Goal: Task Accomplishment & Management: Use online tool/utility

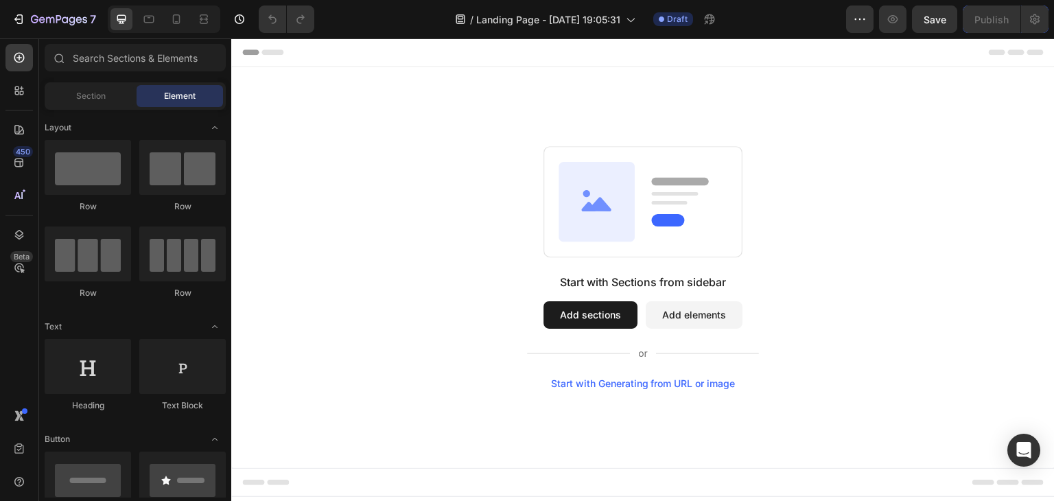
click at [699, 316] on button "Add elements" at bounding box center [694, 314] width 97 height 27
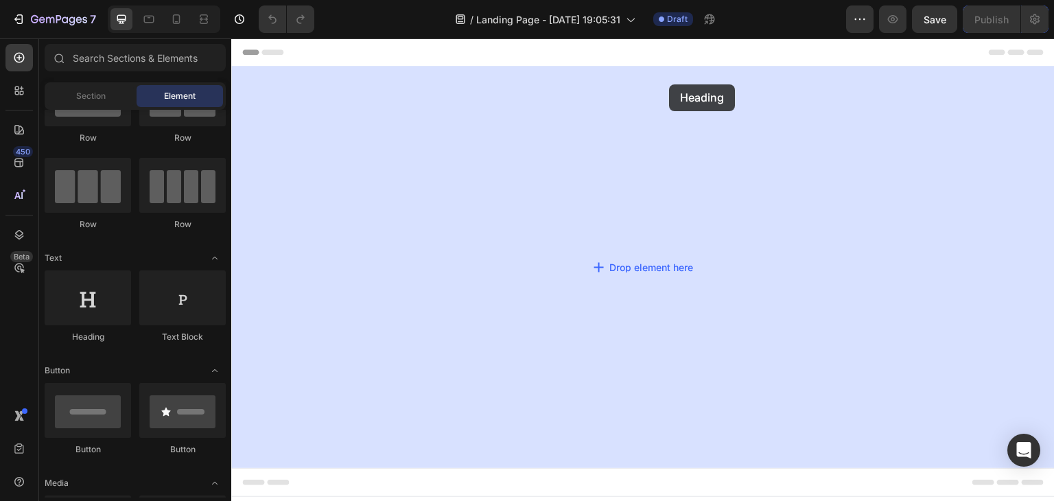
drag, startPoint x: 320, startPoint y: 360, endPoint x: 670, endPoint y: 84, distance: 445.2
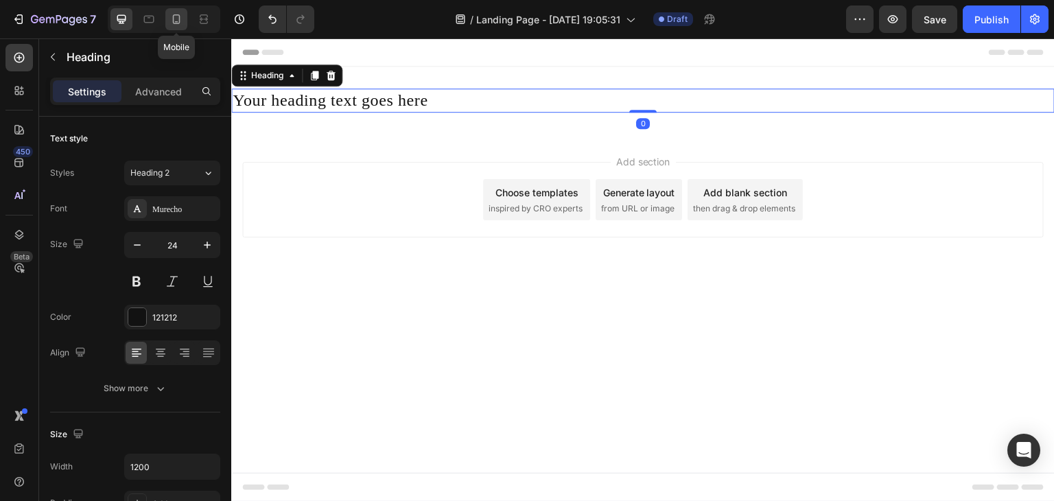
click at [174, 16] on icon at bounding box center [176, 19] width 14 height 14
type input "18"
type input "100%"
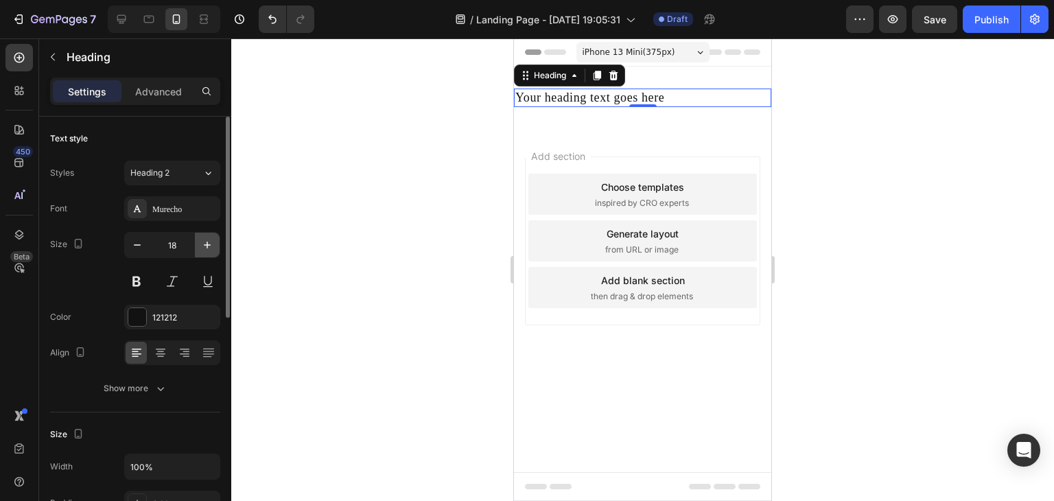
click at [216, 246] on button "button" at bounding box center [207, 245] width 25 height 25
click at [213, 244] on icon "button" at bounding box center [207, 245] width 14 height 14
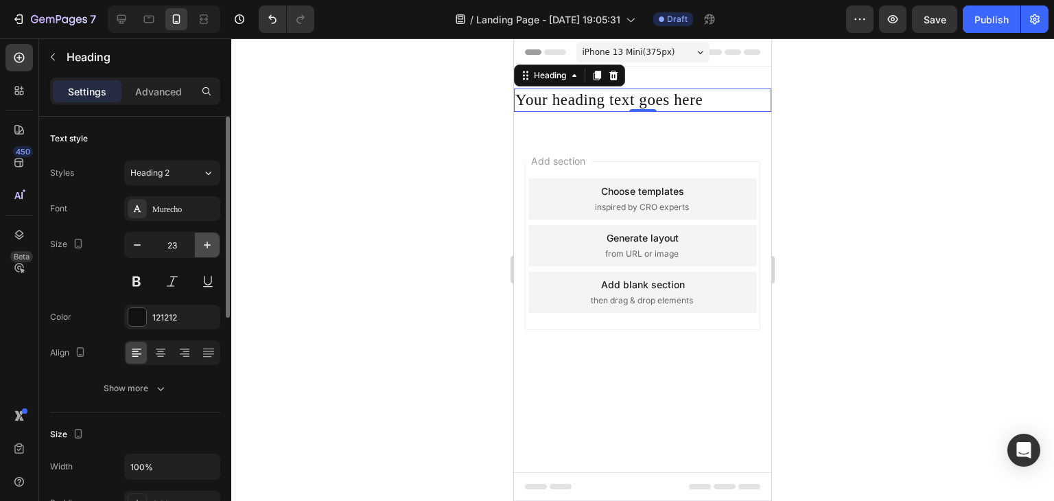
click at [213, 244] on icon "button" at bounding box center [207, 245] width 14 height 14
type input "26"
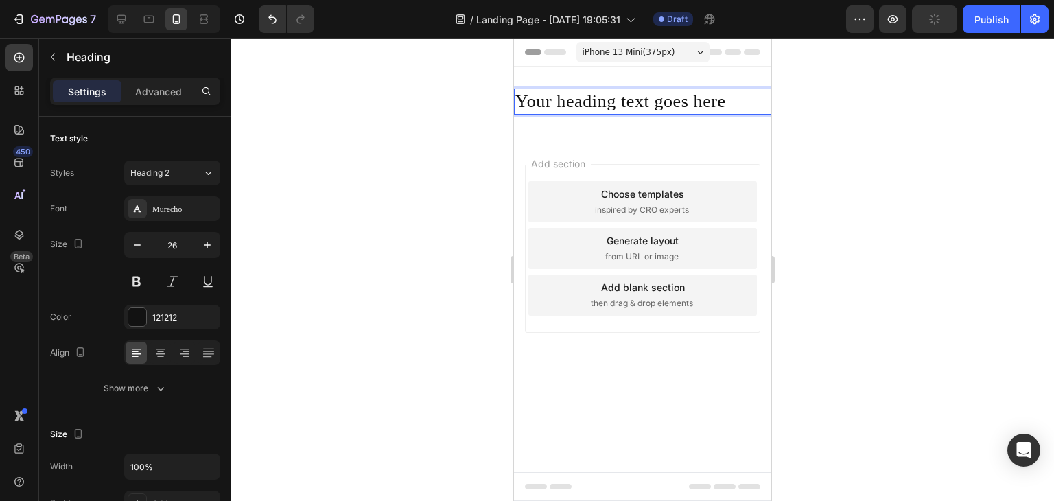
click at [747, 104] on h2 "Your heading text goes here" at bounding box center [642, 102] width 257 height 26
click at [747, 101] on p "Your heading text goes here" at bounding box center [642, 101] width 255 height 23
click at [742, 110] on p "Your heading text goes here" at bounding box center [642, 101] width 255 height 23
click at [742, 94] on p "Your heading text goes here" at bounding box center [642, 101] width 255 height 23
click at [727, 104] on p "Your heading text goes here" at bounding box center [642, 101] width 255 height 23
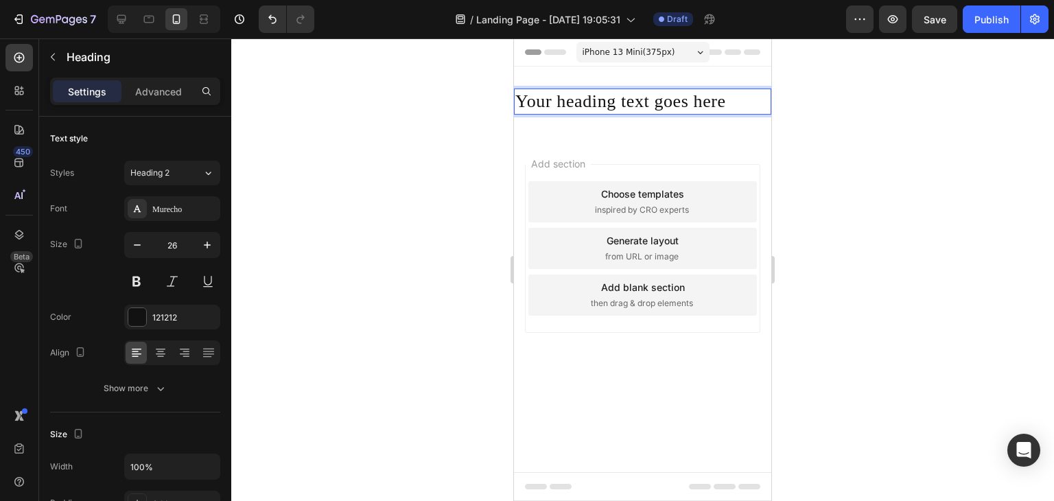
click at [721, 94] on p "Your heading text goes here" at bounding box center [642, 101] width 255 height 23
click at [723, 95] on p "Your heading text goes here" at bounding box center [642, 101] width 255 height 23
click at [664, 102] on p "Potencia y presici{" at bounding box center [642, 101] width 255 height 23
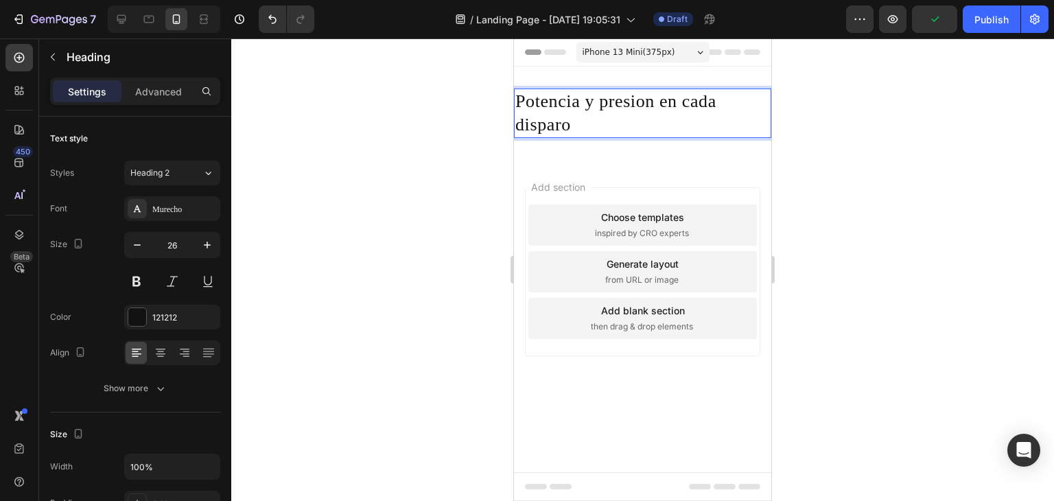
click at [519, 102] on p "Potencia y presion en cada disparo" at bounding box center [642, 113] width 255 height 47
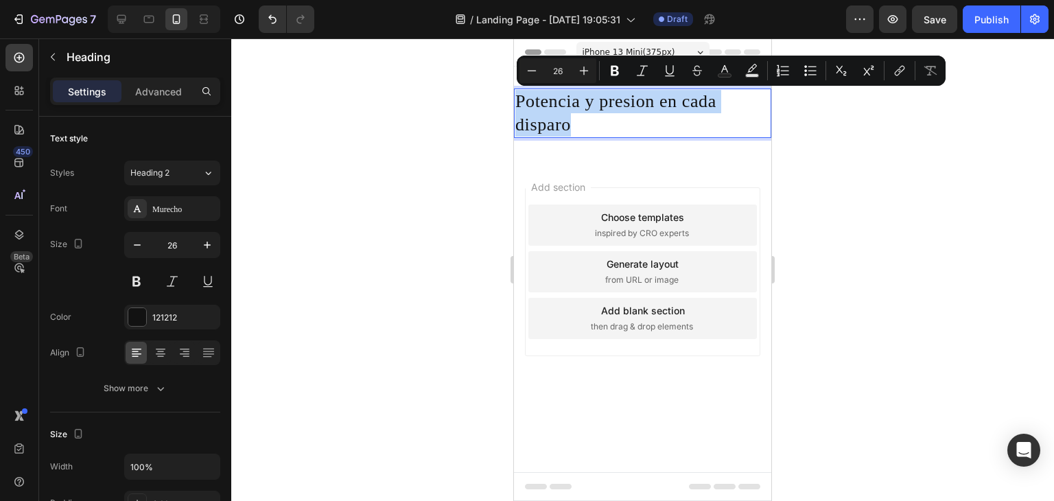
drag, startPoint x: 519, startPoint y: 102, endPoint x: 563, endPoint y: 113, distance: 44.6
click at [563, 113] on p "Potencia y presion en cada disparo" at bounding box center [642, 113] width 255 height 47
click at [592, 69] on button "Plus" at bounding box center [584, 70] width 25 height 25
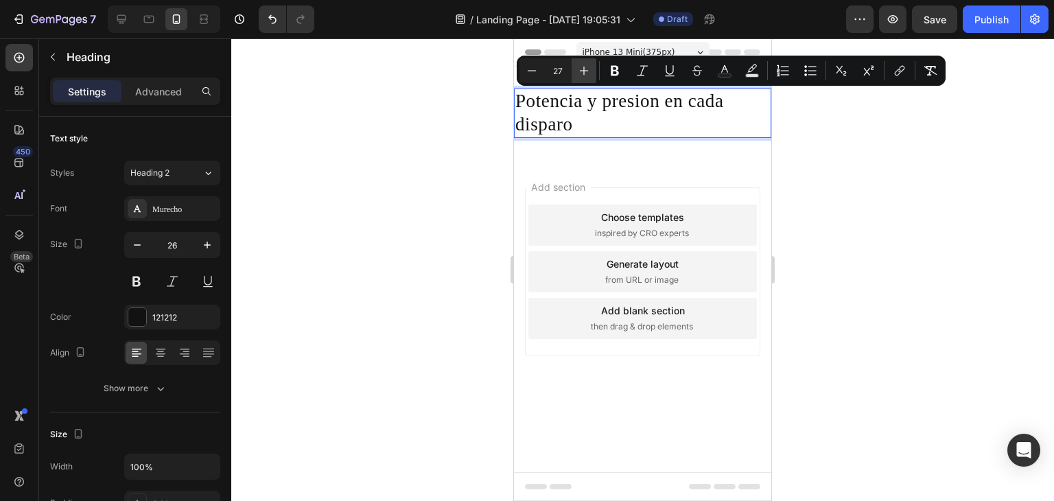
click at [592, 69] on button "Plus" at bounding box center [584, 70] width 25 height 25
click at [583, 73] on icon "Editor contextual toolbar" at bounding box center [584, 71] width 9 height 9
type input "30"
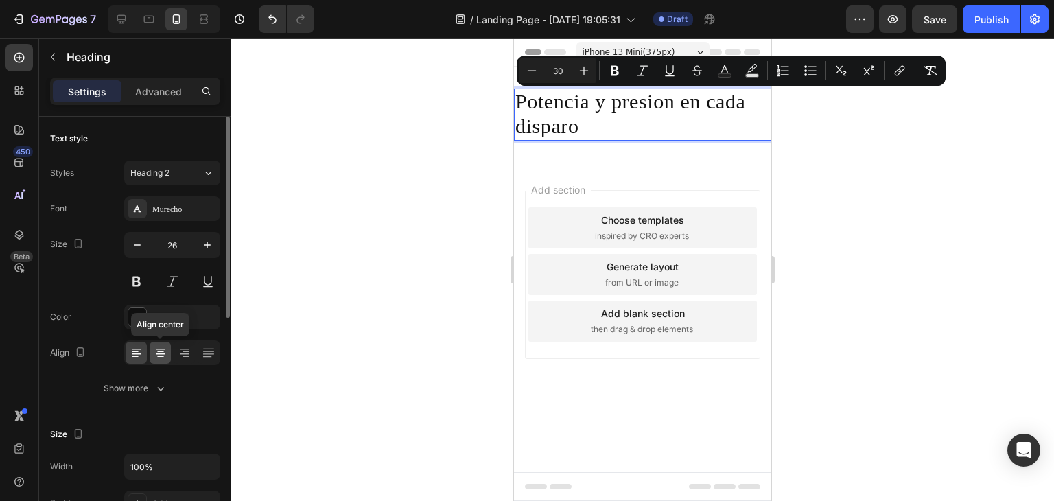
click at [167, 354] on icon at bounding box center [161, 353] width 14 height 14
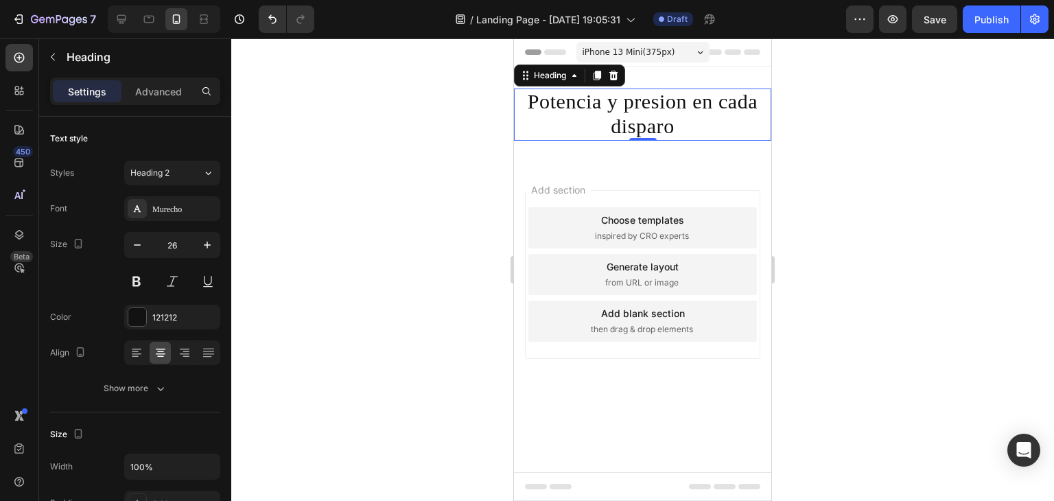
click at [669, 122] on span "Potencia y presion en cada disparo" at bounding box center [643, 113] width 230 height 47
click at [148, 309] on div "121212" at bounding box center [172, 317] width 96 height 25
click at [342, 200] on div at bounding box center [642, 269] width 823 height 462
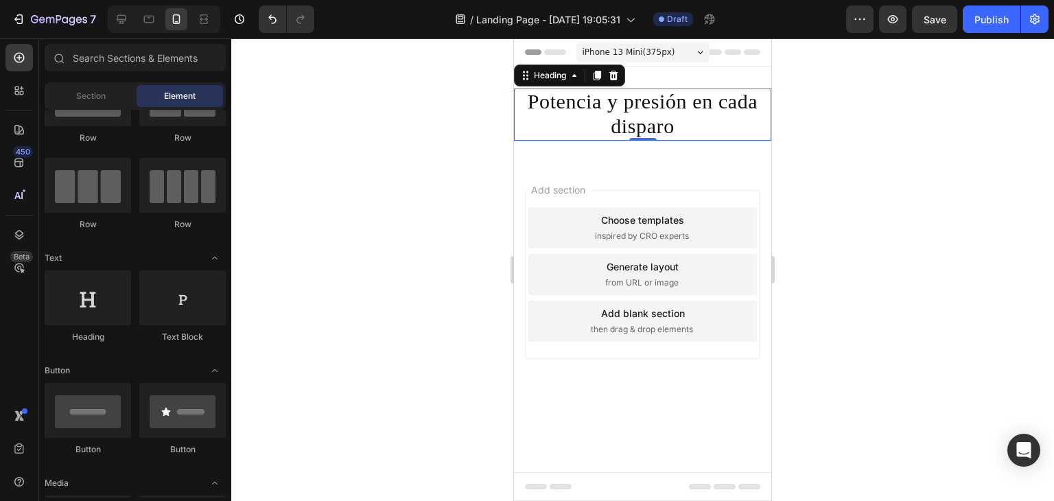
click at [535, 131] on p "Potencia y presión en cada disparo" at bounding box center [642, 114] width 255 height 49
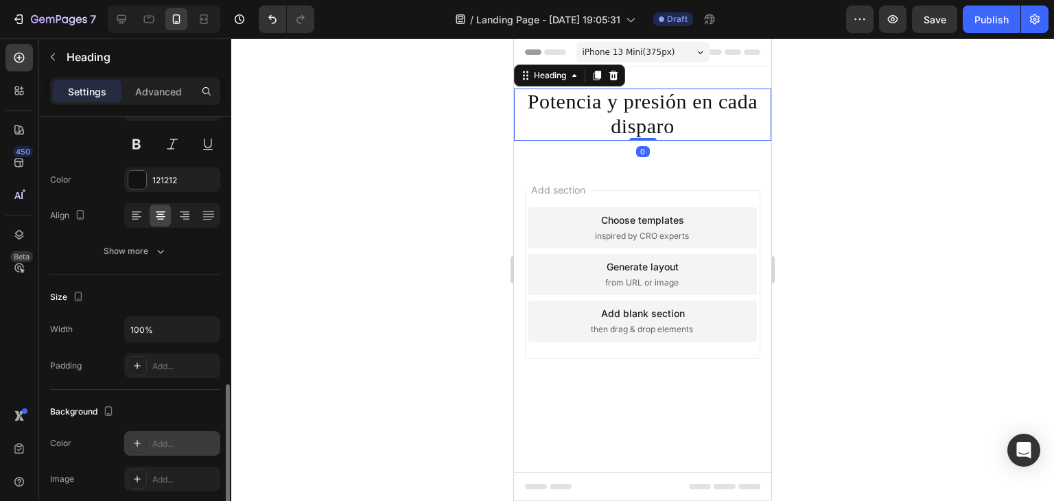
scroll to position [274, 0]
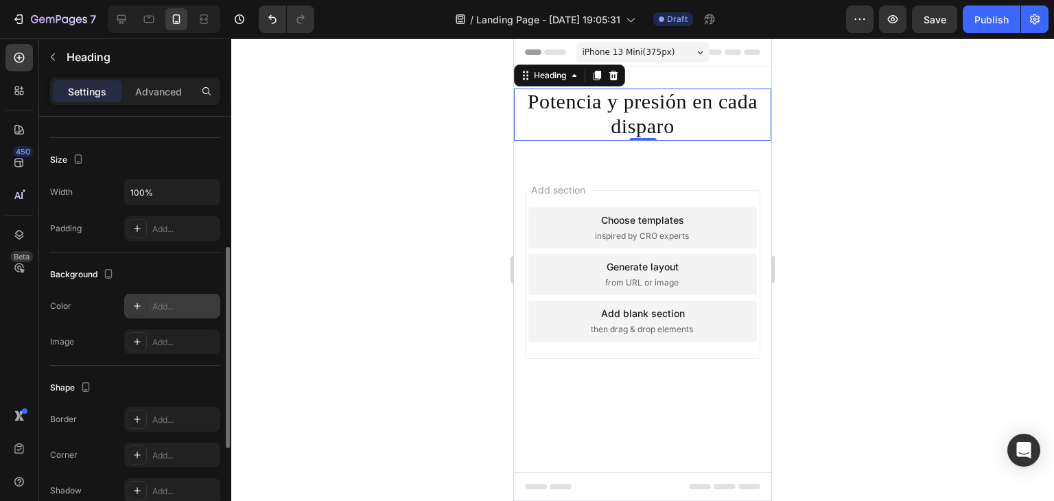
click at [187, 297] on div "Add..." at bounding box center [172, 306] width 96 height 25
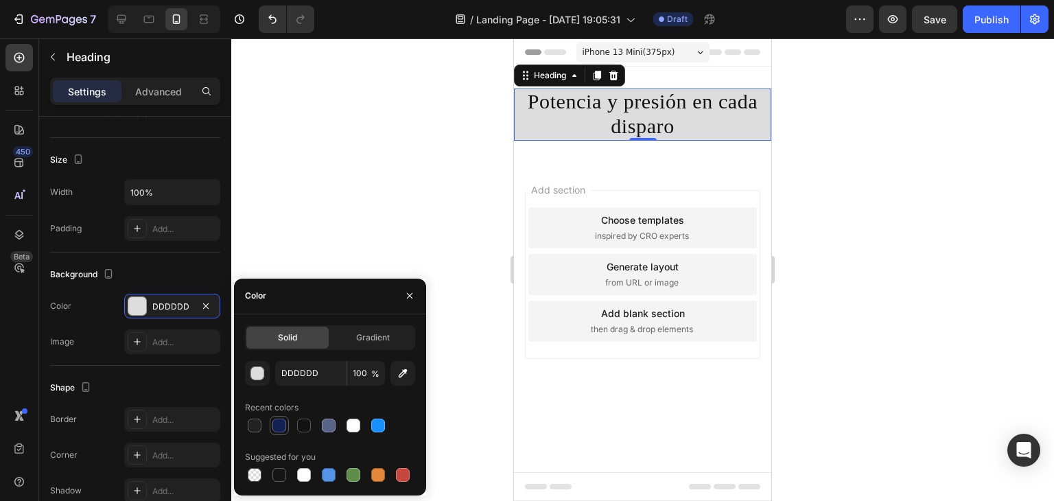
click at [277, 420] on div at bounding box center [279, 426] width 14 height 14
type input "122054"
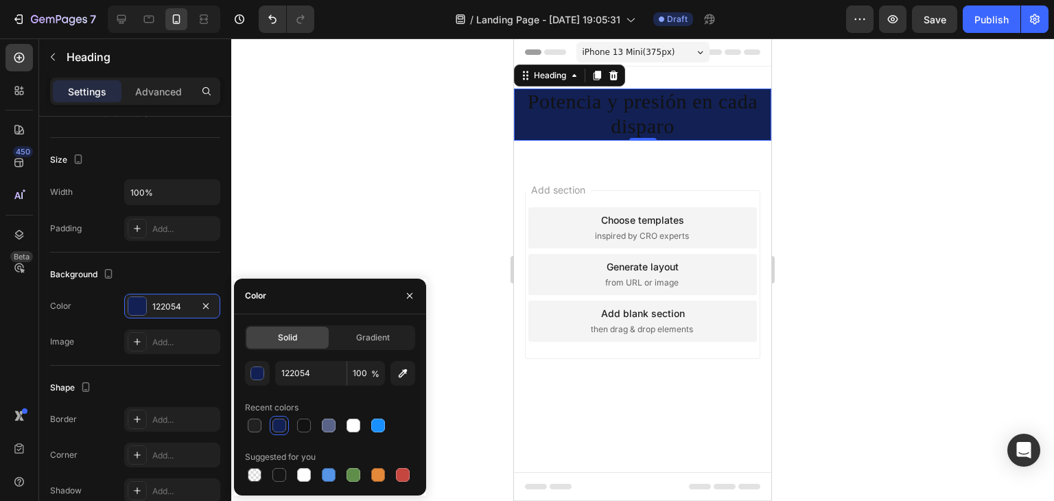
click at [342, 248] on div at bounding box center [642, 269] width 823 height 462
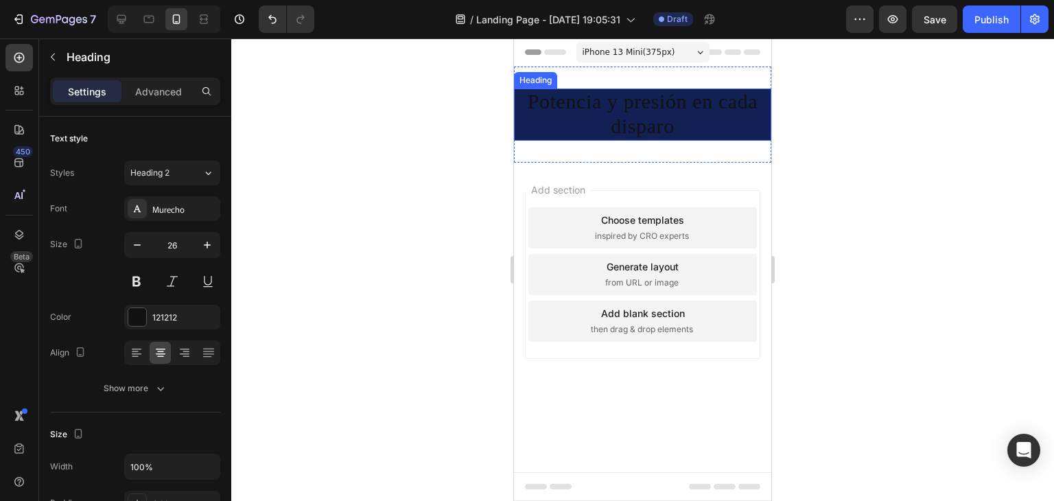
click at [618, 106] on span "Potencia y presión en cada disparo" at bounding box center [643, 113] width 230 height 47
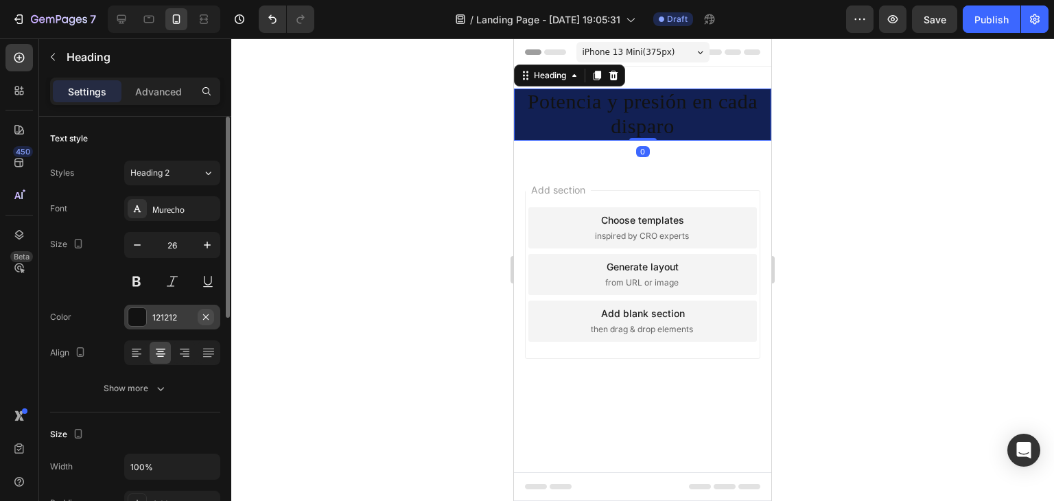
click at [203, 320] on icon "button" at bounding box center [205, 317] width 11 height 11
click at [159, 320] on div "Add..." at bounding box center [184, 318] width 65 height 12
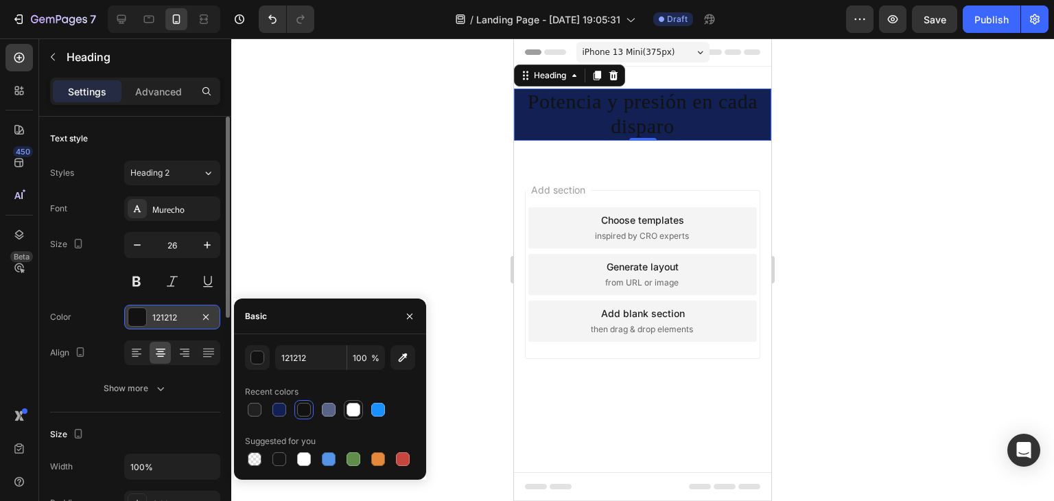
click at [362, 408] on div at bounding box center [353, 409] width 19 height 19
type input "FFFFFF"
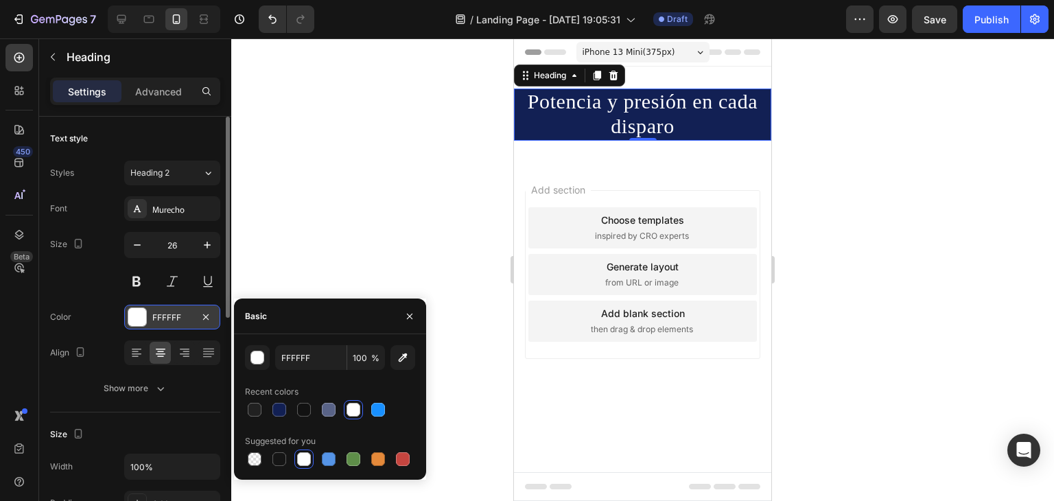
click at [431, 210] on div at bounding box center [642, 269] width 823 height 462
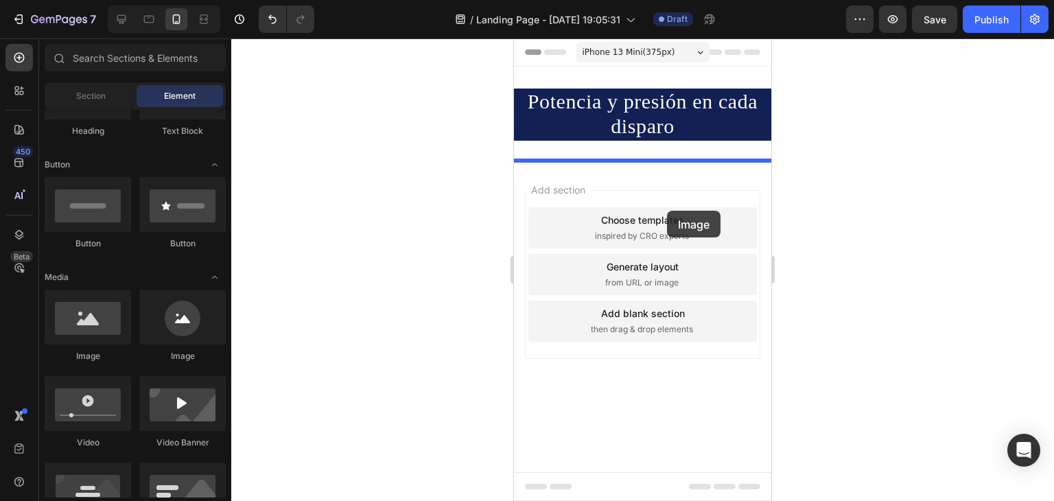
drag, startPoint x: 596, startPoint y: 370, endPoint x: 659, endPoint y: 191, distance: 189.7
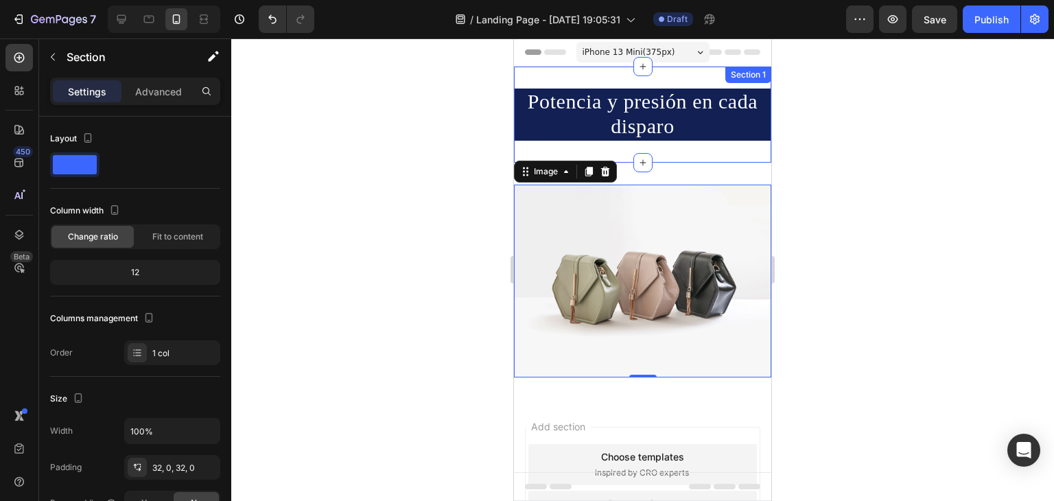
click at [624, 73] on div "Potencia y presión en cada disparo Heading Section 1" at bounding box center [642, 115] width 257 height 96
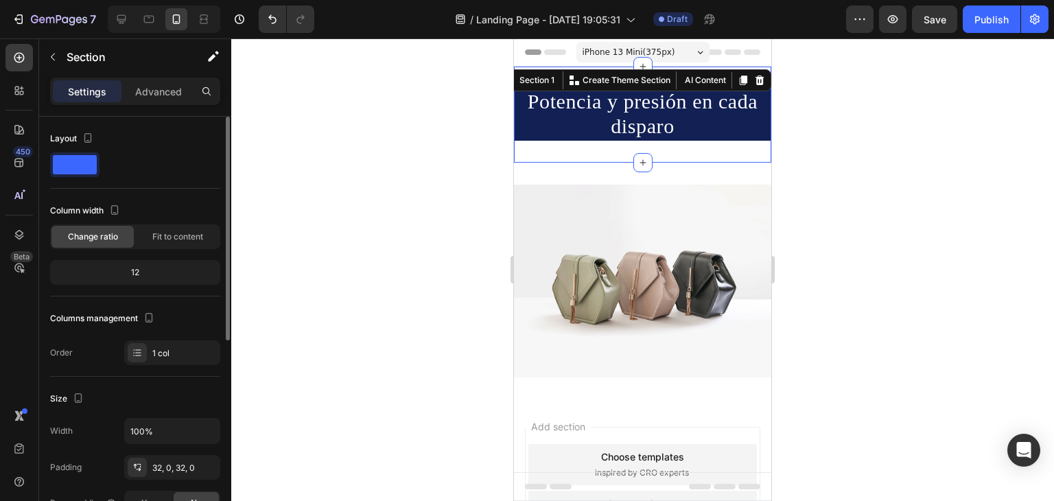
click at [158, 273] on div "12" at bounding box center [135, 272] width 165 height 19
click at [164, 457] on div "32, 0, 32, 0" at bounding box center [172, 467] width 96 height 25
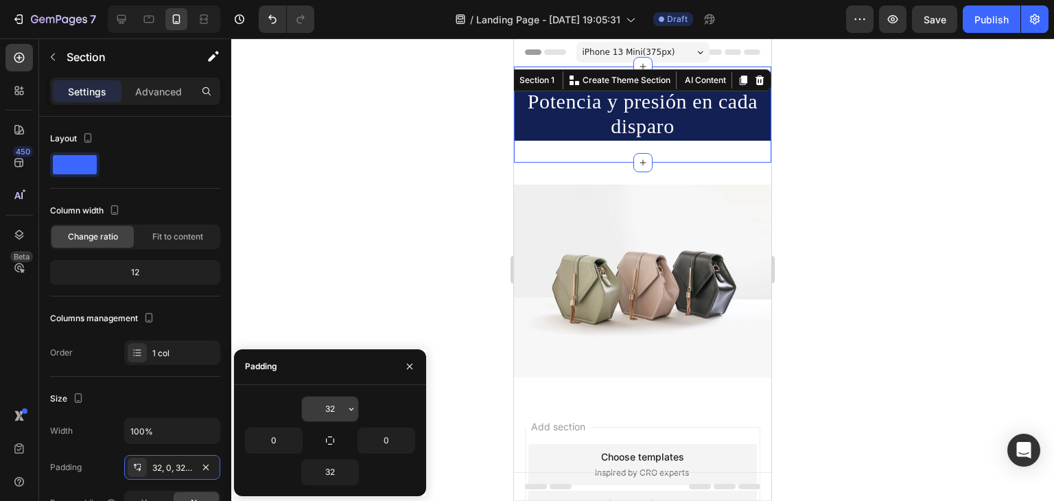
click at [331, 404] on input "32" at bounding box center [330, 409] width 56 height 25
click at [344, 405] on button "button" at bounding box center [351, 409] width 14 height 25
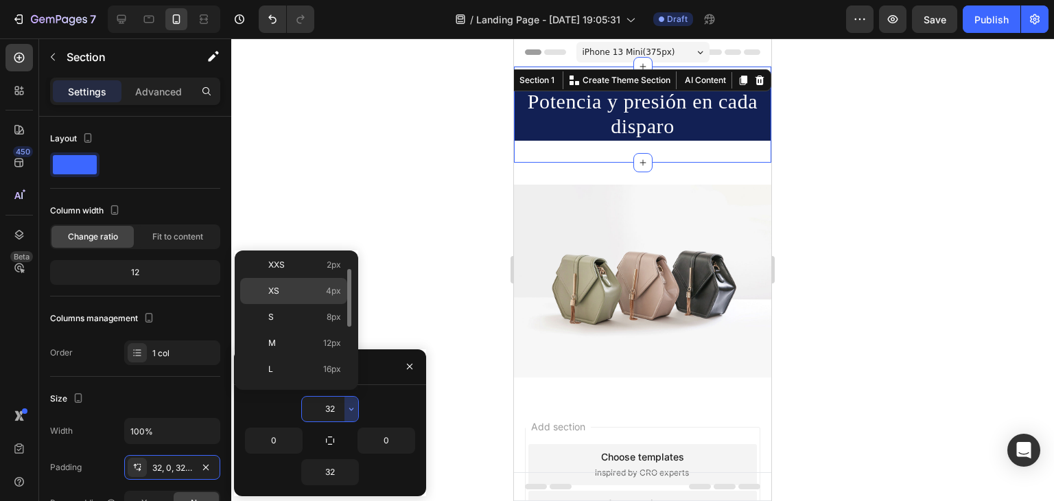
scroll to position [0, 0]
click at [285, 268] on span "Auto" at bounding box center [277, 269] width 18 height 12
type input "Auto"
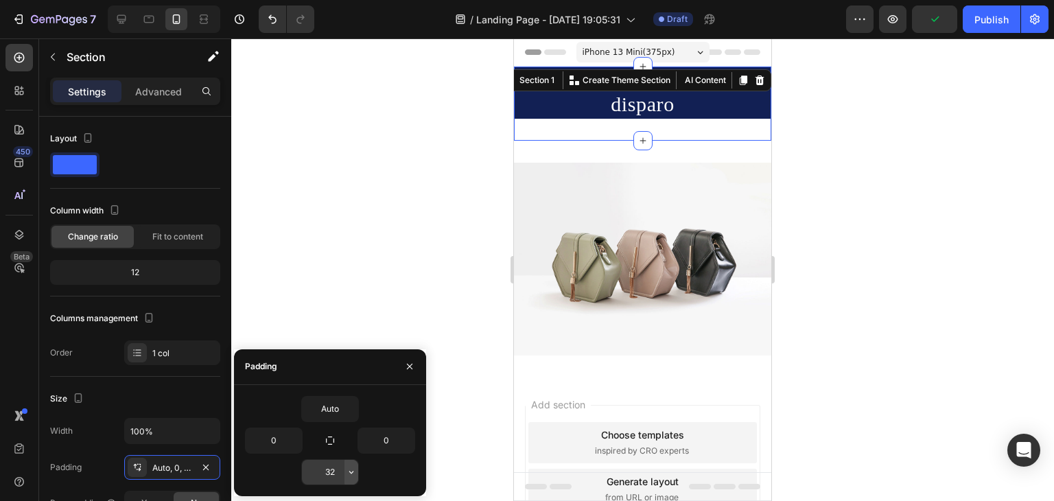
click at [347, 469] on icon "button" at bounding box center [351, 472] width 11 height 11
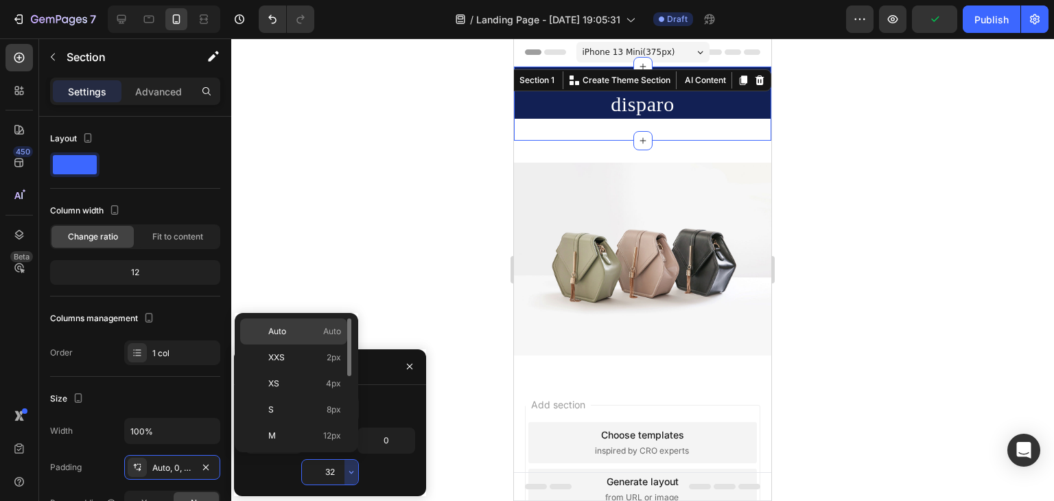
click at [302, 336] on p "Auto Auto" at bounding box center [304, 331] width 73 height 12
type input "Auto"
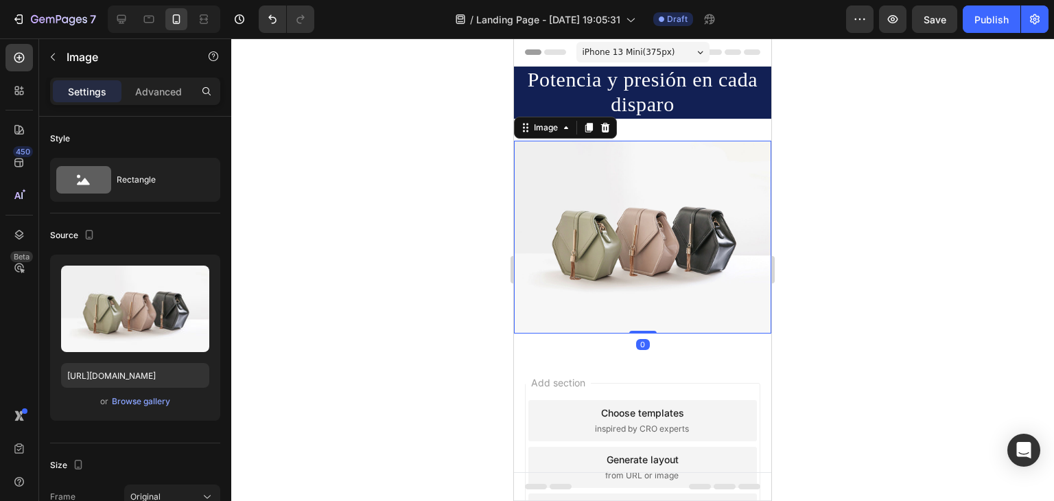
click at [616, 148] on img at bounding box center [642, 237] width 257 height 193
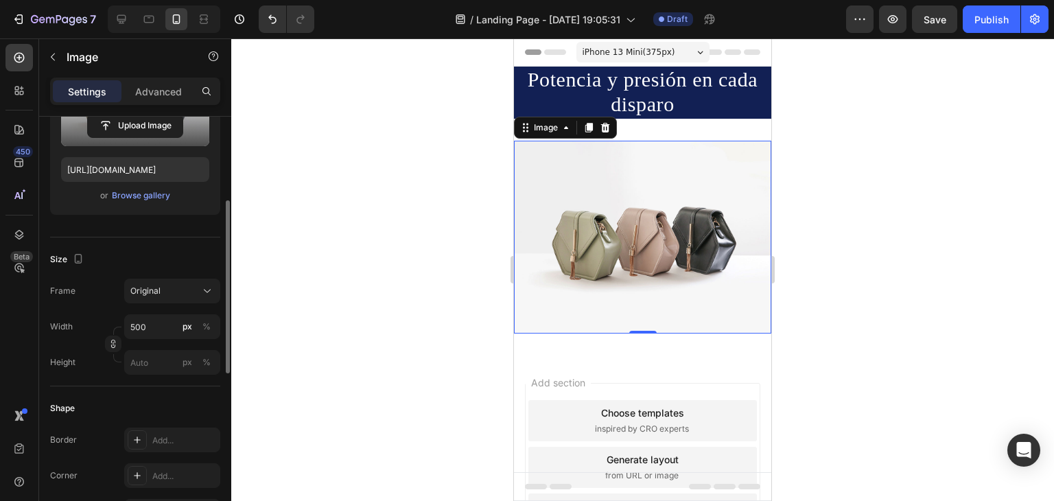
scroll to position [69, 0]
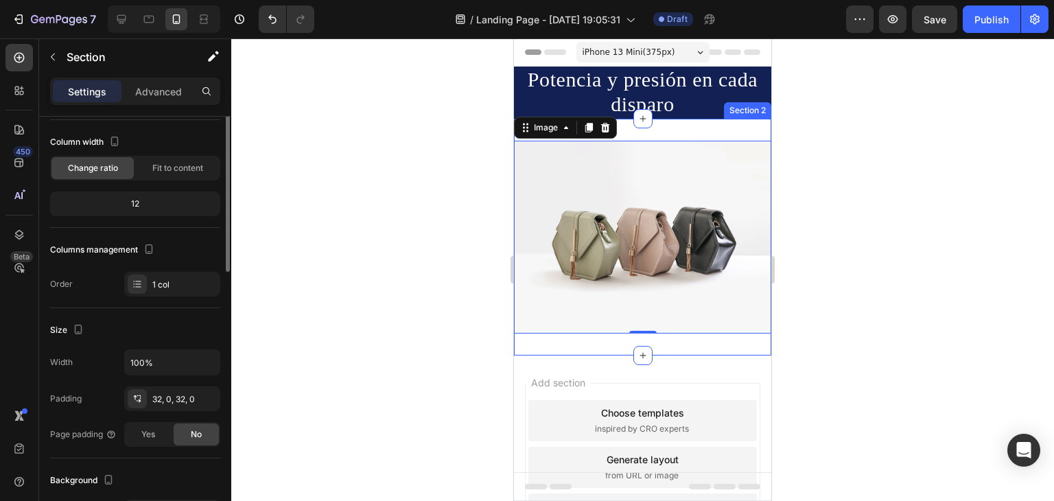
click at [672, 126] on div "Image 0 Section 2" at bounding box center [642, 237] width 257 height 237
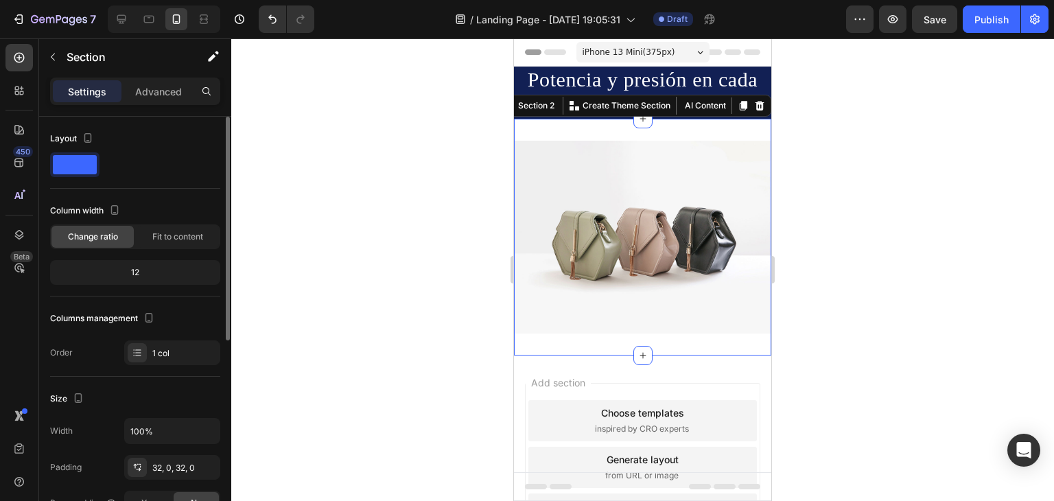
click at [672, 127] on div "Image Section 2 You can create reusable sections Create Theme Section AI Conten…" at bounding box center [642, 237] width 257 height 237
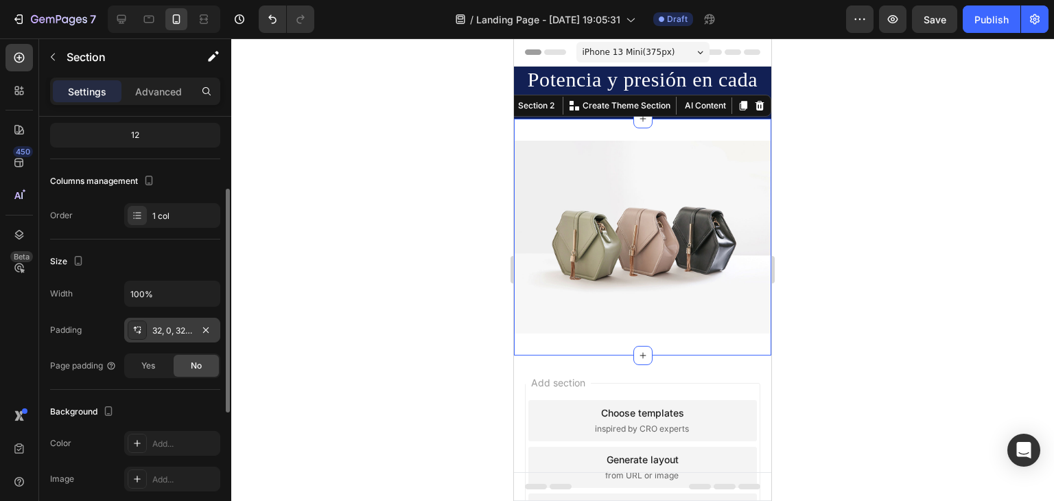
click at [168, 332] on div "32, 0, 32, 0" at bounding box center [172, 331] width 40 height 12
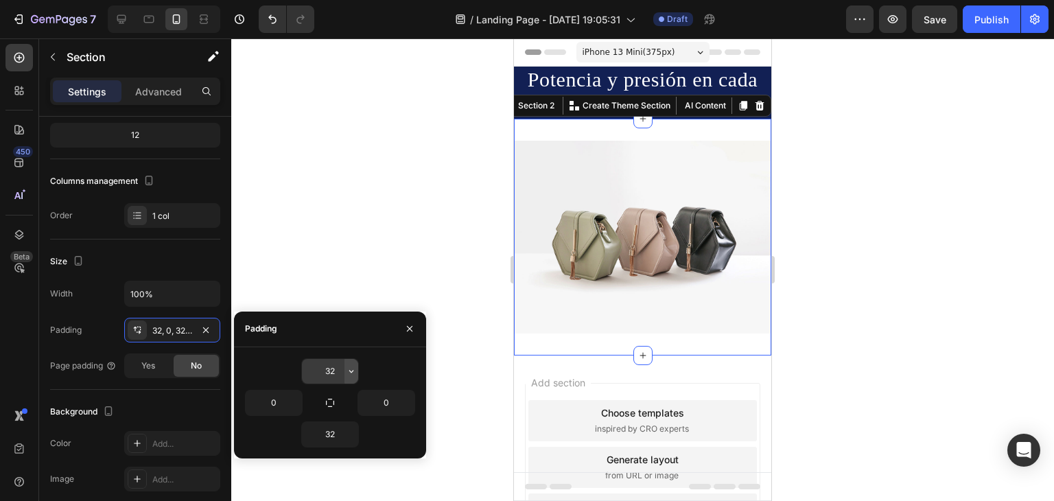
click at [349, 377] on button "button" at bounding box center [351, 371] width 14 height 25
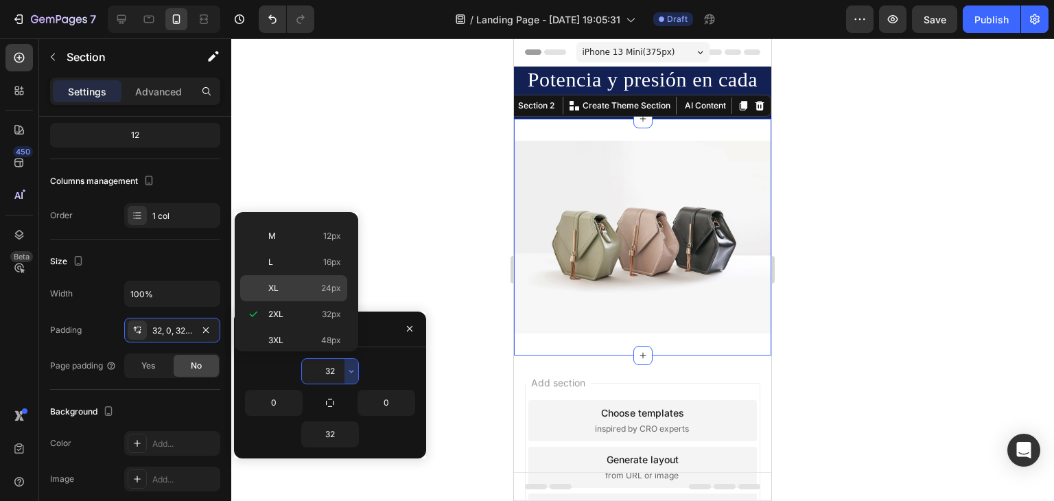
scroll to position [0, 0]
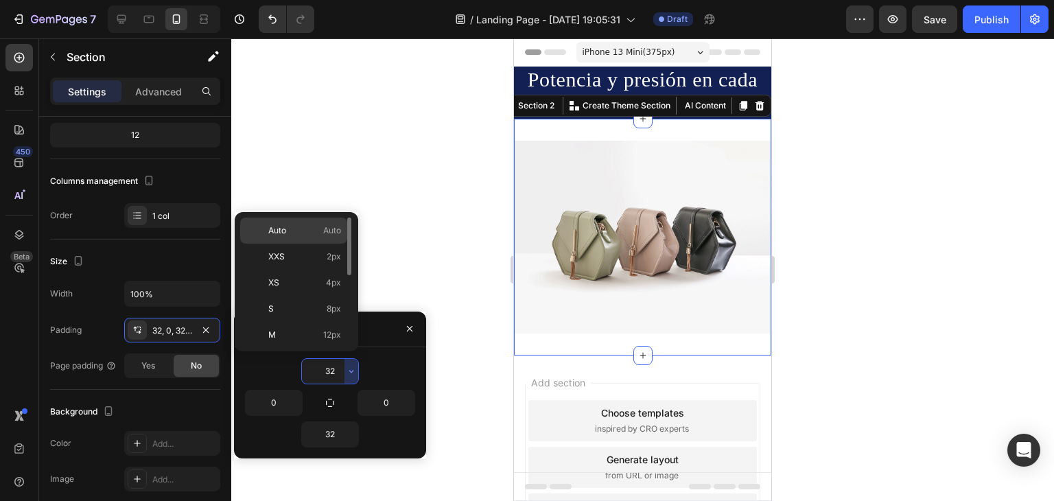
click at [284, 232] on span "Auto" at bounding box center [277, 230] width 18 height 12
type input "Auto"
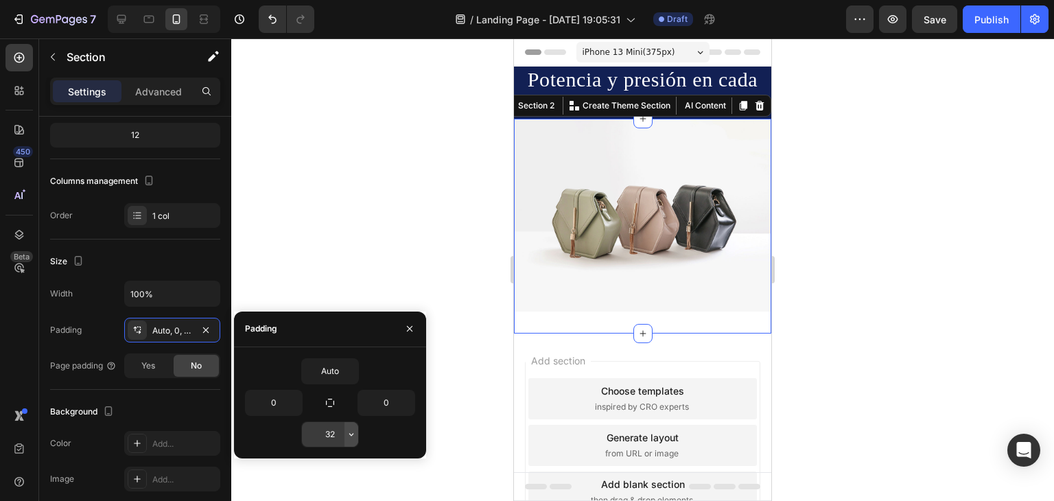
click at [344, 437] on button "button" at bounding box center [351, 434] width 14 height 25
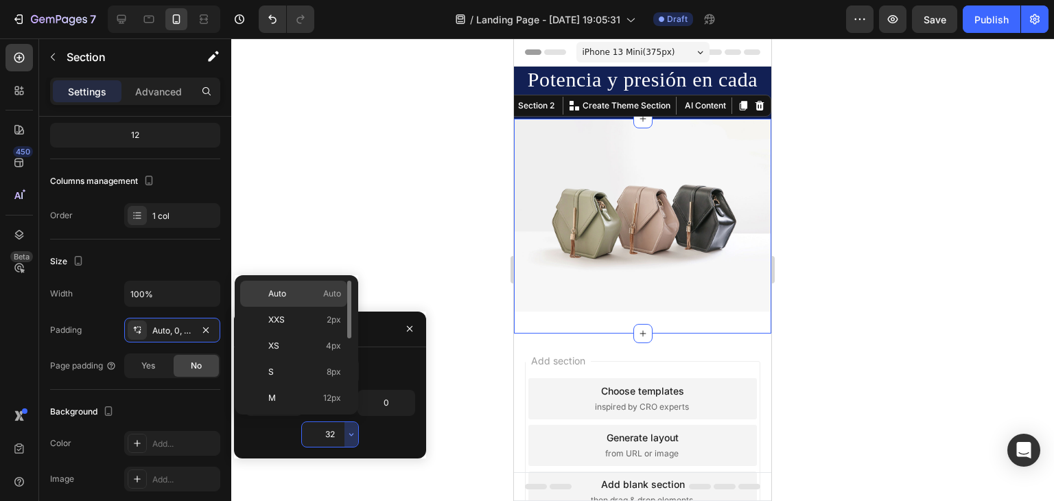
click at [292, 293] on p "Auto Auto" at bounding box center [304, 294] width 73 height 12
type input "Auto"
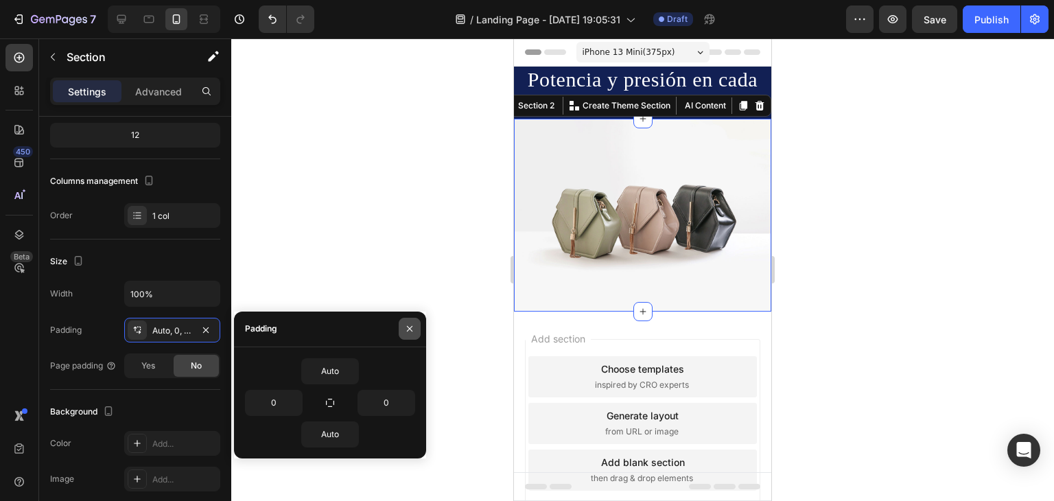
click at [407, 325] on icon "button" at bounding box center [409, 328] width 11 height 11
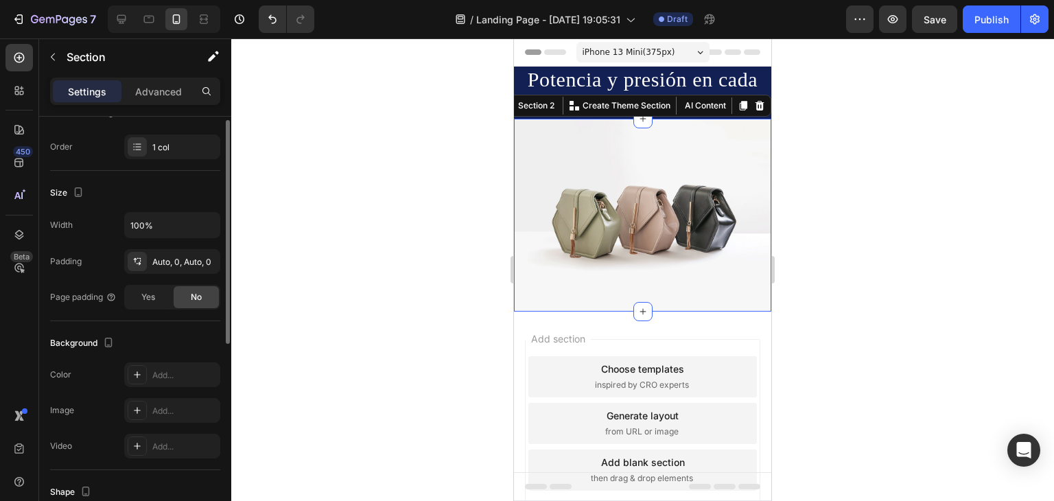
scroll to position [69, 0]
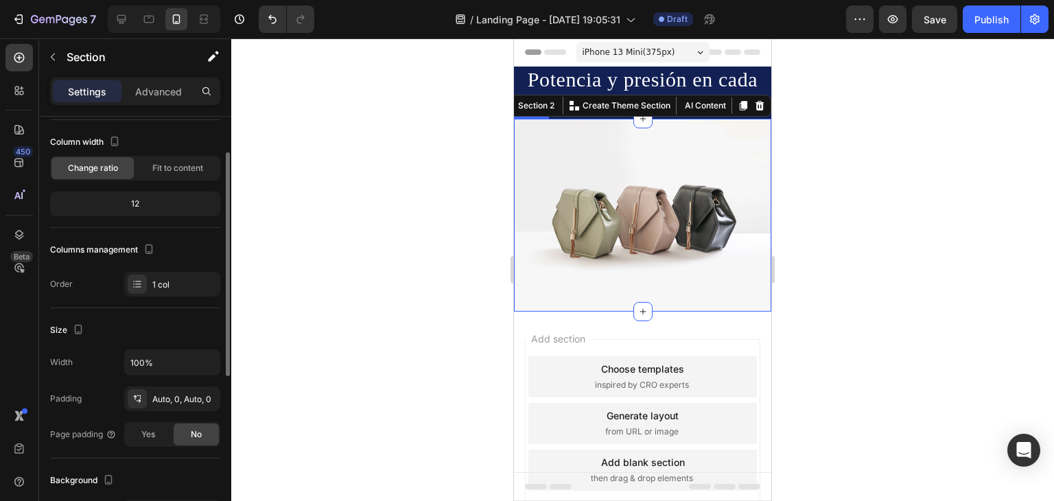
click at [602, 207] on img at bounding box center [642, 215] width 257 height 193
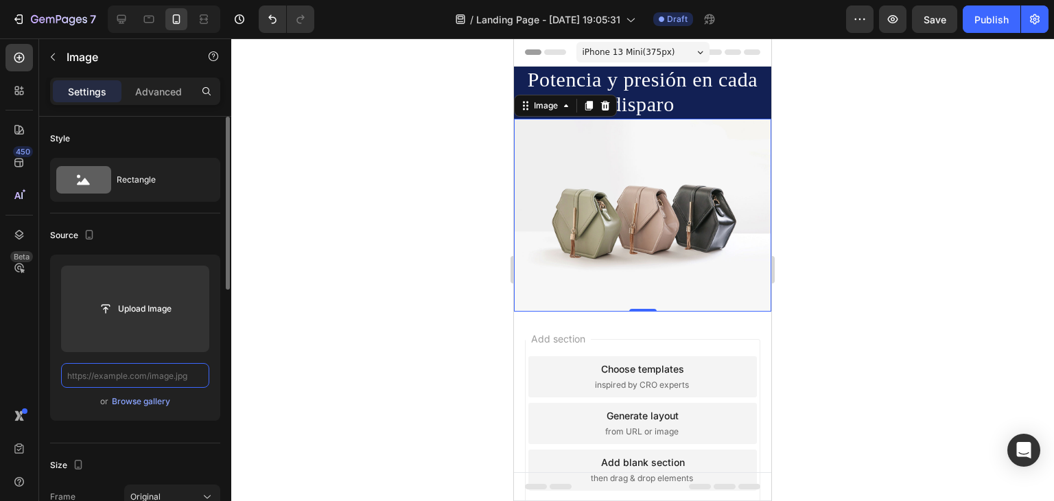
scroll to position [0, 0]
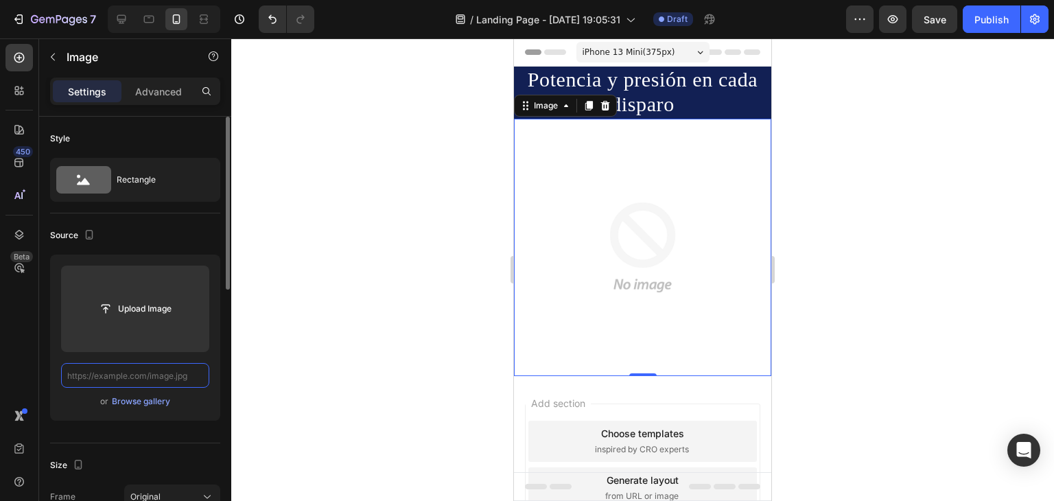
paste input "blob:[URL][DOMAIN_NAME]"
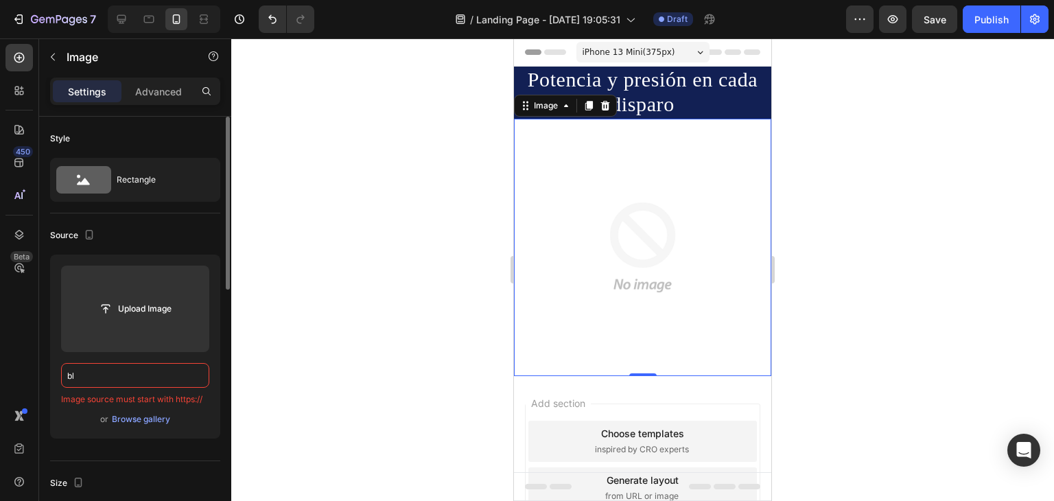
type input "b"
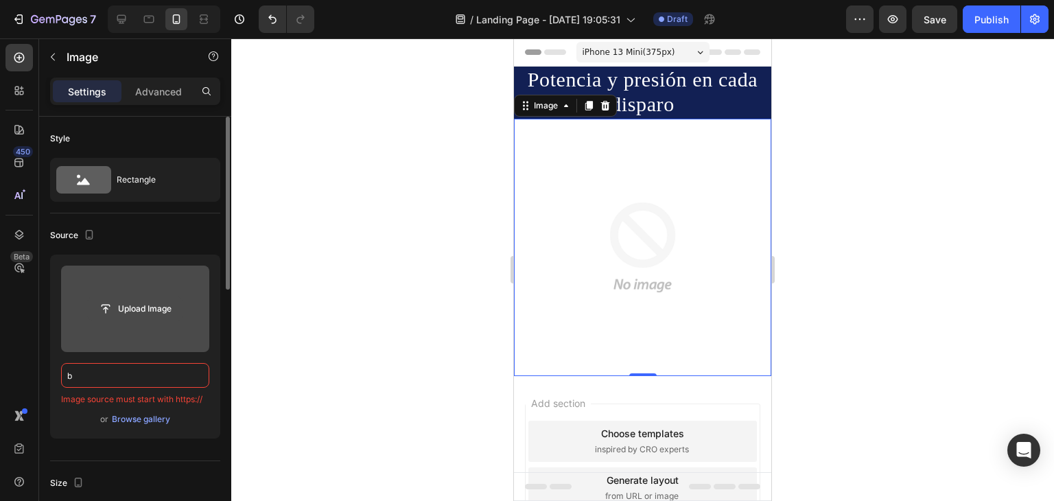
click at [121, 318] on input "file" at bounding box center [135, 308] width 95 height 23
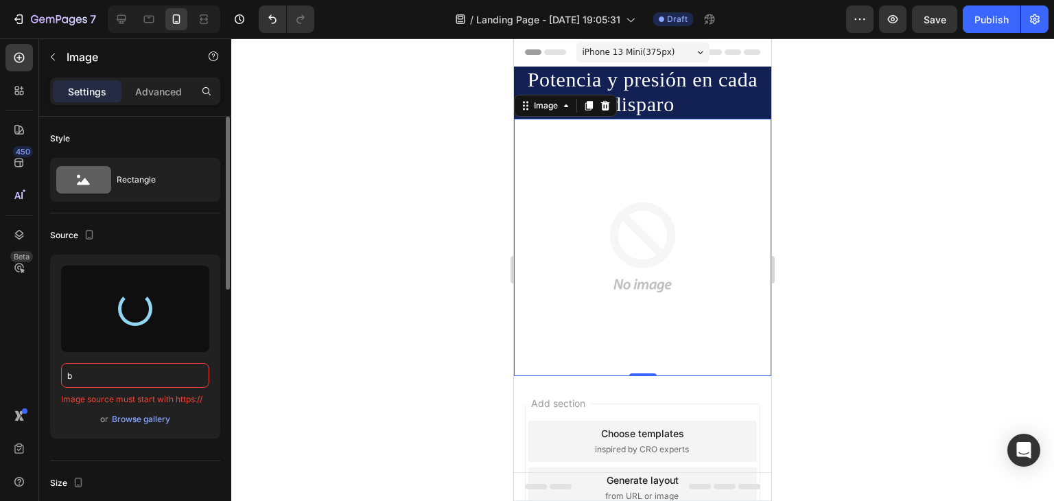
type input "[URL][DOMAIN_NAME]"
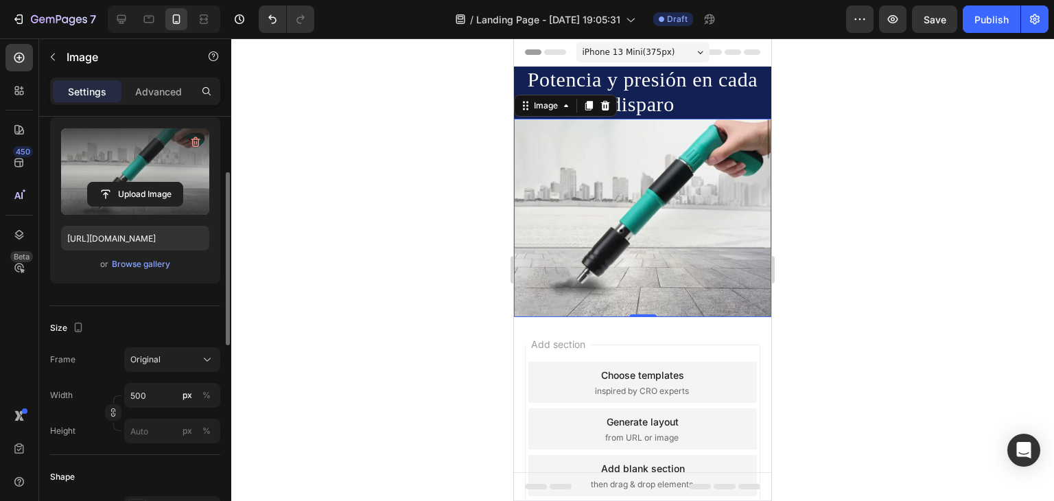
scroll to position [206, 0]
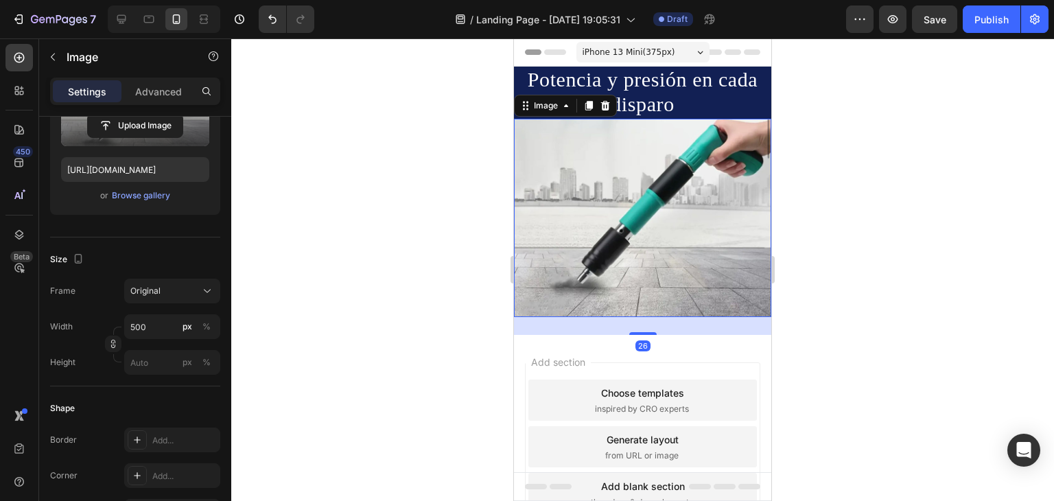
drag, startPoint x: 639, startPoint y: 306, endPoint x: 639, endPoint y: 324, distance: 17.8
click at [639, 332] on div at bounding box center [642, 333] width 27 height 3
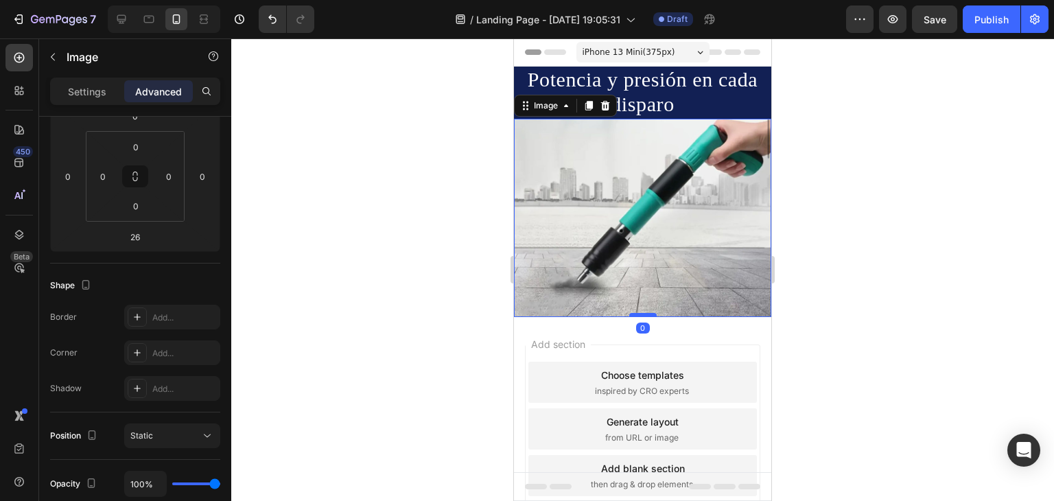
drag, startPoint x: 639, startPoint y: 324, endPoint x: 639, endPoint y: 306, distance: 17.8
click at [639, 313] on div at bounding box center [642, 315] width 27 height 4
type input "0"
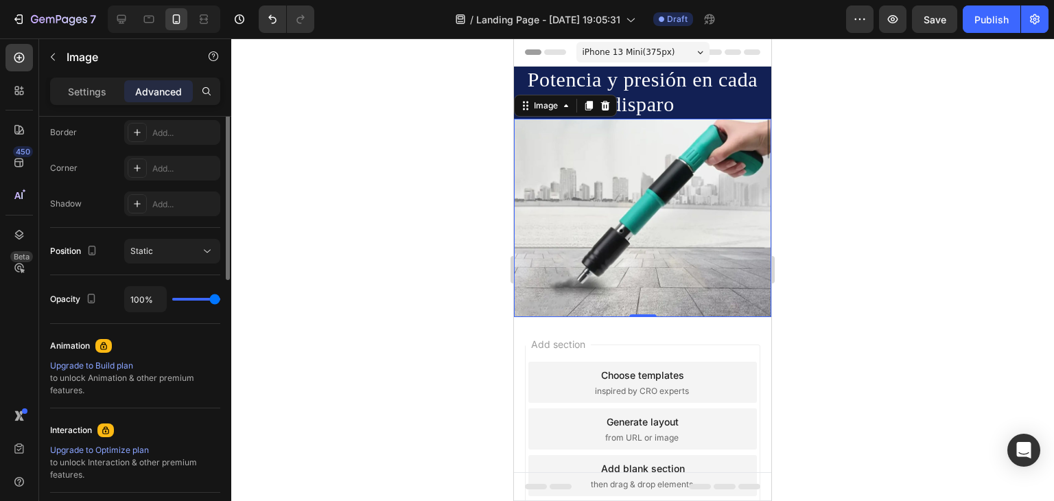
scroll to position [185, 0]
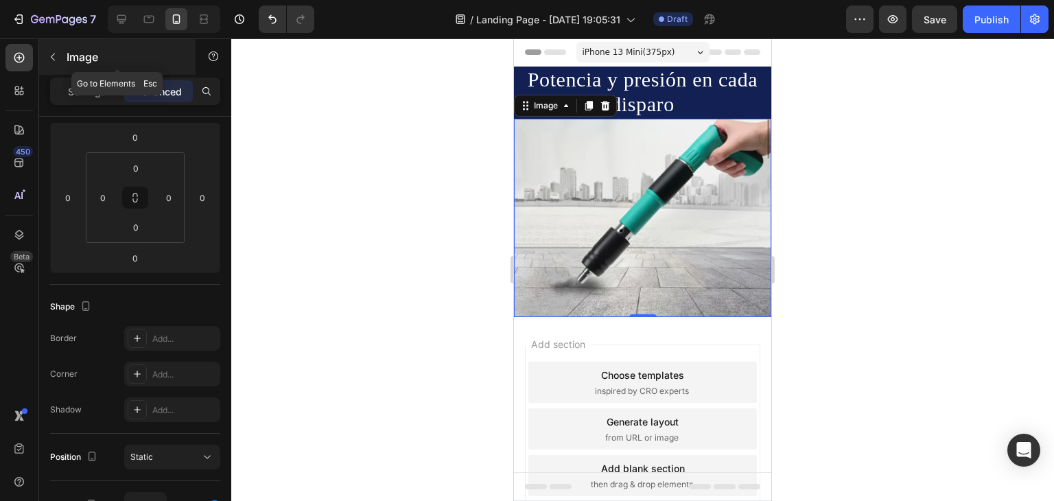
click at [55, 56] on icon "button" at bounding box center [52, 56] width 11 height 11
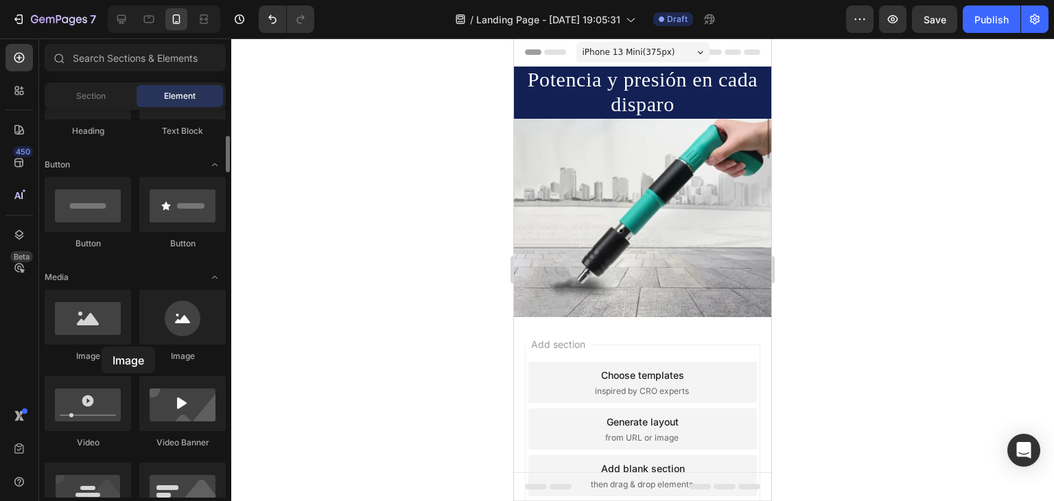
click at [102, 347] on div "Image" at bounding box center [88, 326] width 86 height 73
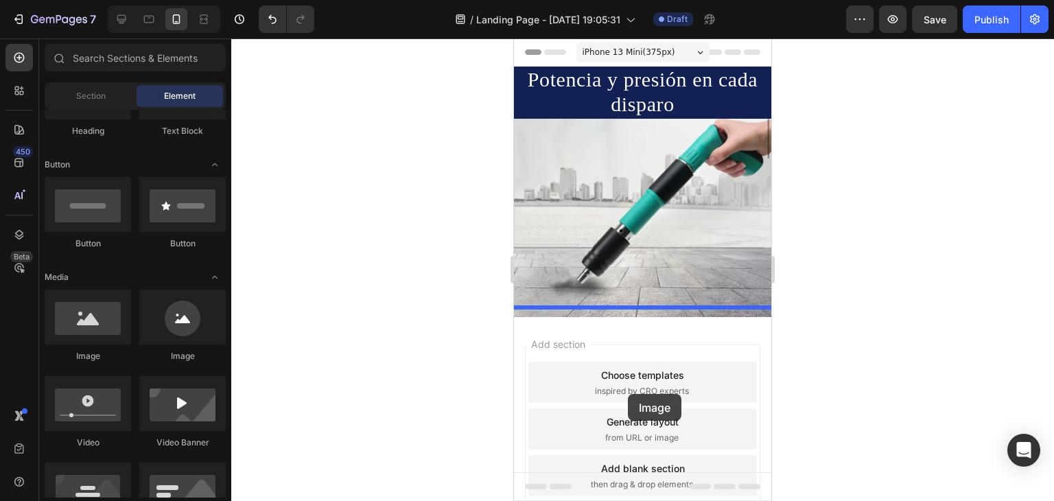
drag, startPoint x: 601, startPoint y: 355, endPoint x: 628, endPoint y: 394, distance: 46.8
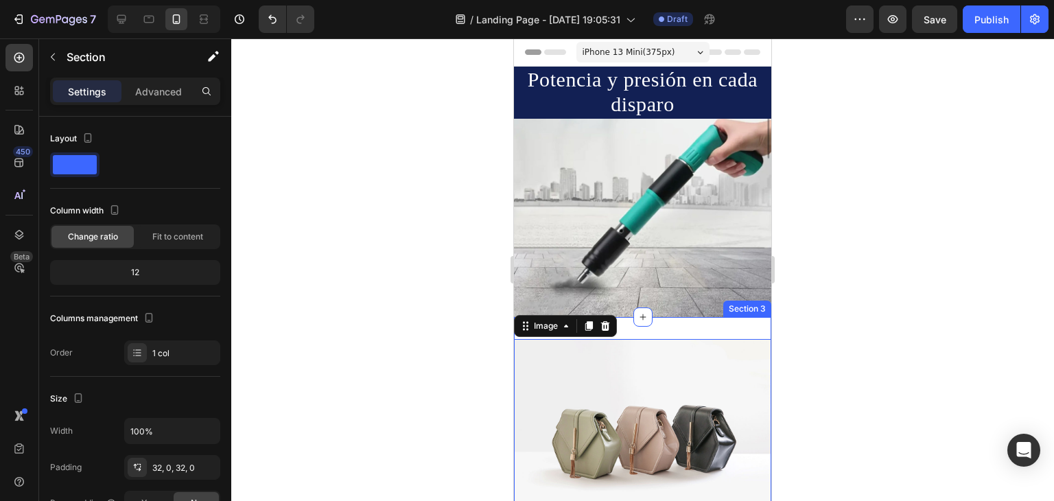
click at [651, 323] on div "Image 0 Section 3" at bounding box center [642, 435] width 257 height 237
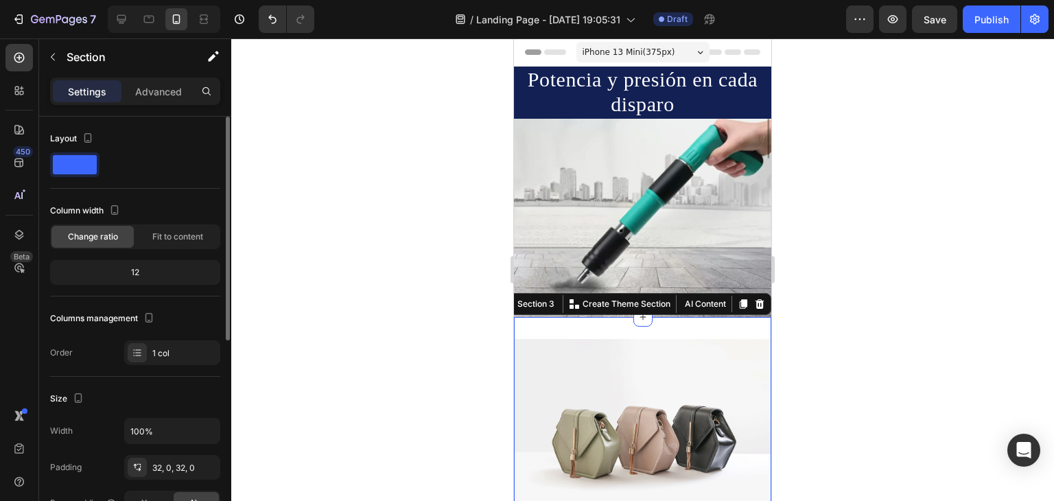
scroll to position [69, 0]
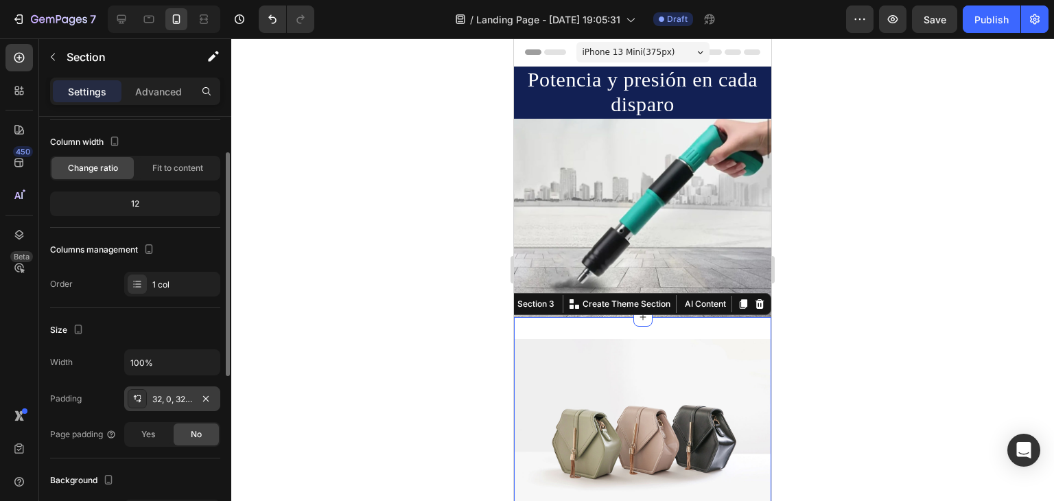
click at [170, 399] on div "32, 0, 32, 0" at bounding box center [172, 399] width 40 height 12
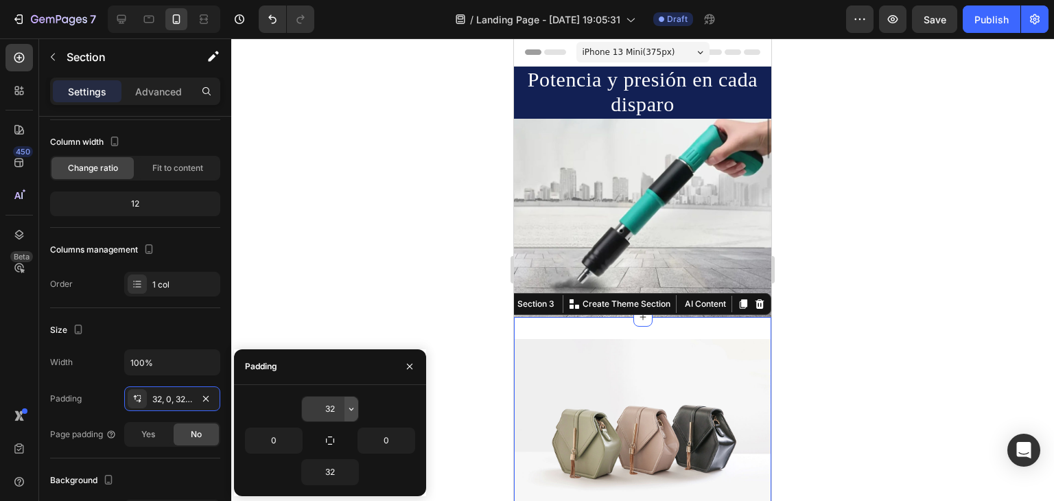
click at [345, 407] on button "button" at bounding box center [351, 409] width 14 height 25
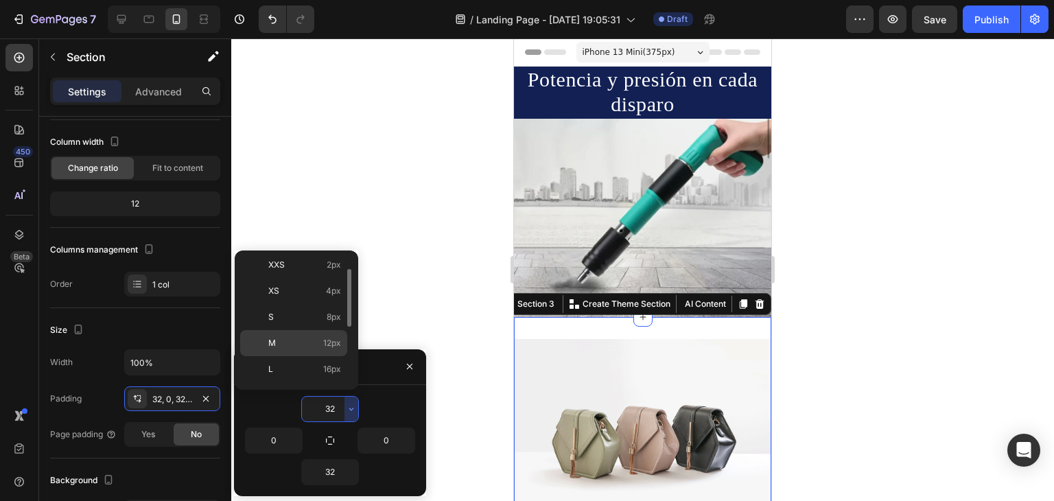
scroll to position [0, 0]
click at [307, 266] on p "Auto Auto" at bounding box center [304, 269] width 73 height 12
type input "Auto"
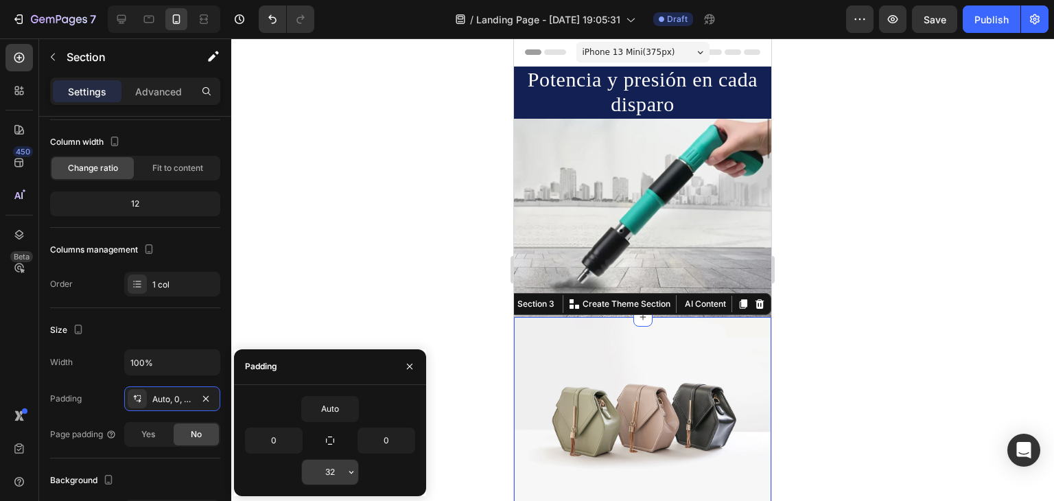
click at [356, 473] on icon "button" at bounding box center [351, 472] width 11 height 11
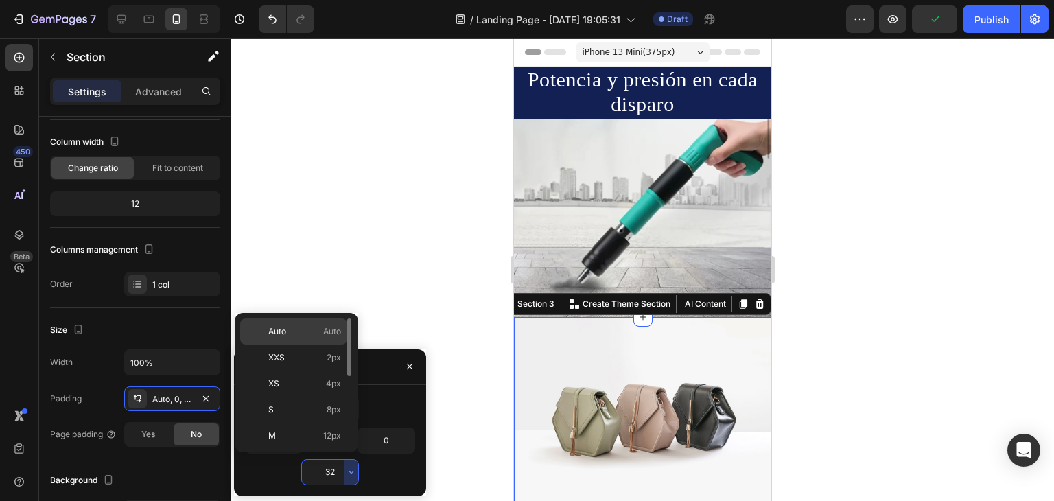
click at [291, 344] on div "Auto Auto" at bounding box center [293, 357] width 107 height 26
type input "Auto"
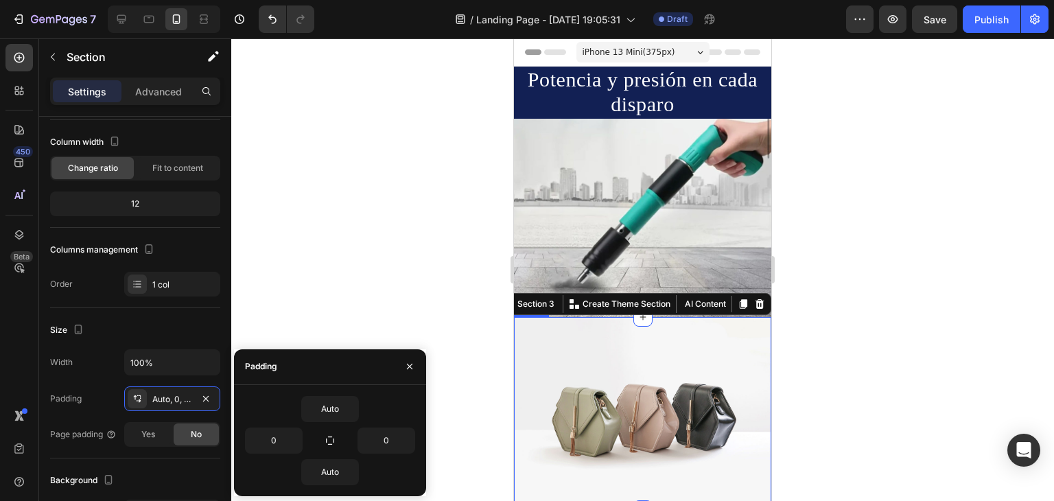
click at [489, 351] on div at bounding box center [642, 269] width 823 height 462
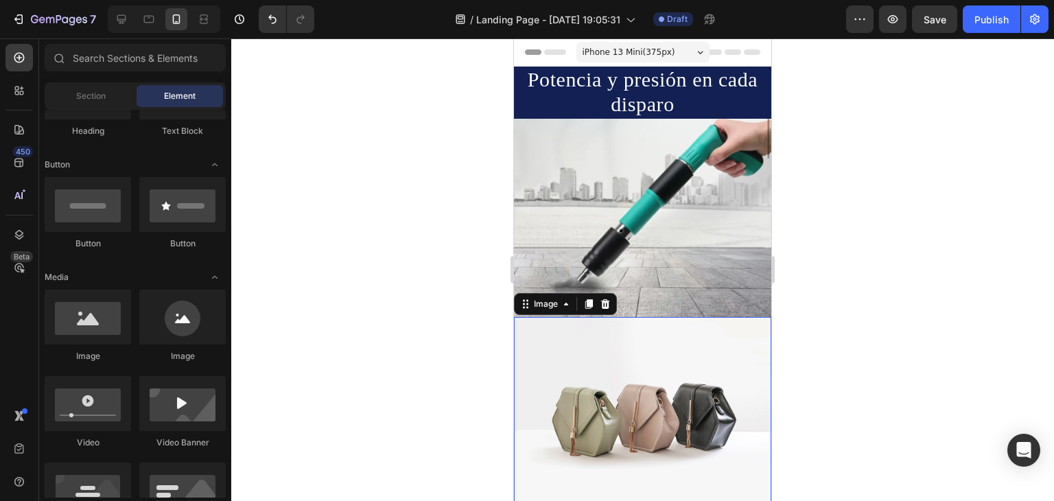
click at [607, 367] on img at bounding box center [642, 413] width 257 height 193
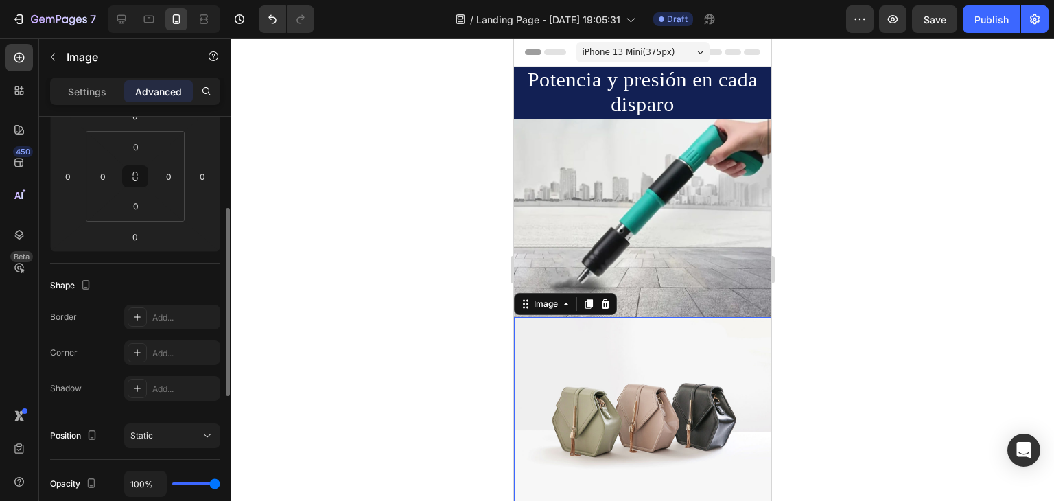
scroll to position [343, 0]
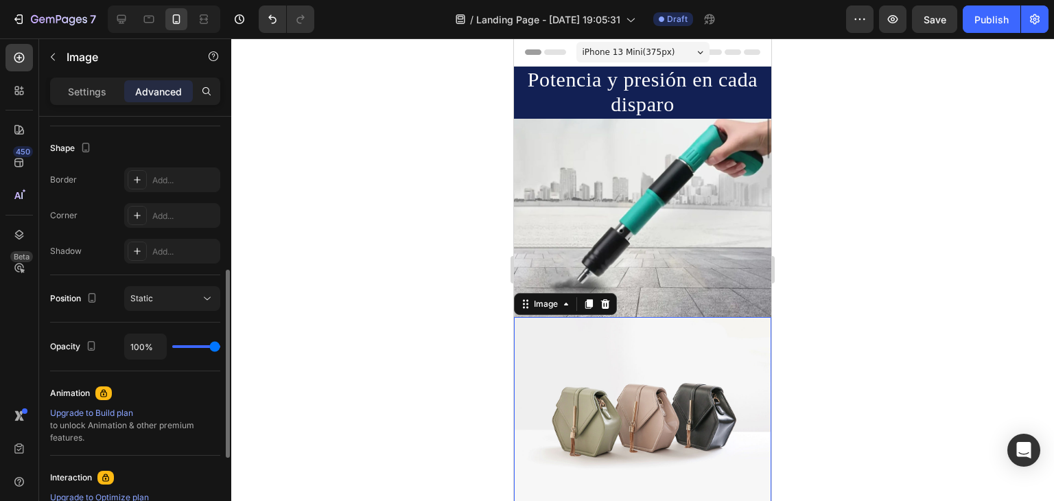
click at [604, 391] on img at bounding box center [642, 413] width 257 height 193
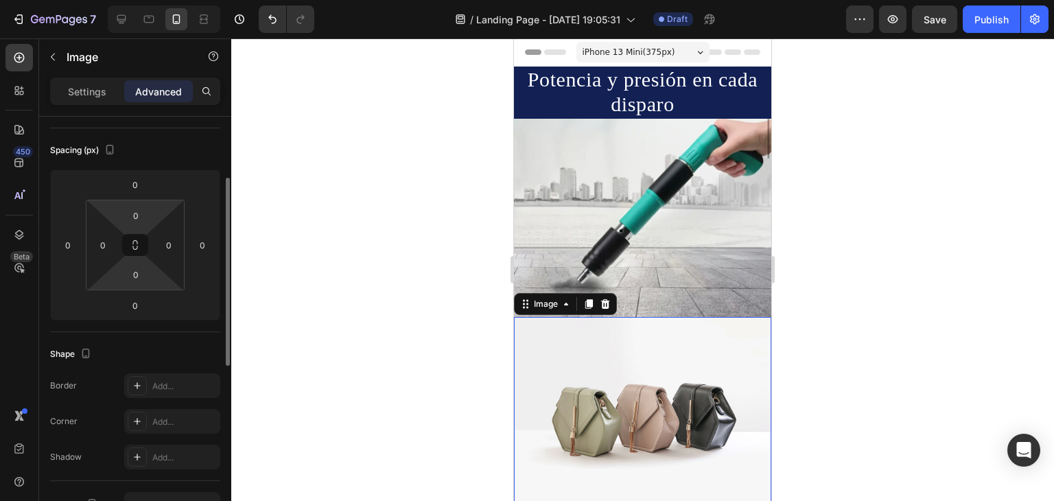
scroll to position [274, 0]
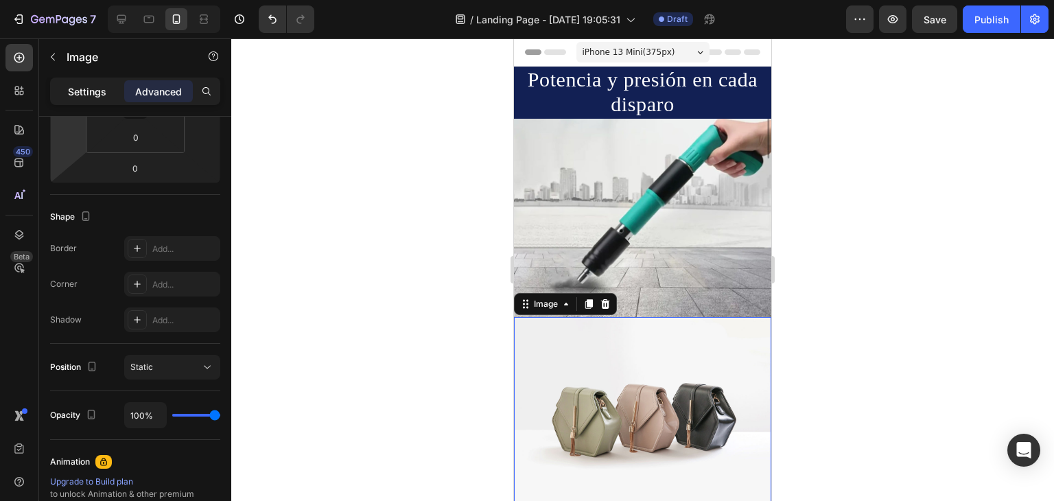
click at [75, 93] on p "Settings" at bounding box center [87, 91] width 38 height 14
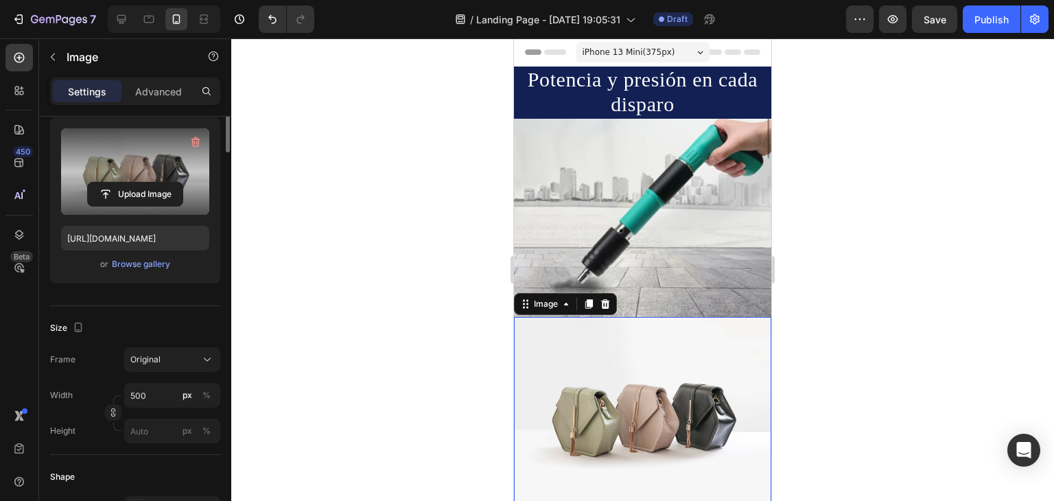
scroll to position [0, 0]
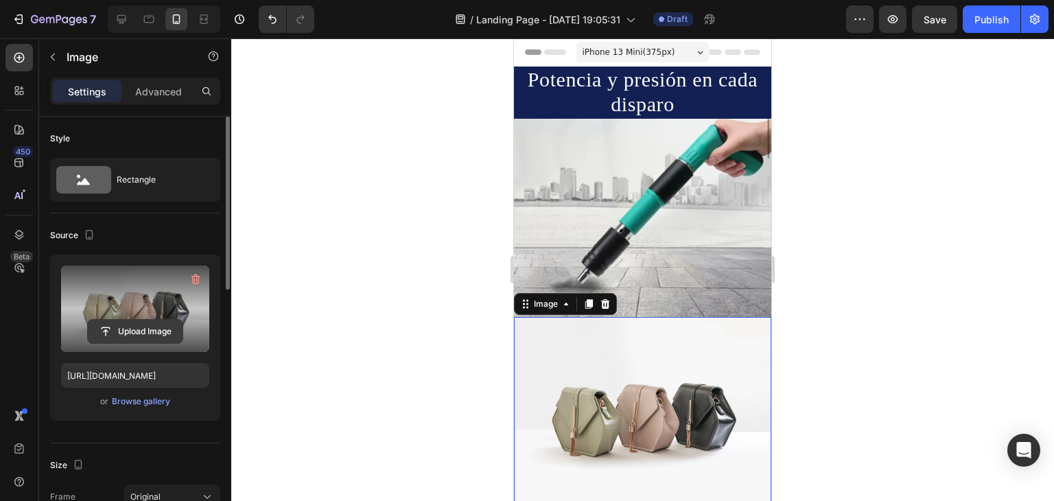
click at [128, 329] on input "file" at bounding box center [135, 331] width 95 height 23
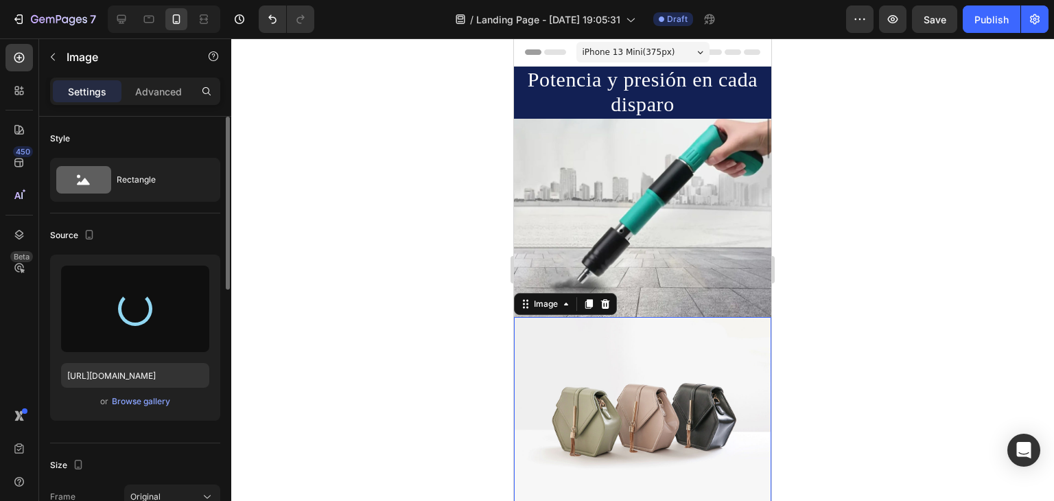
type input "[URL][DOMAIN_NAME]"
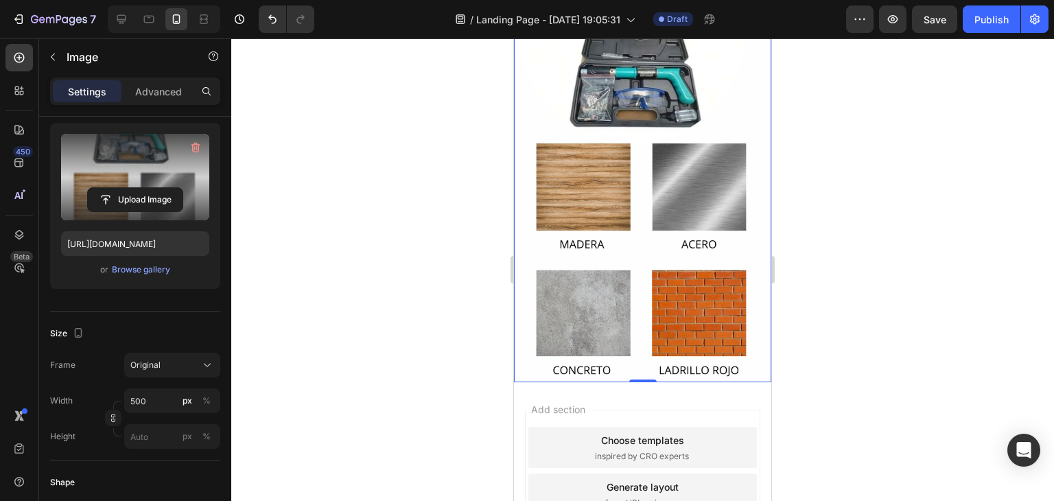
scroll to position [412, 0]
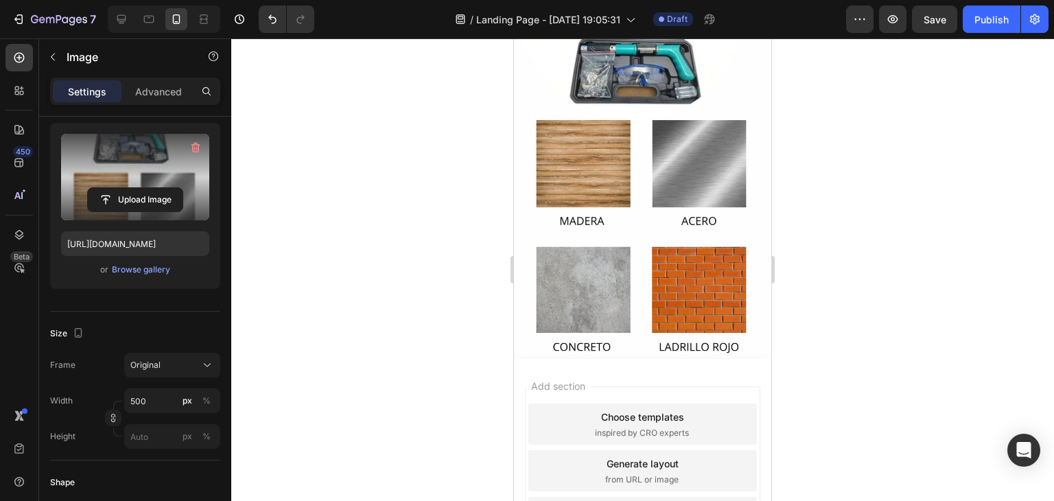
click at [591, 379] on span "Add section" at bounding box center [558, 386] width 65 height 14
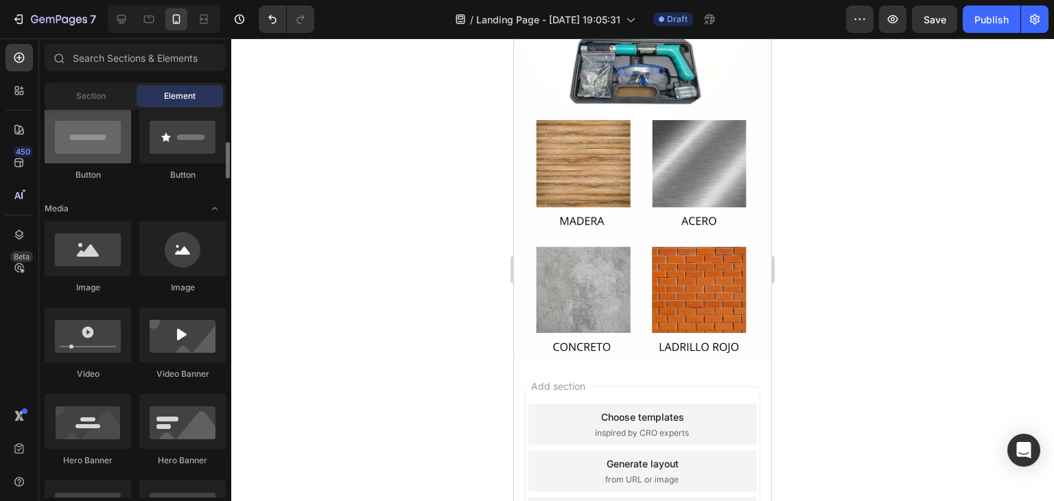
scroll to position [137, 0]
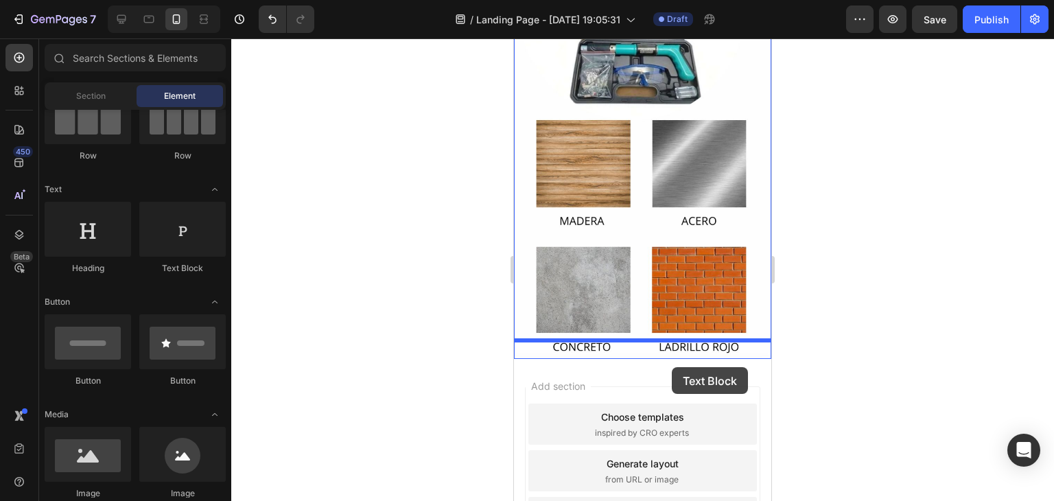
drag, startPoint x: 701, startPoint y: 288, endPoint x: 672, endPoint y: 367, distance: 84.0
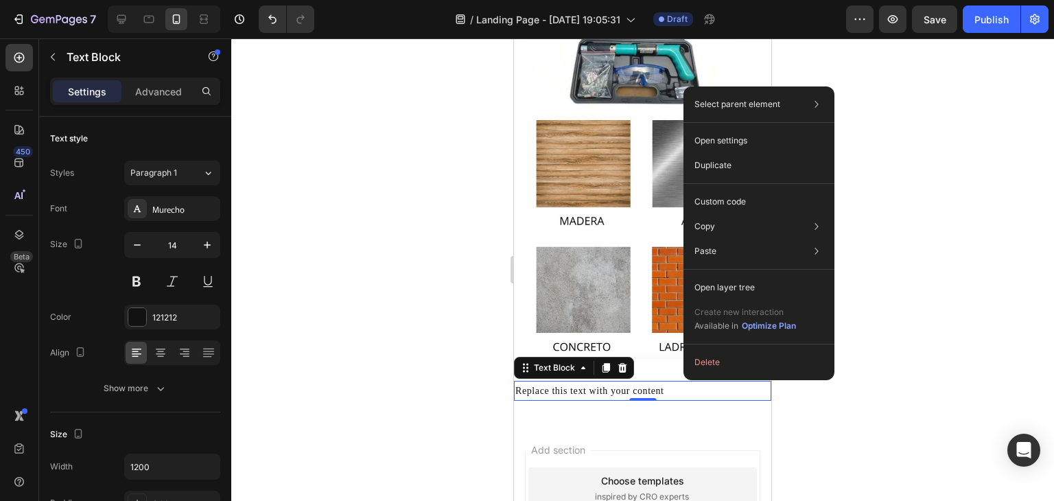
click at [694, 375] on div "Select parent element Section Text Block Open settings Duplicate Custom code Co…" at bounding box center [758, 233] width 151 height 294
click at [697, 368] on button "Delete" at bounding box center [759, 362] width 140 height 25
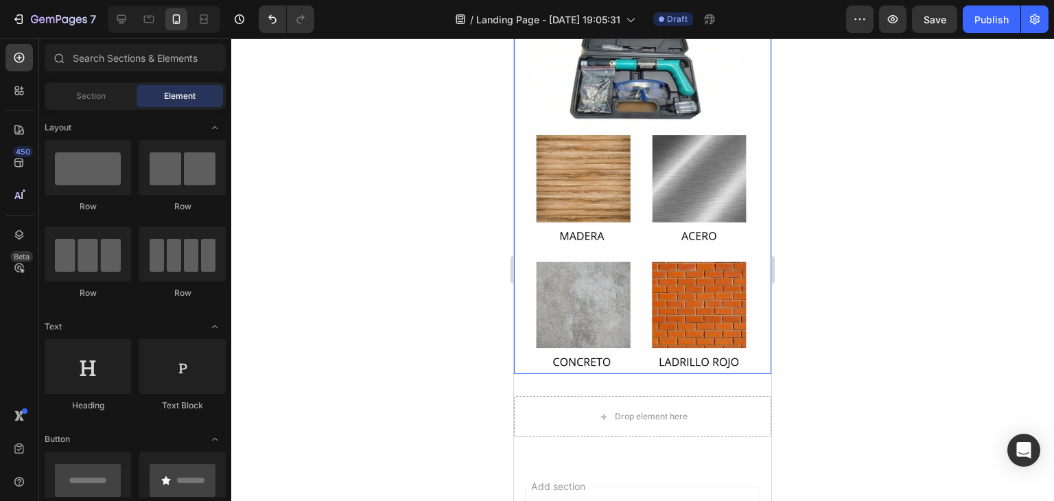
scroll to position [0, 0]
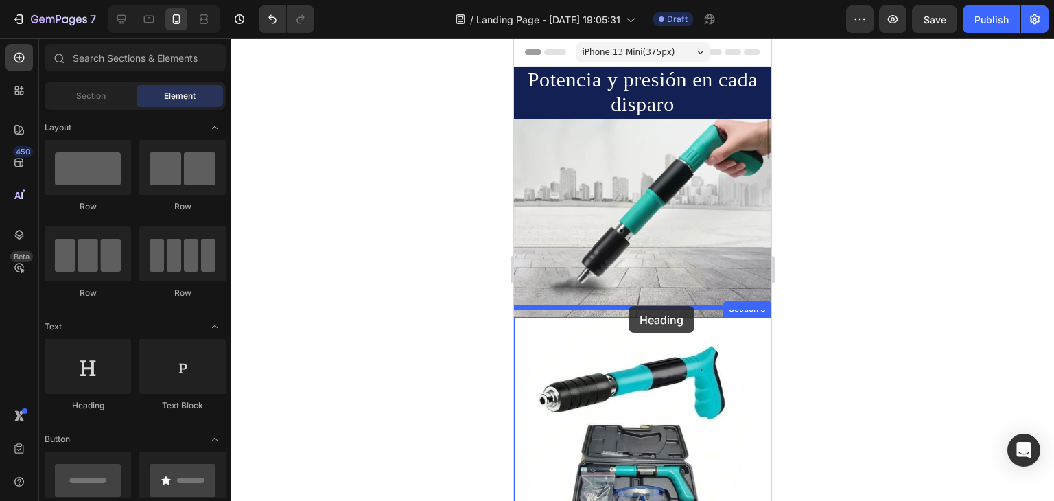
drag, startPoint x: 607, startPoint y: 388, endPoint x: 629, endPoint y: 306, distance: 85.0
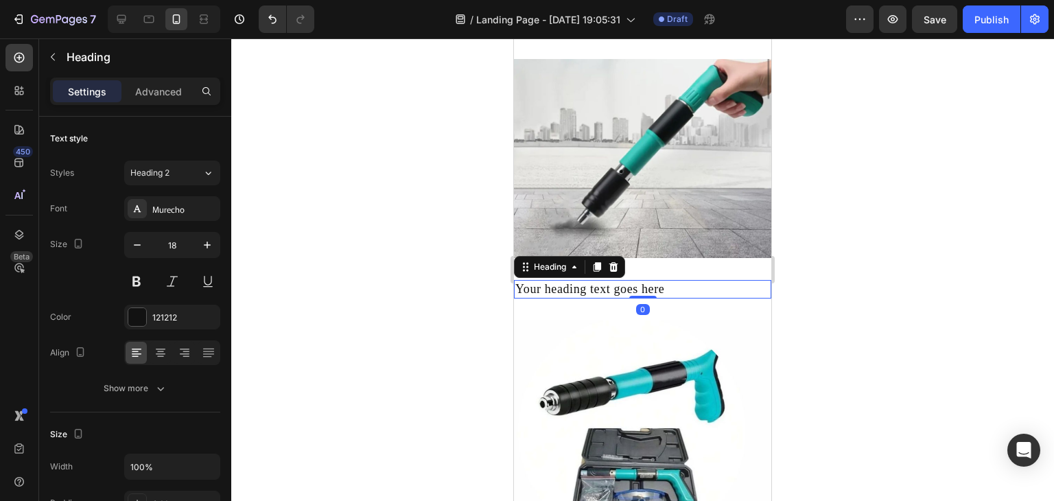
scroll to position [137, 0]
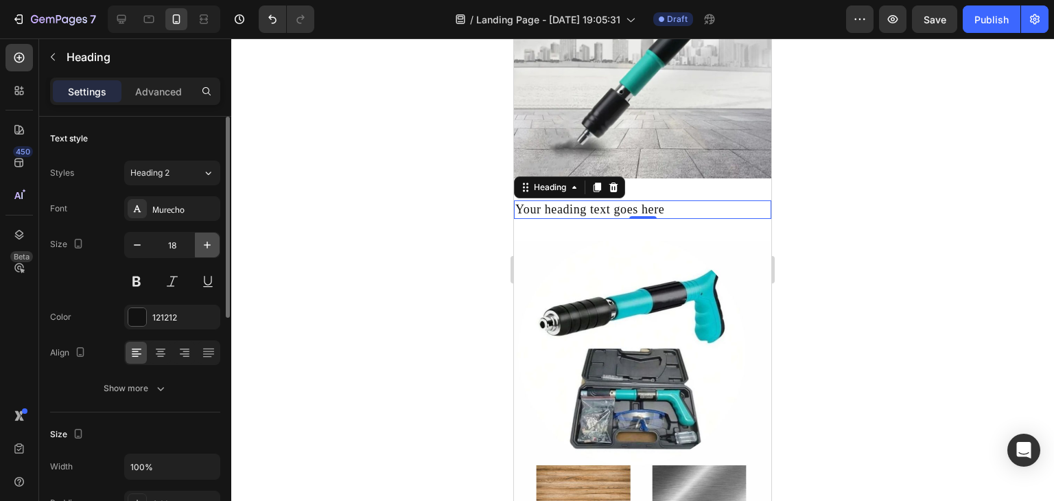
click at [209, 240] on icon "button" at bounding box center [207, 245] width 14 height 14
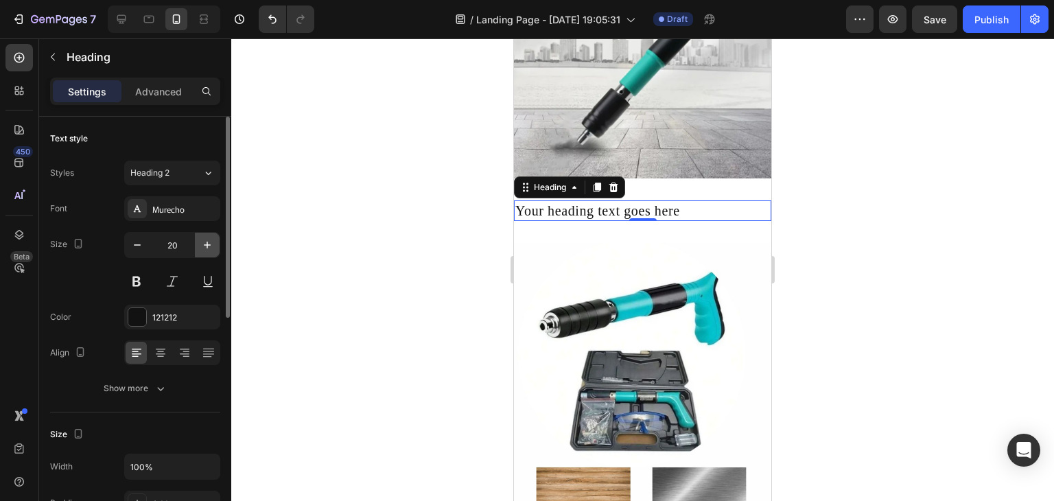
click at [209, 240] on icon "button" at bounding box center [207, 245] width 14 height 14
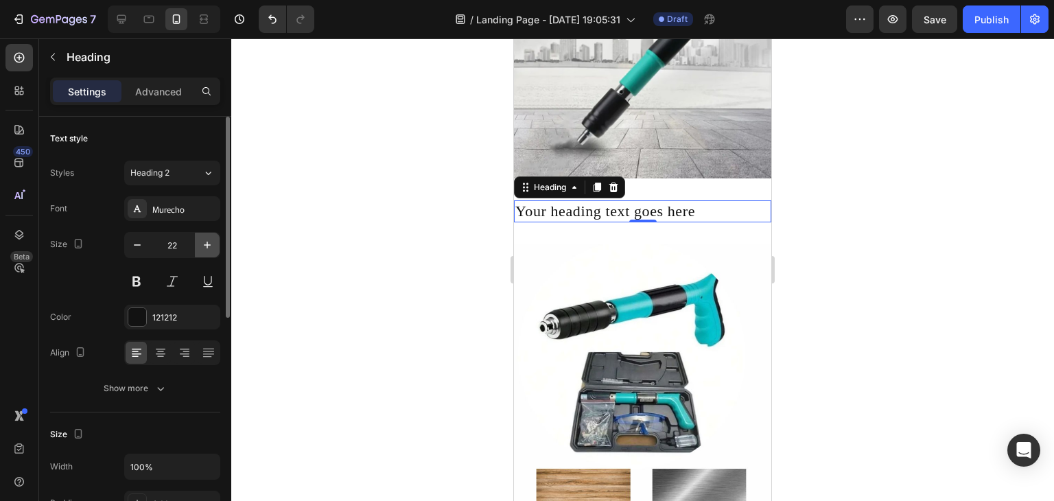
click at [209, 240] on icon "button" at bounding box center [207, 245] width 14 height 14
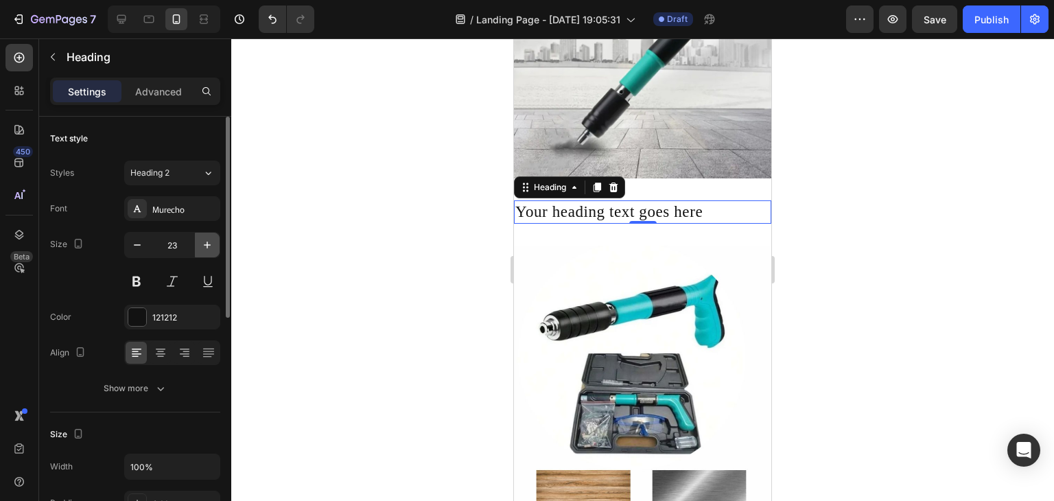
click at [209, 240] on icon "button" at bounding box center [207, 245] width 14 height 14
type input "24"
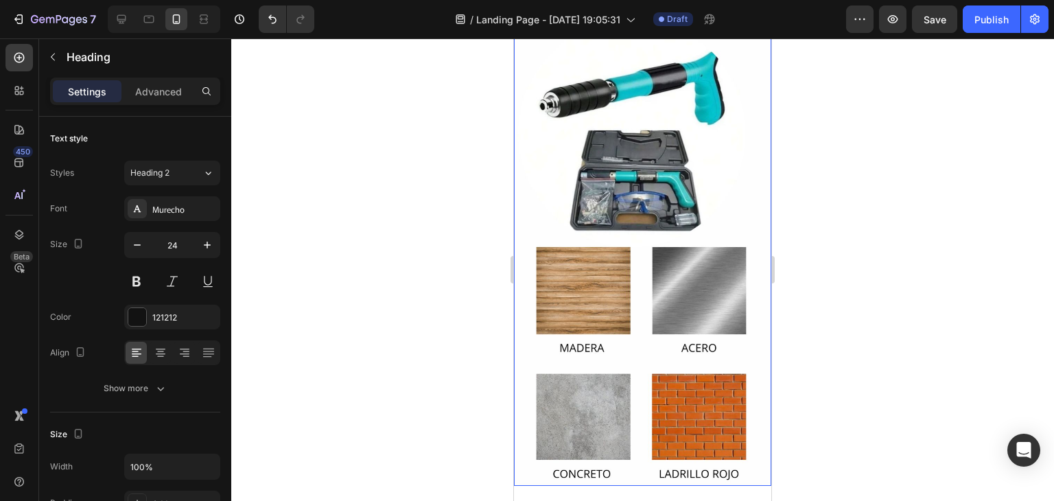
scroll to position [147, 0]
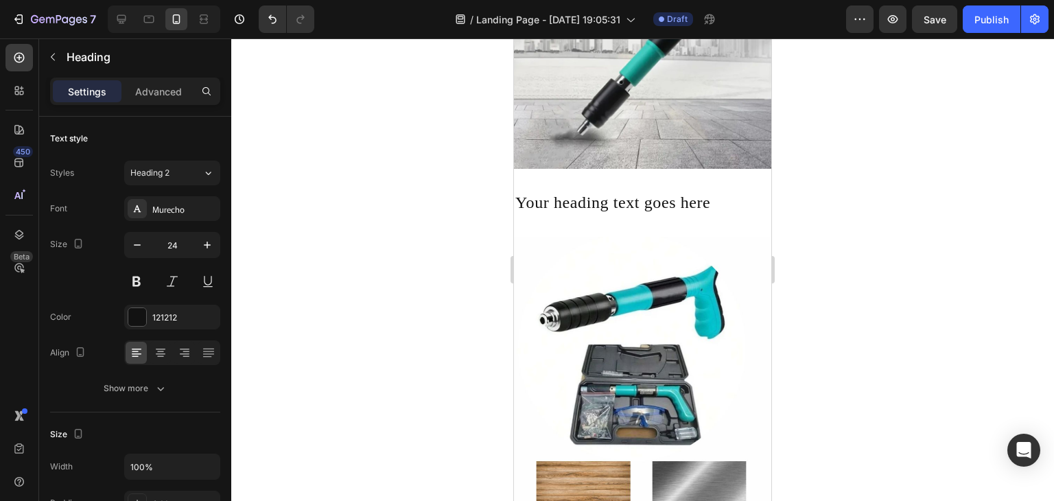
click at [710, 191] on h2 "Your heading text goes here" at bounding box center [642, 203] width 257 height 24
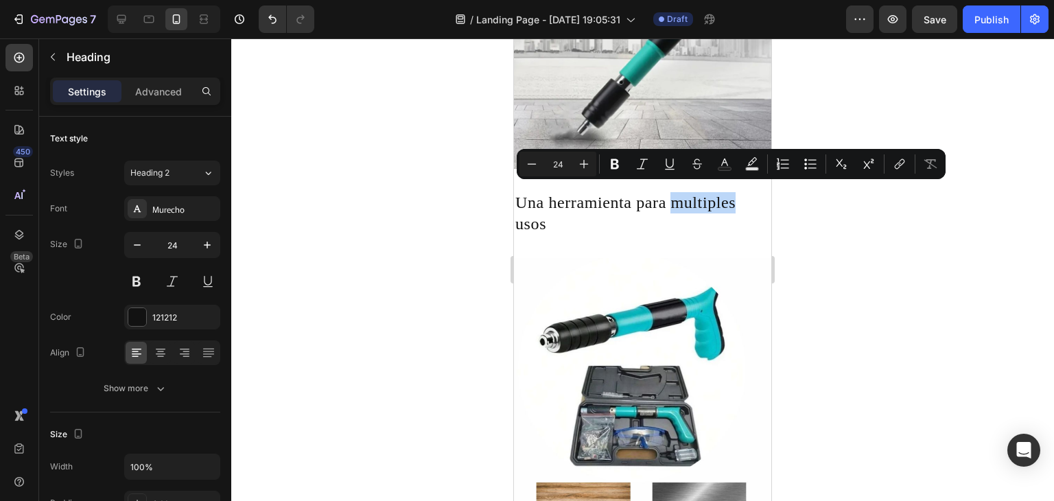
drag, startPoint x: 722, startPoint y: 196, endPoint x: 678, endPoint y: 198, distance: 44.0
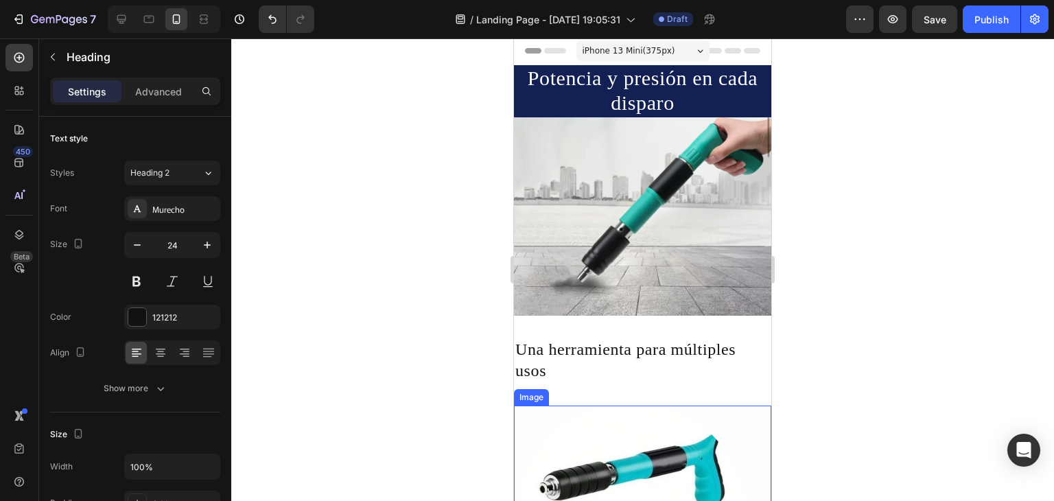
scroll to position [0, 0]
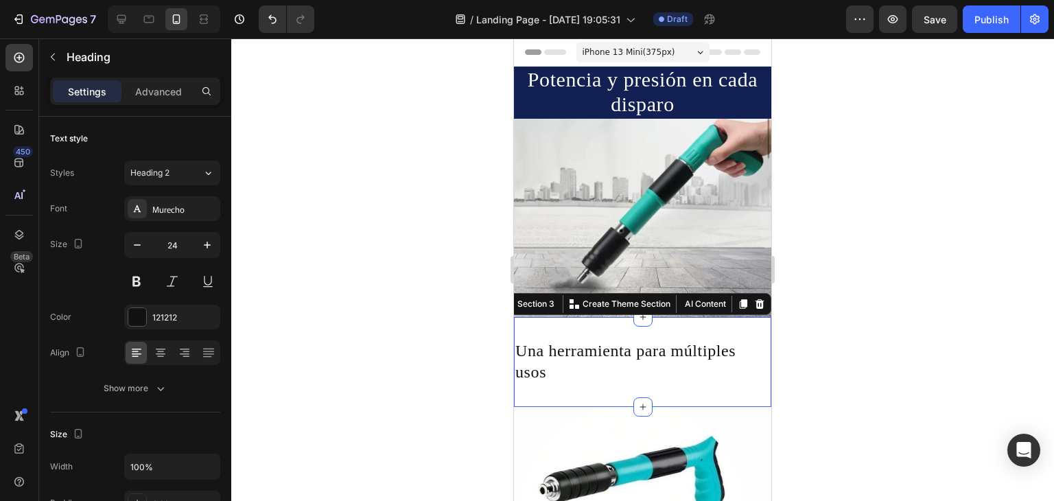
click at [561, 319] on div "Una herramienta para múltiples usos Heading Section 3 You can create reusable s…" at bounding box center [642, 361] width 257 height 89
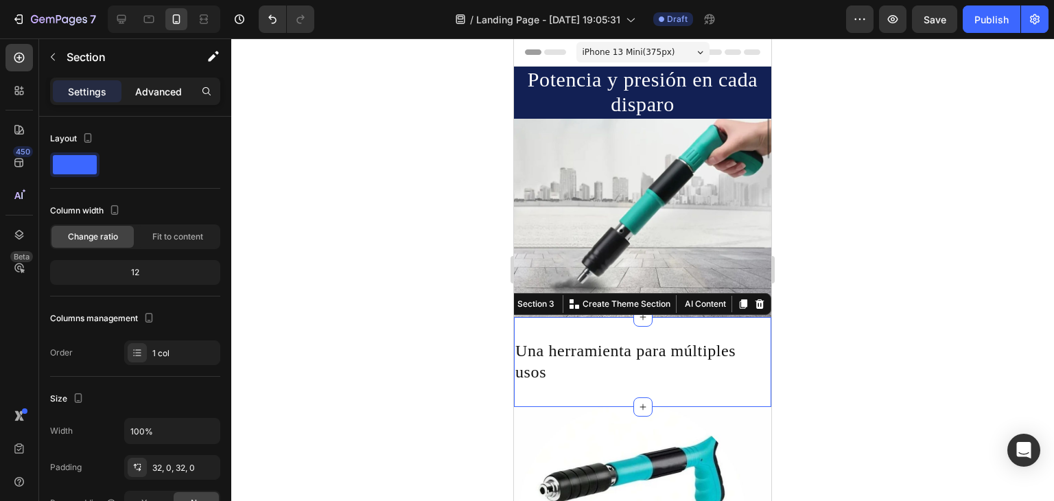
click at [129, 97] on div "Advanced" at bounding box center [158, 91] width 69 height 22
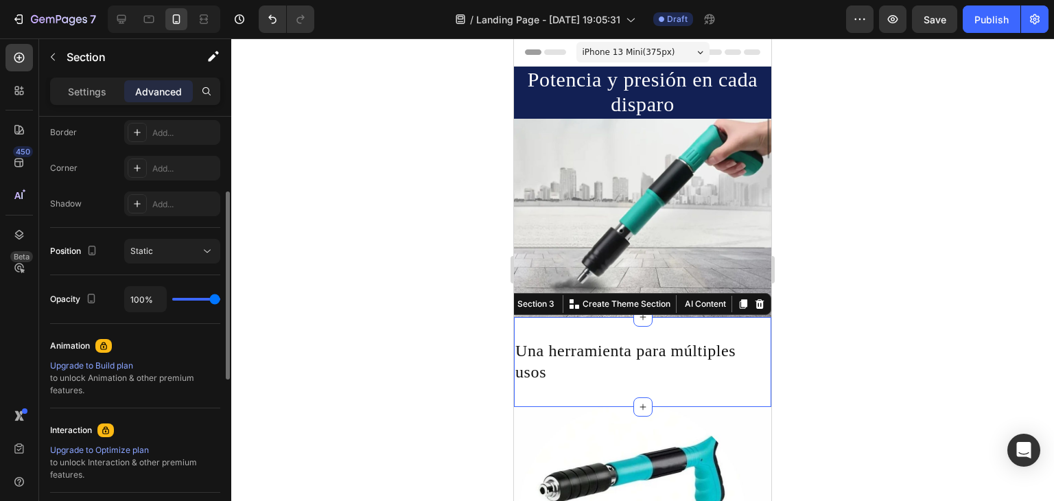
scroll to position [185, 0]
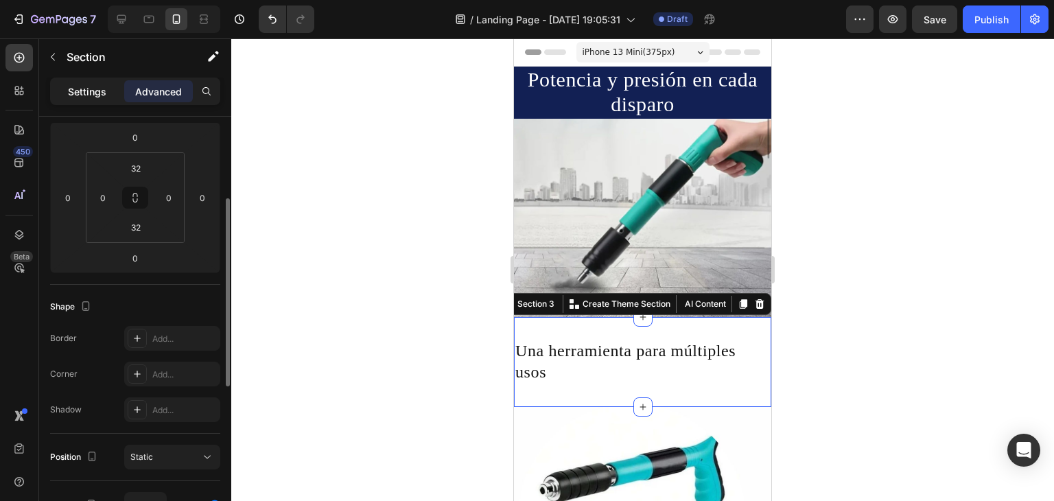
click at [98, 95] on p "Settings" at bounding box center [87, 91] width 38 height 14
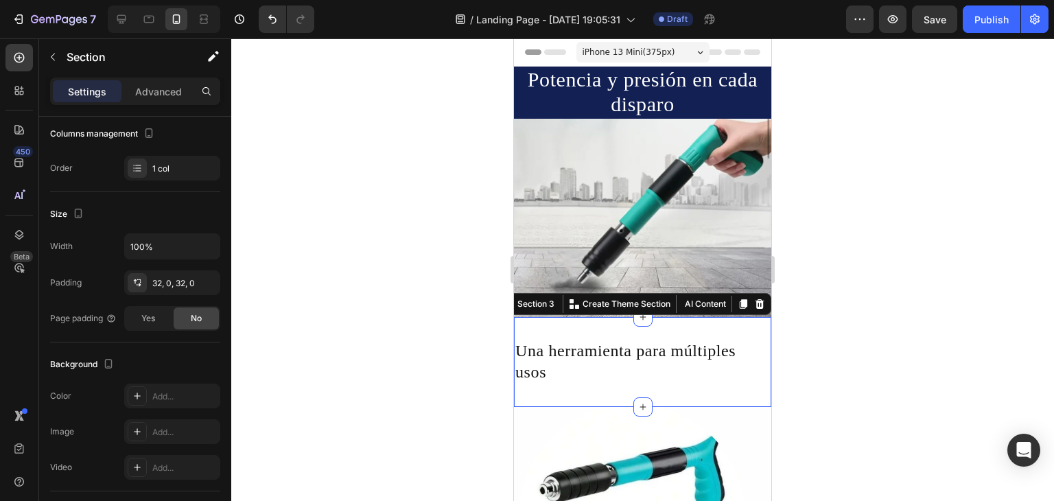
click at [575, 317] on div "Una herramienta para múltiples usos Heading Section 3 You can create reusable s…" at bounding box center [642, 361] width 257 height 89
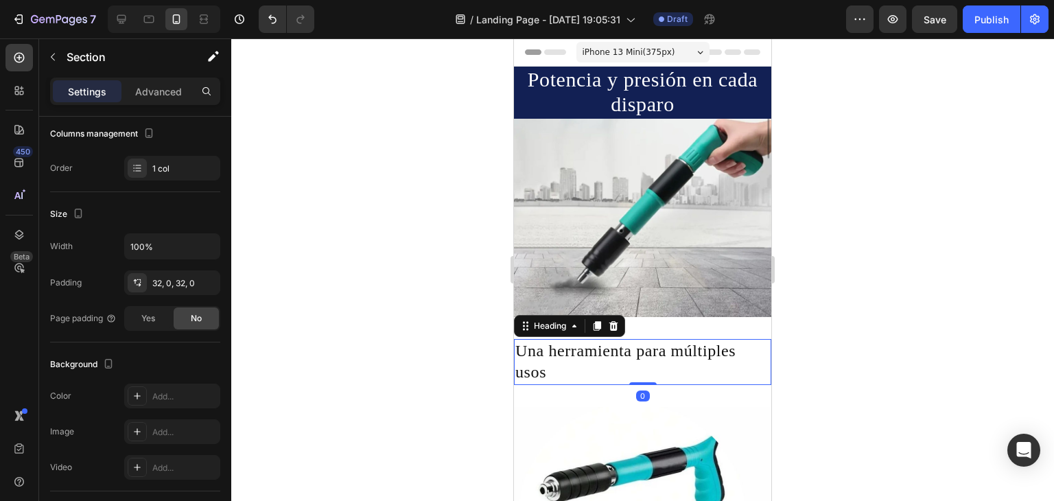
click at [583, 339] on h2 "Una herramienta para múltiples usos" at bounding box center [642, 361] width 257 height 45
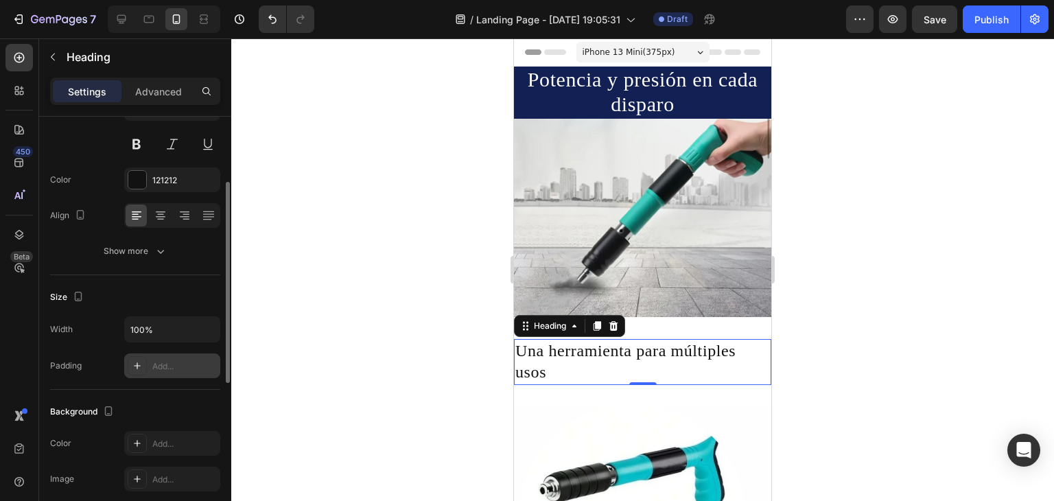
scroll to position [274, 0]
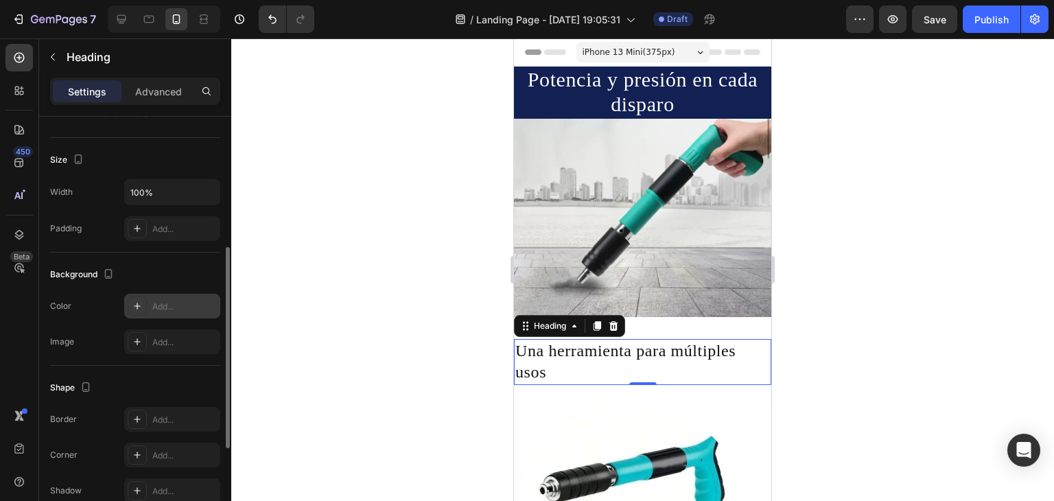
click at [173, 314] on div "Add..." at bounding box center [172, 306] width 96 height 25
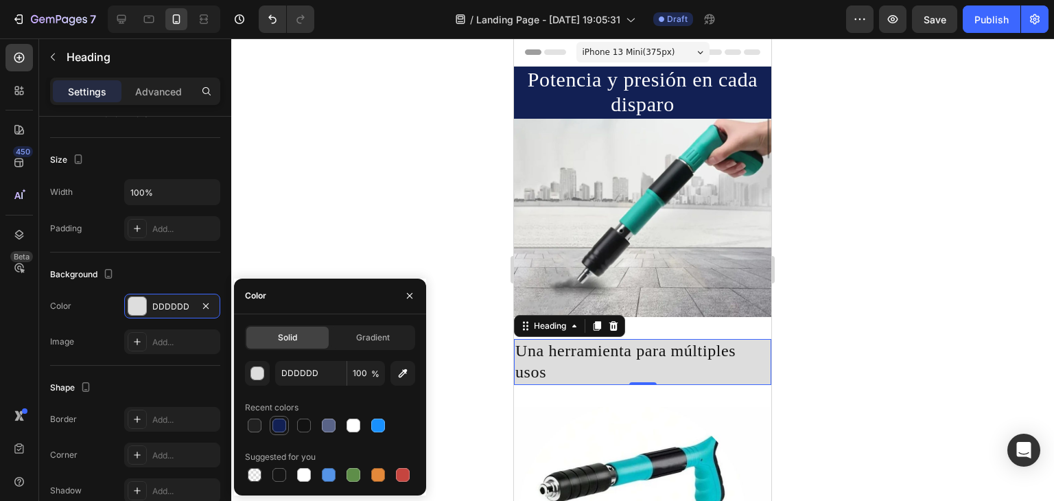
click at [275, 426] on div at bounding box center [279, 426] width 14 height 14
type input "122054"
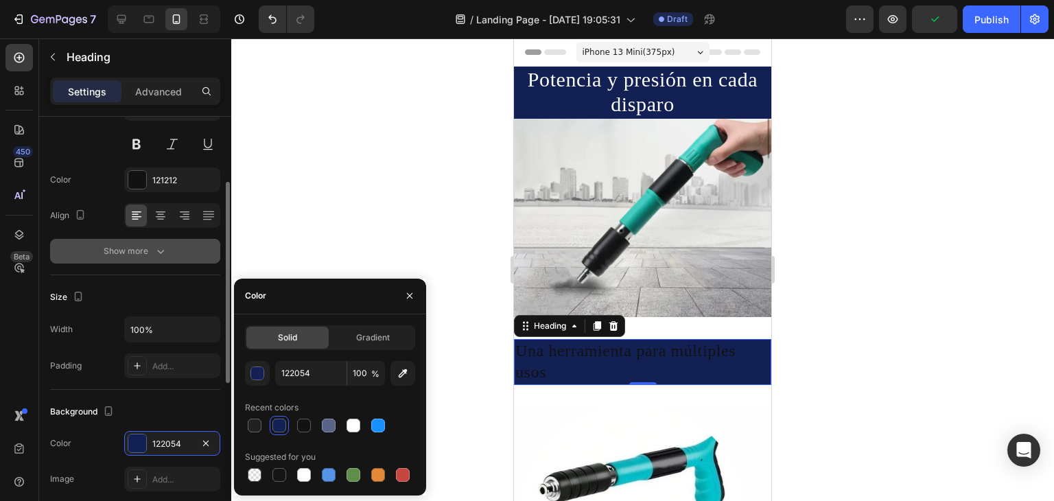
scroll to position [69, 0]
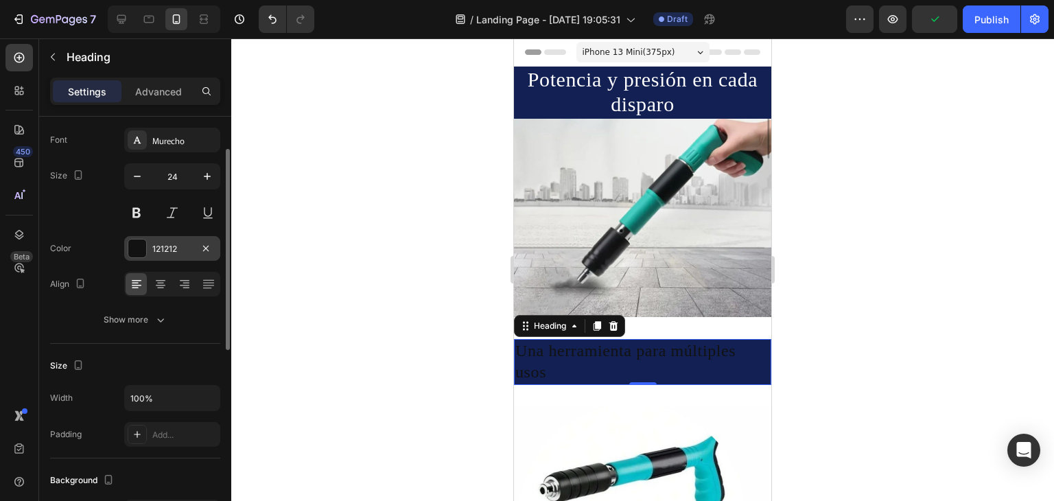
click at [143, 254] on div at bounding box center [137, 248] width 18 height 18
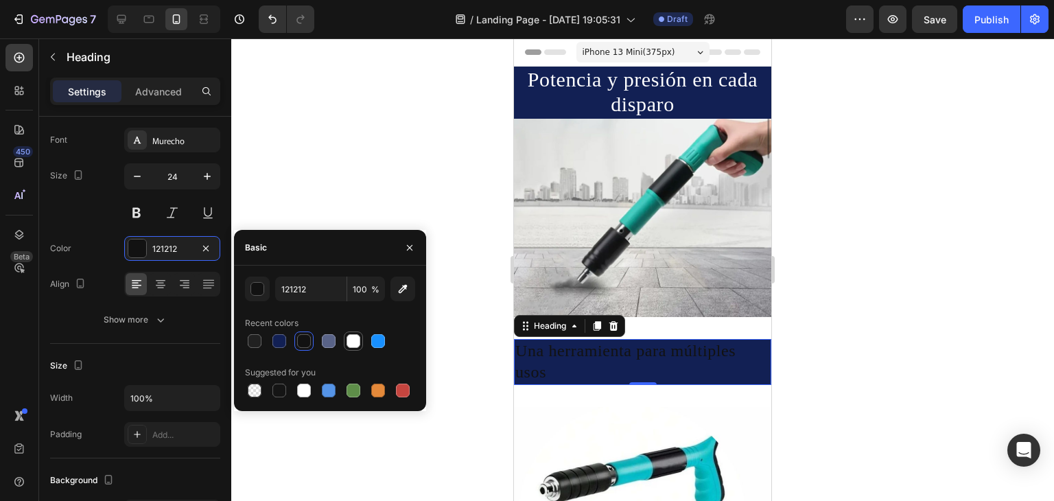
click at [355, 349] on div at bounding box center [353, 341] width 16 height 16
type input "FFFFFF"
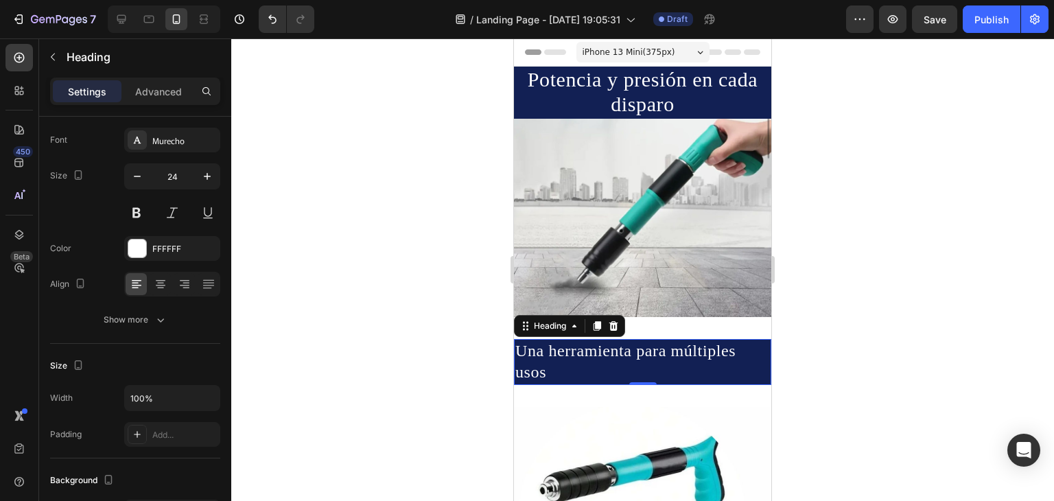
click at [893, 327] on div at bounding box center [642, 269] width 823 height 462
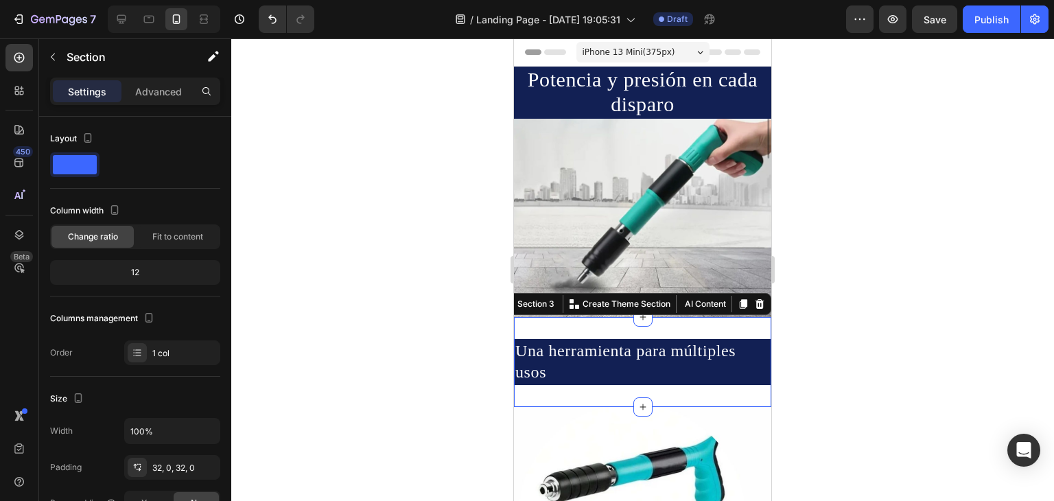
click at [612, 317] on div "Una herramienta para múltiples usos Heading Section 3 You can create reusable s…" at bounding box center [642, 361] width 257 height 89
click at [163, 473] on div "32, 0, 32, 0" at bounding box center [172, 467] width 96 height 25
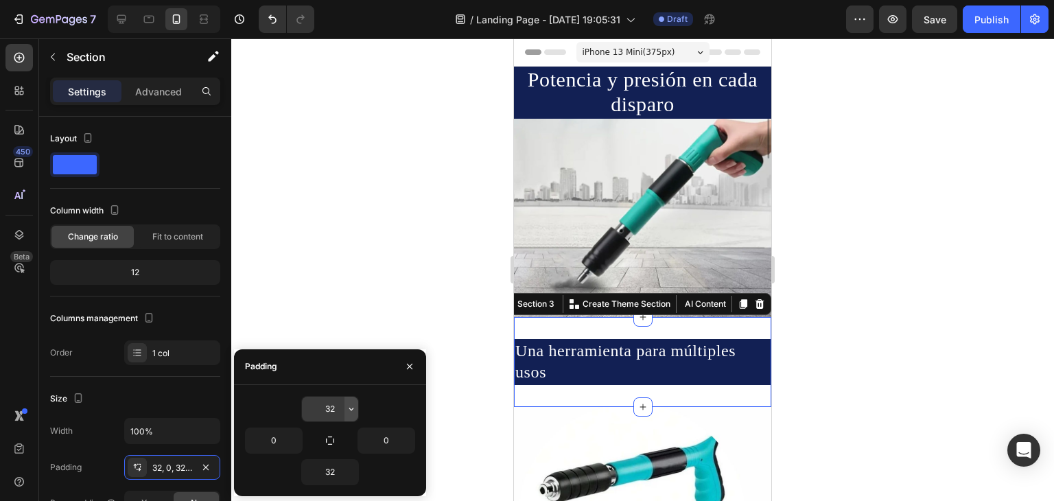
click at [349, 410] on icon "button" at bounding box center [351, 408] width 11 height 11
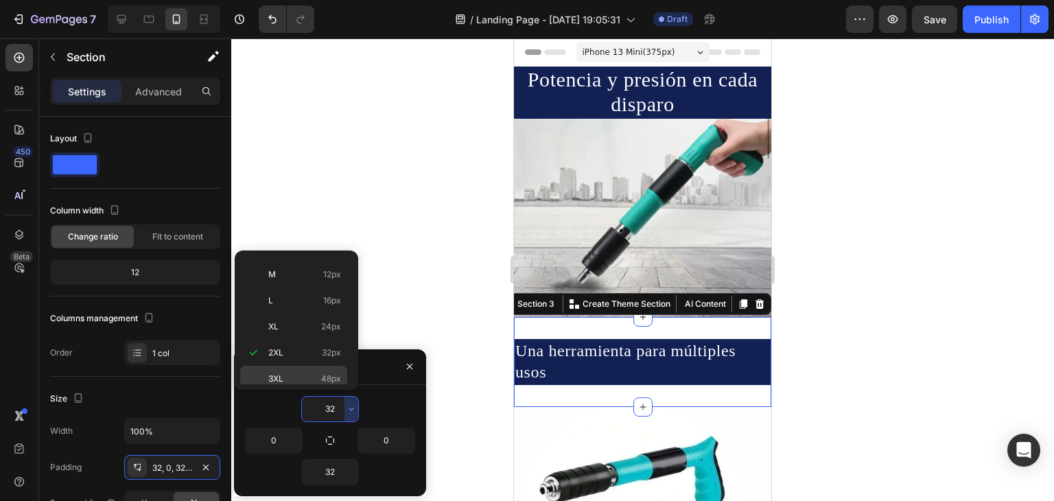
scroll to position [0, 0]
click at [302, 282] on div "Auto Auto" at bounding box center [293, 295] width 107 height 26
type input "Auto"
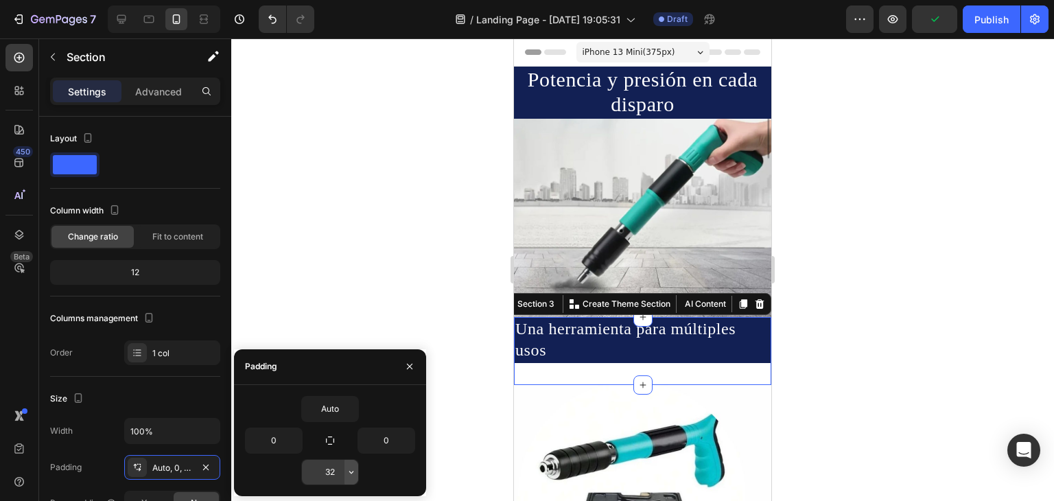
click at [346, 478] on button "button" at bounding box center [351, 472] width 14 height 25
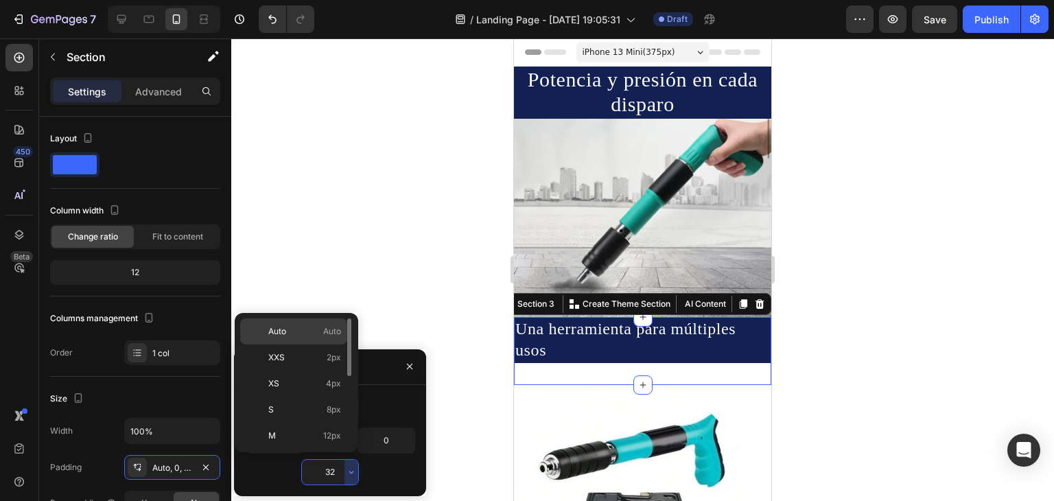
click at [314, 327] on p "Auto Auto" at bounding box center [304, 331] width 73 height 12
type input "Auto"
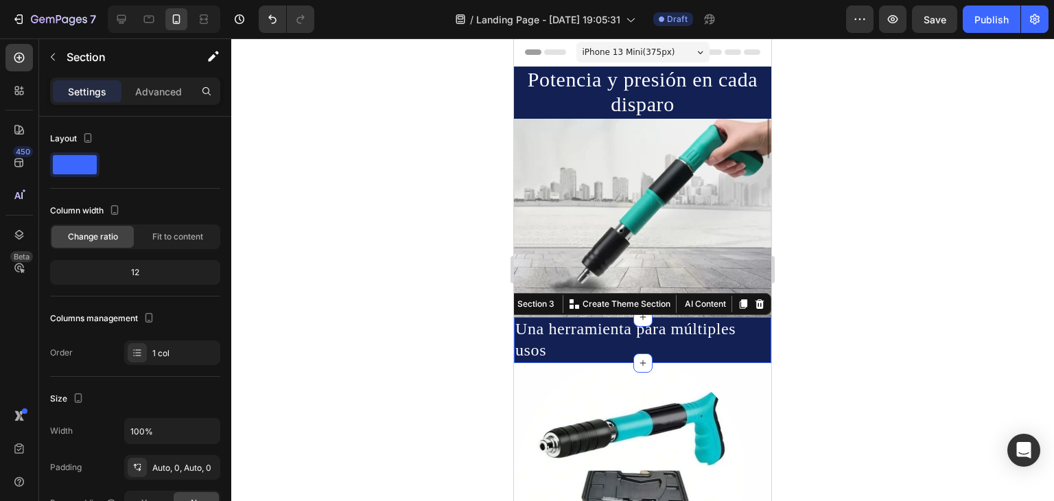
click at [883, 355] on div at bounding box center [642, 269] width 823 height 462
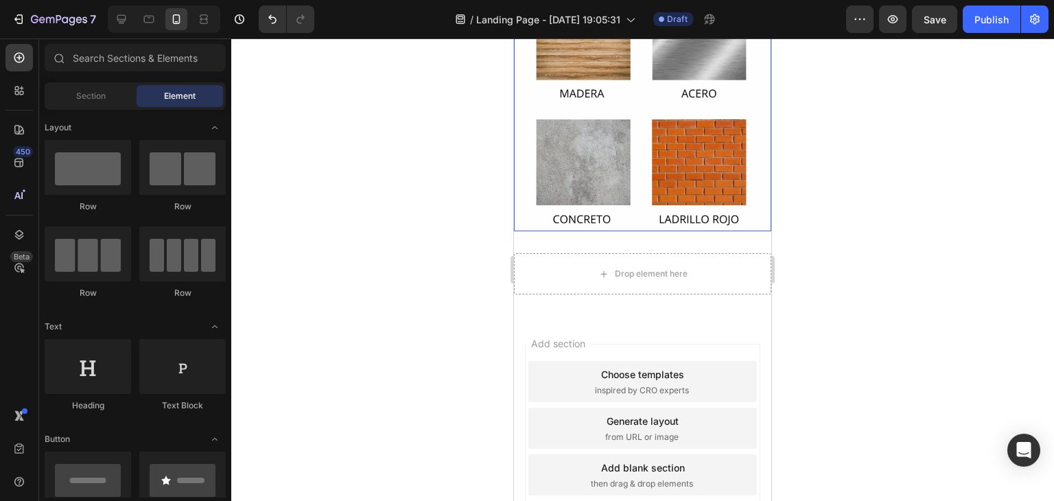
scroll to position [605, 0]
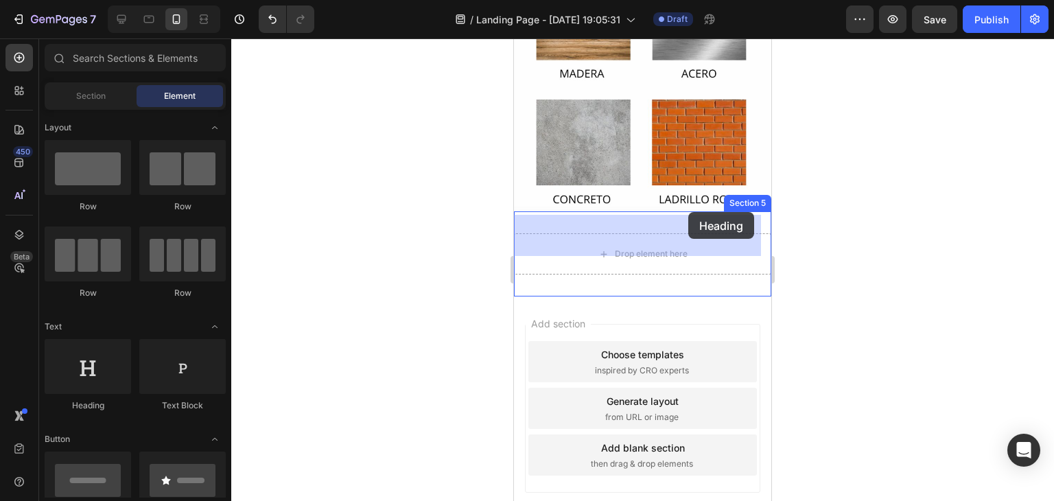
drag, startPoint x: 596, startPoint y: 415, endPoint x: 688, endPoint y: 212, distance: 223.0
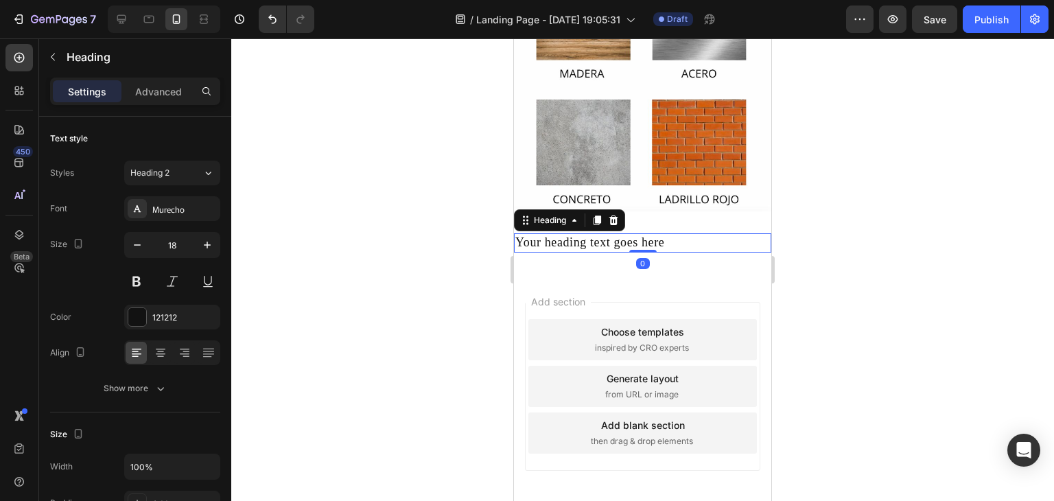
scroll to position [583, 0]
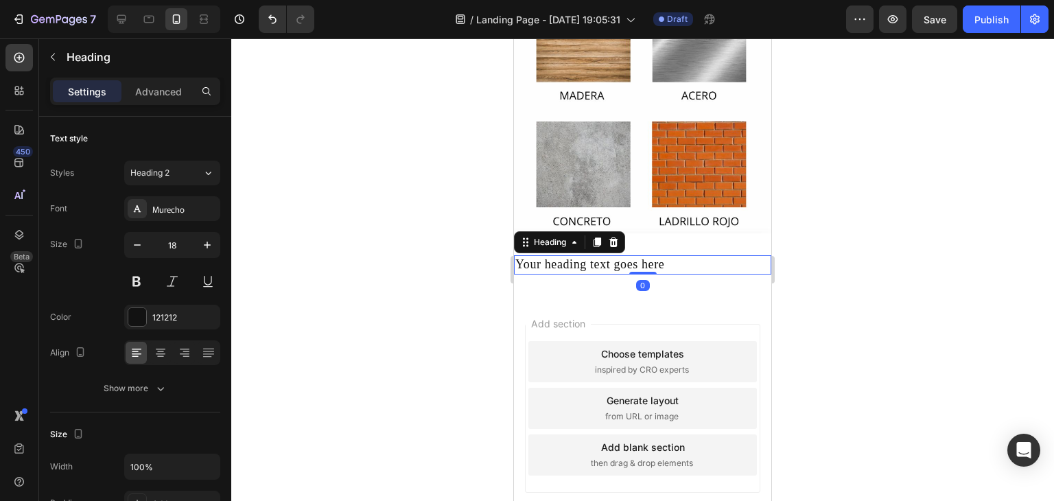
click at [686, 255] on h2 "Your heading text goes here" at bounding box center [642, 264] width 257 height 19
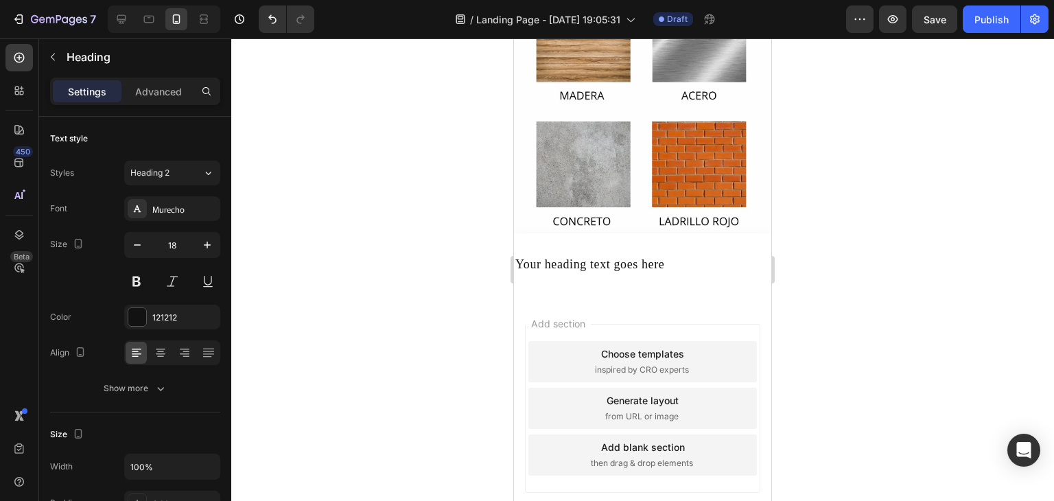
click at [669, 255] on h2 "Your heading text goes here" at bounding box center [642, 264] width 257 height 19
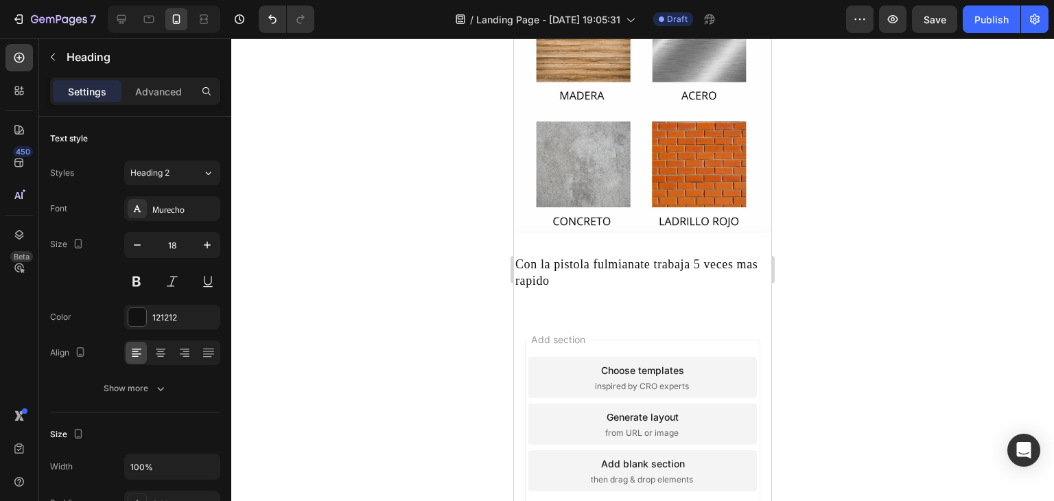
click at [633, 257] on p "Con la pistola fulmianate trabaja 5 veces mas rapido" at bounding box center [642, 273] width 255 height 32
click at [623, 257] on p "Con la pistola fulmínate trabaja 5 veces mas rapido" at bounding box center [642, 273] width 255 height 32
click at [581, 263] on p "Con la pistola fulminate trabaja 5 veces mas rapido" at bounding box center [642, 273] width 255 height 32
click at [743, 257] on p "Con la pistola fulmínate trabaja 5 veces mas rápido" at bounding box center [642, 273] width 255 height 32
drag, startPoint x: 743, startPoint y: 245, endPoint x: 576, endPoint y: 264, distance: 167.8
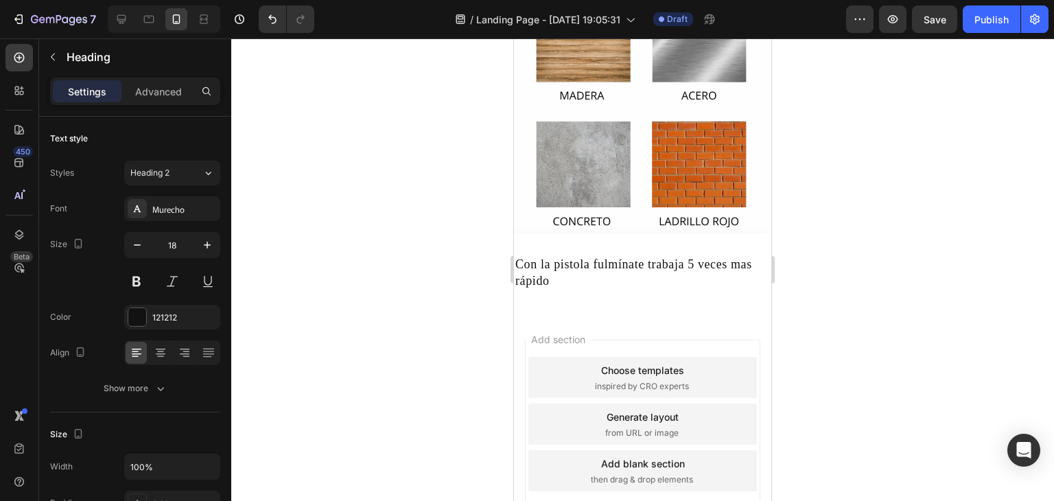
click at [576, 264] on p "Con la pistola fulmínate trabaja 5 veces mas rápido" at bounding box center [642, 273] width 255 height 32
click at [519, 257] on p "Con la pistola fulmínate trabaja 5 veces mas rápido" at bounding box center [642, 273] width 255 height 32
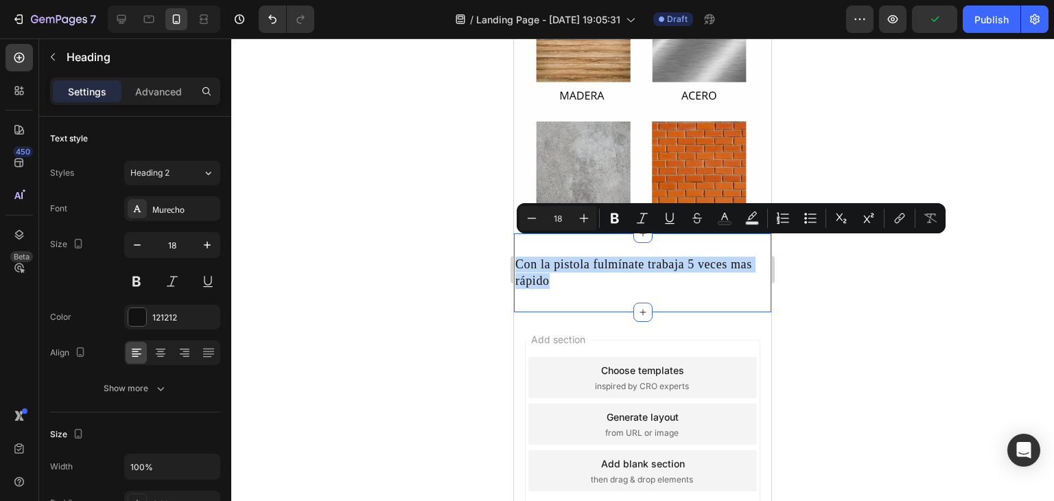
drag, startPoint x: 519, startPoint y: 239, endPoint x: 606, endPoint y: 277, distance: 95.0
click at [606, 277] on div "Con la pistola fulmínate trabaja 5 veces mas rápido Heading Section 5" at bounding box center [642, 272] width 257 height 79
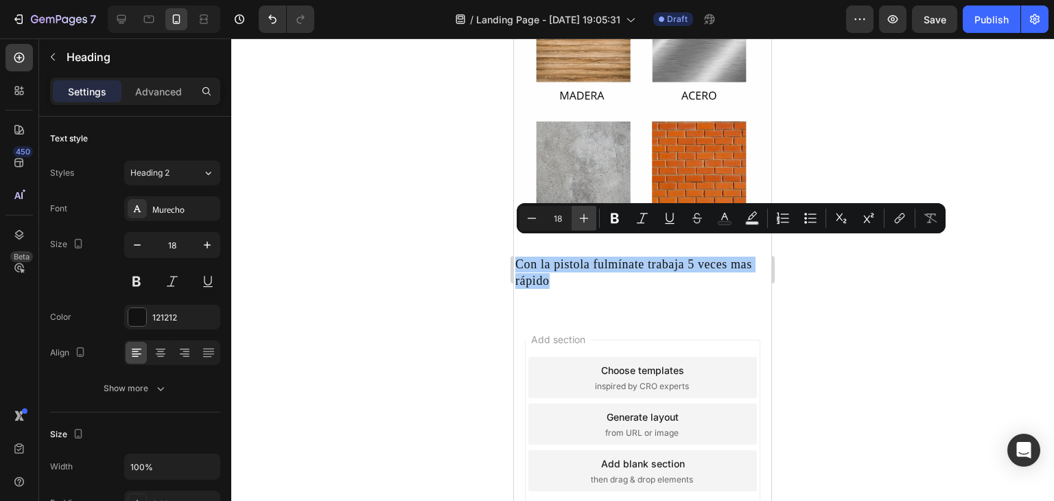
click at [585, 220] on icon "Editor contextual toolbar" at bounding box center [584, 218] width 14 height 14
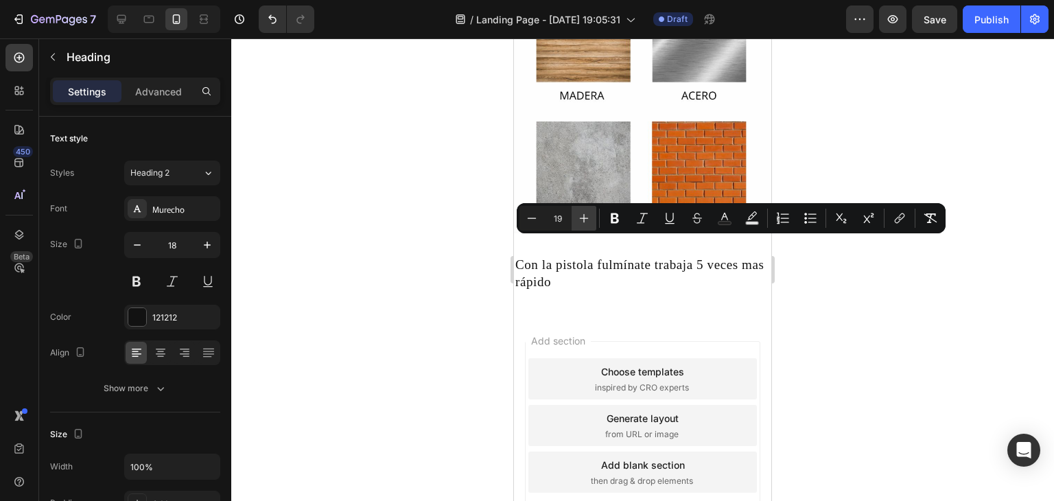
click at [585, 220] on icon "Editor contextual toolbar" at bounding box center [584, 218] width 14 height 14
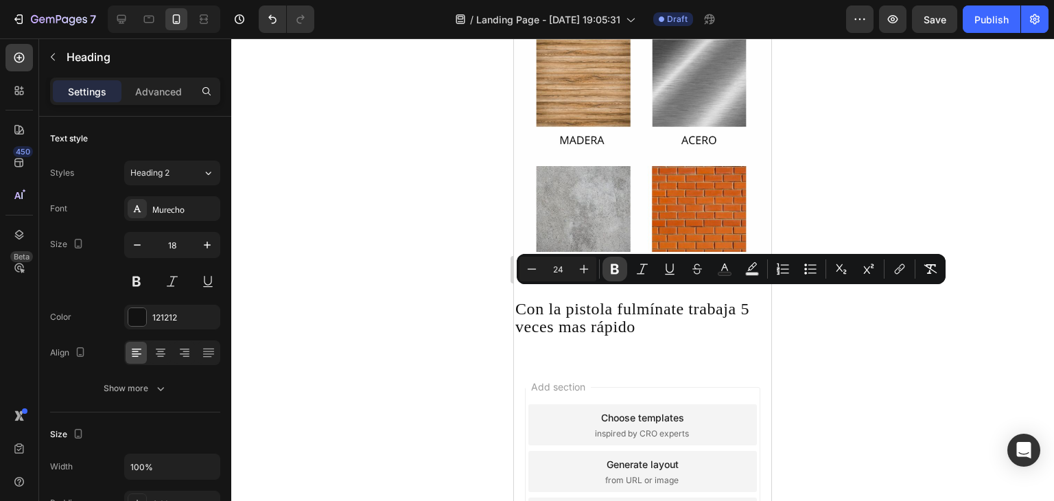
scroll to position [514, 0]
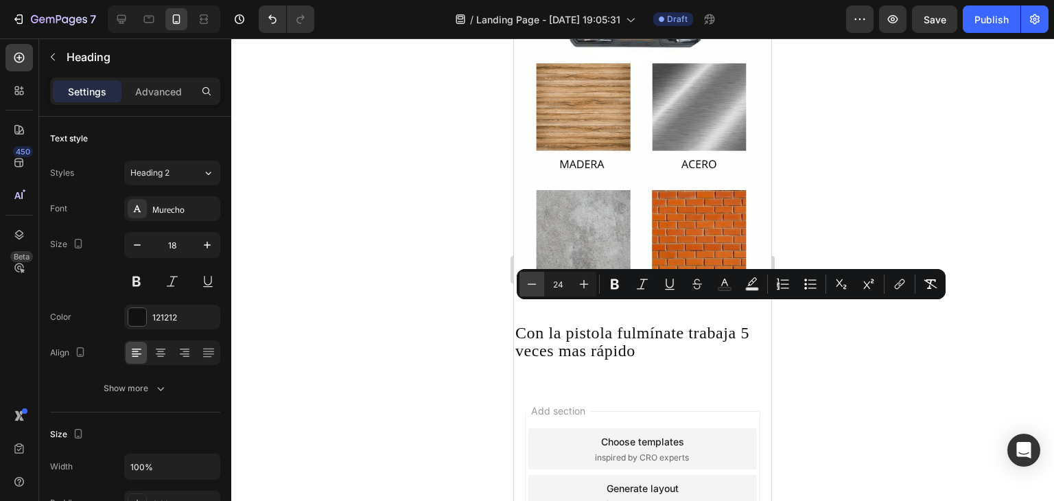
click at [538, 284] on button "Minus" at bounding box center [531, 284] width 25 height 25
click at [581, 288] on icon "Editor contextual toolbar" at bounding box center [584, 284] width 14 height 14
type input "24"
click at [675, 333] on p "Con la pistola fulmínate trabaja 5 veces mas rápido" at bounding box center [642, 342] width 255 height 35
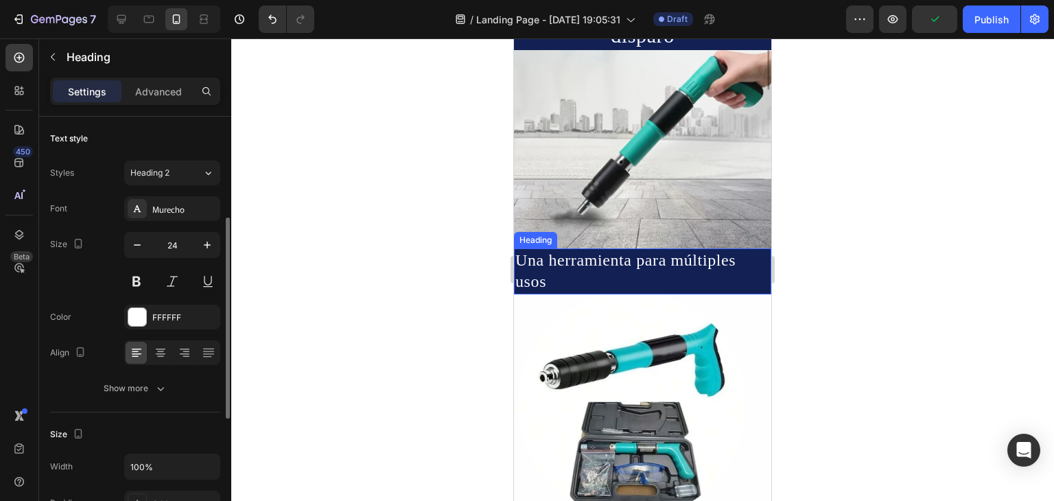
scroll to position [69, 0]
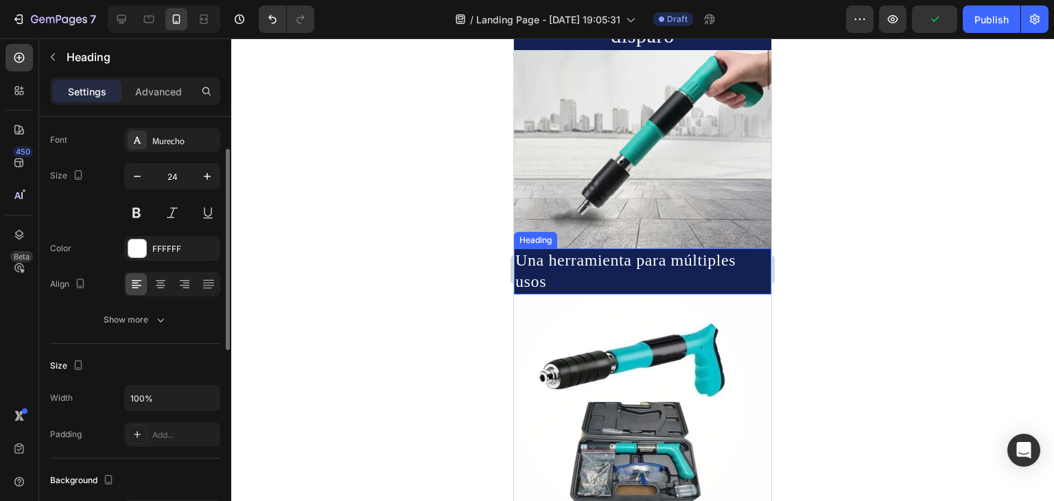
click at [593, 253] on h2 "Una herramienta para múltiples usos" at bounding box center [642, 270] width 257 height 45
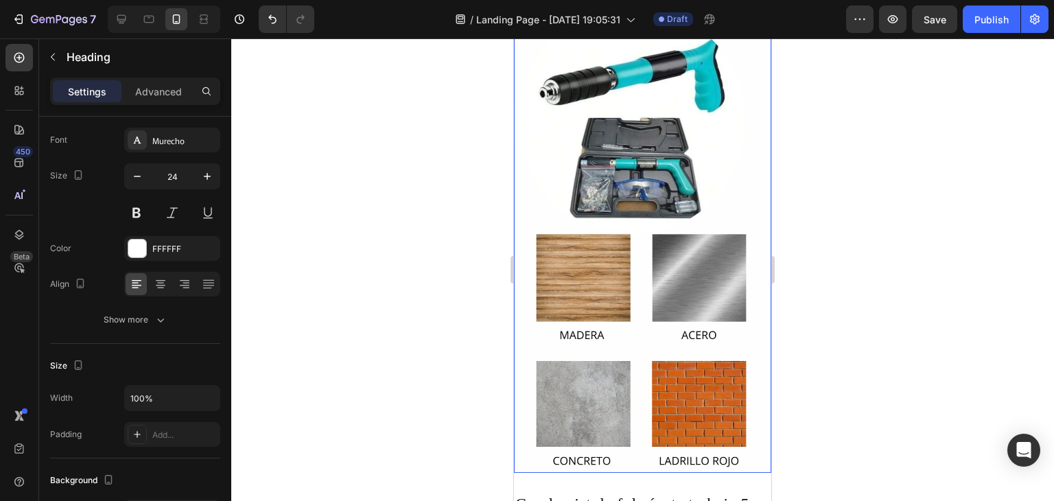
scroll to position [602, 0]
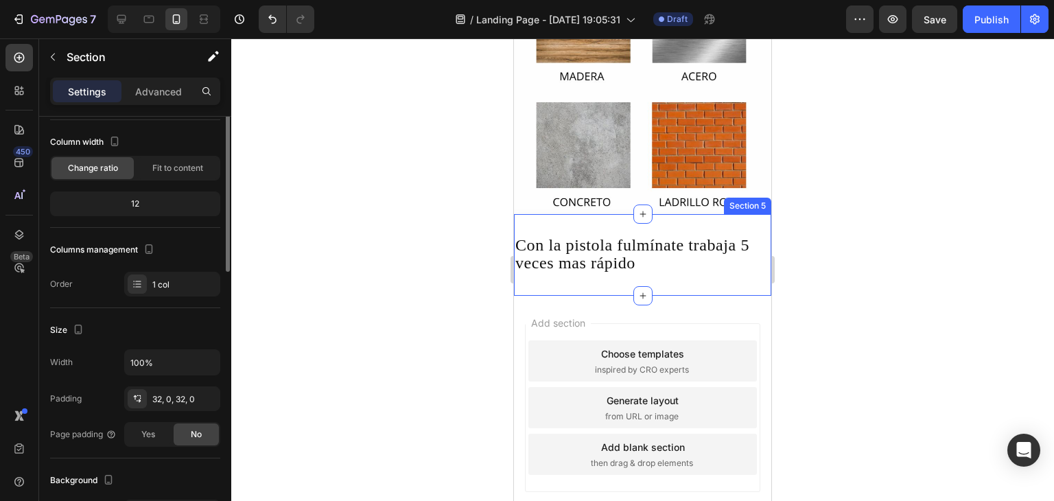
click at [564, 214] on div "Con la pistola fulmínate trabaja 5 veces mas rápido Heading Section 5" at bounding box center [642, 255] width 257 height 82
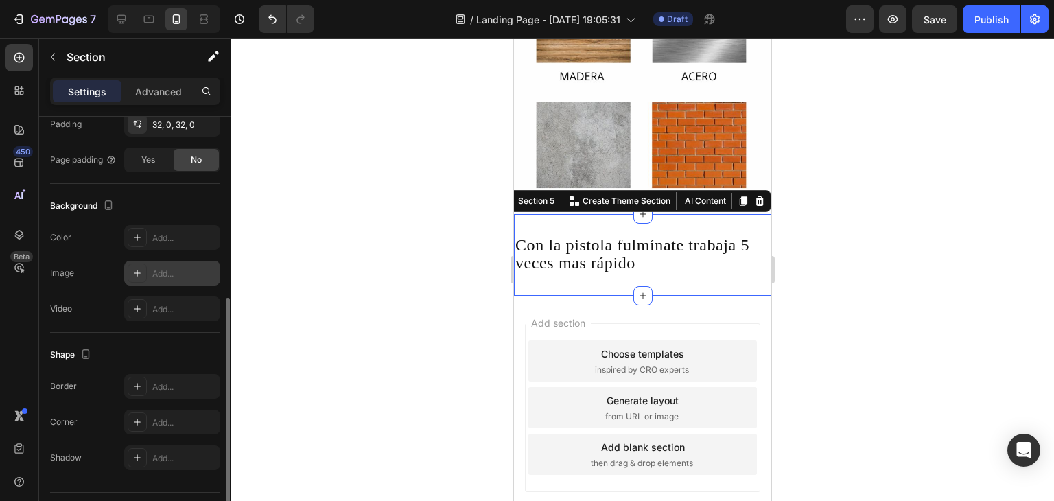
scroll to position [377, 0]
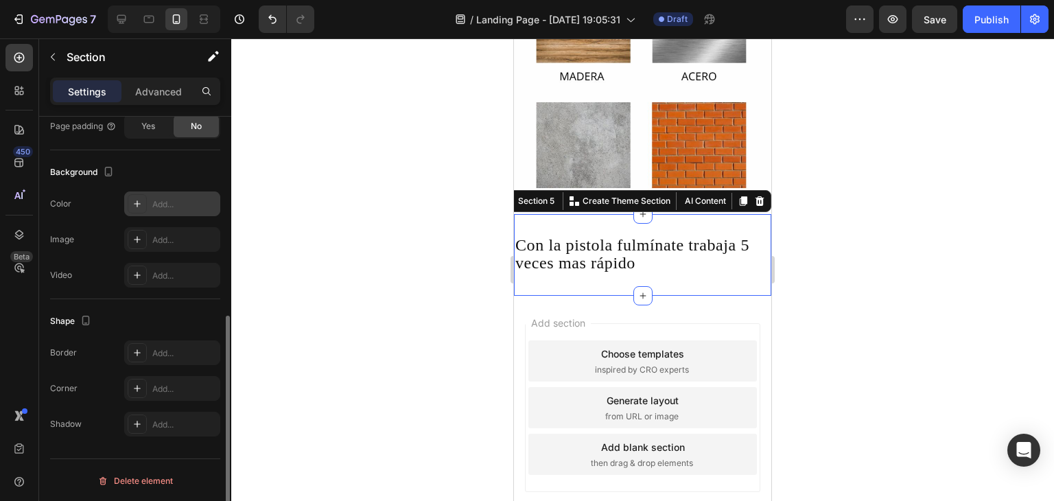
click at [162, 213] on div "Add..." at bounding box center [172, 203] width 96 height 25
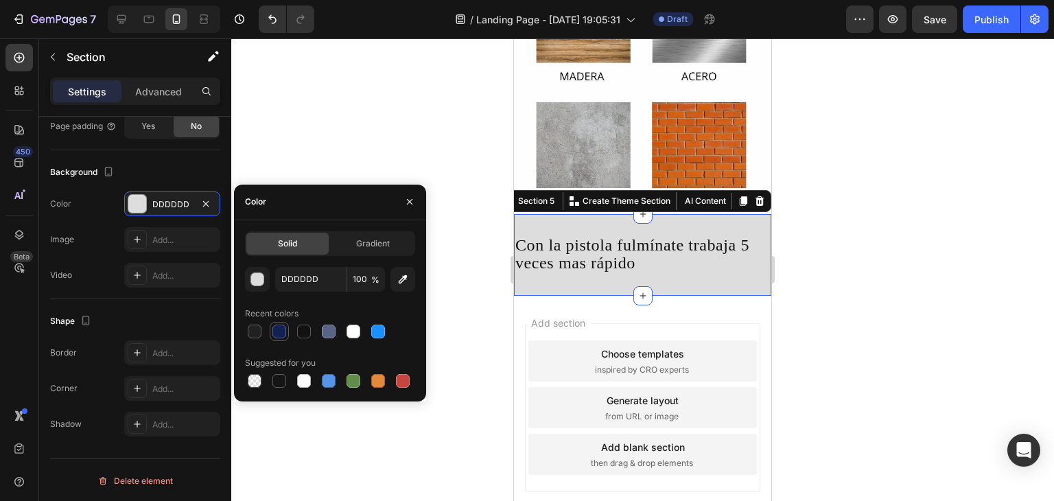
click at [270, 330] on div at bounding box center [279, 331] width 19 height 19
type input "122054"
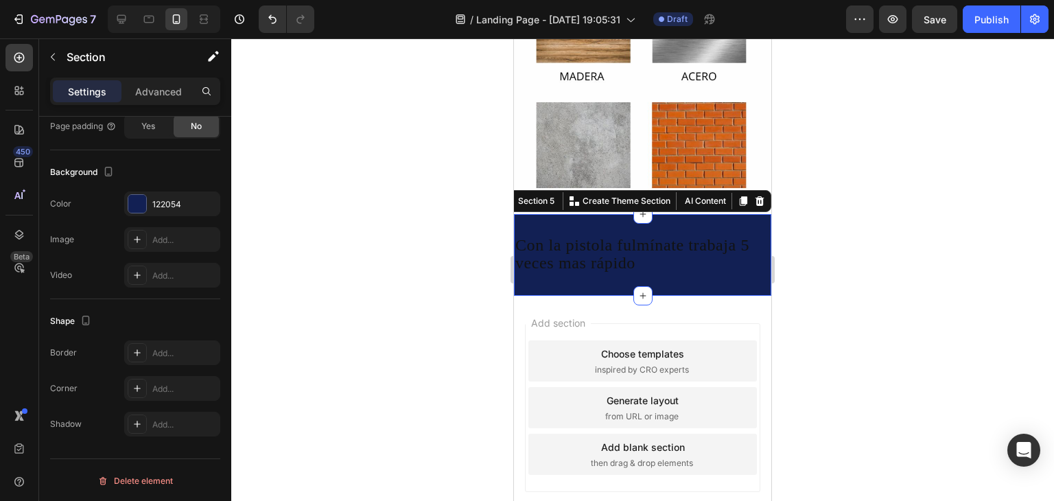
click at [562, 256] on div "Con la pistola fulmínate trabaja 5 veces mas rápido Heading Section 5 You can c…" at bounding box center [642, 255] width 257 height 82
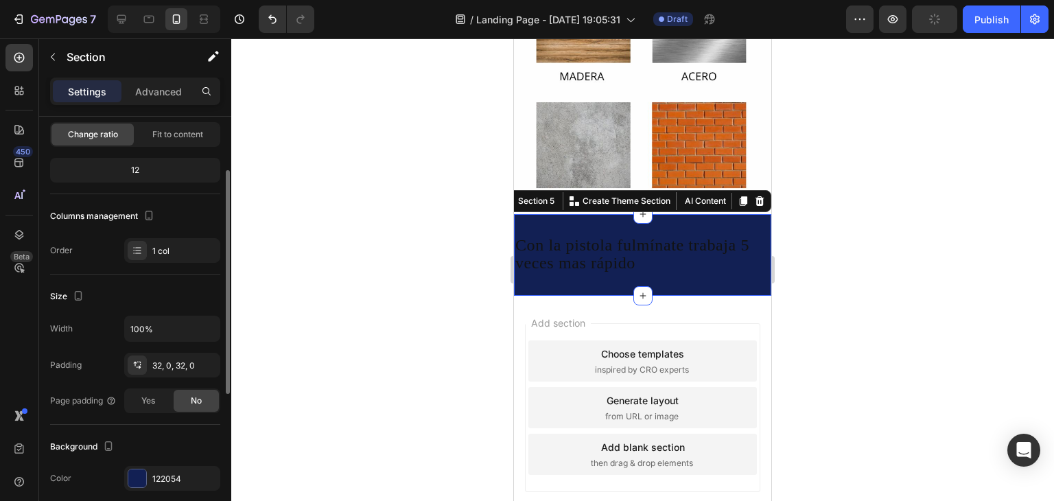
scroll to position [0, 0]
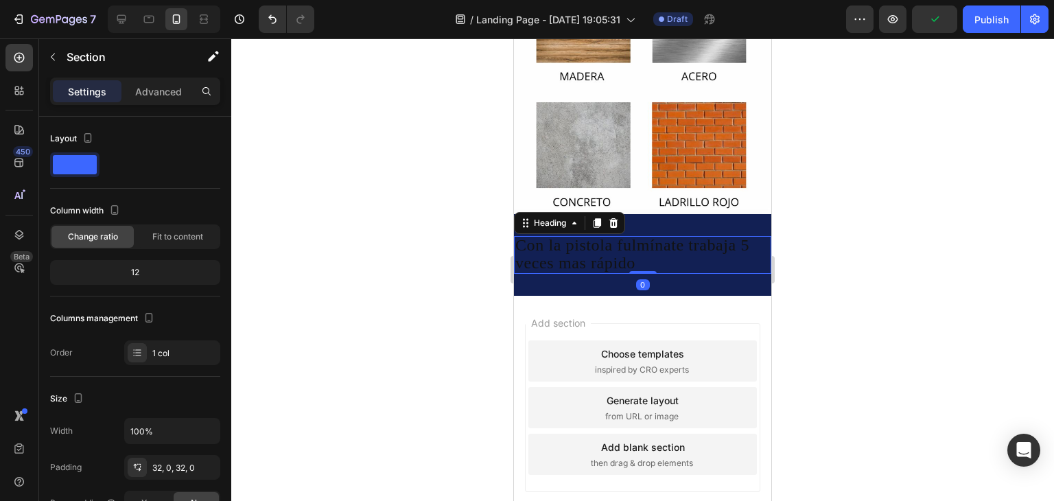
click at [622, 236] on span "Con la pistola fulmínate trabaja 5 veces mas rápido" at bounding box center [632, 253] width 234 height 35
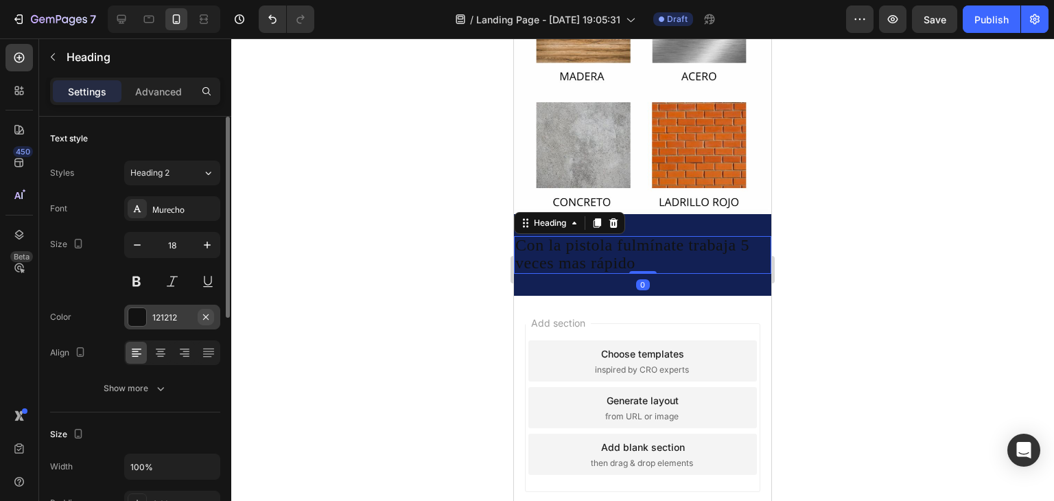
click at [203, 313] on icon "button" at bounding box center [205, 317] width 11 height 11
click at [170, 315] on div "Add..." at bounding box center [184, 318] width 65 height 12
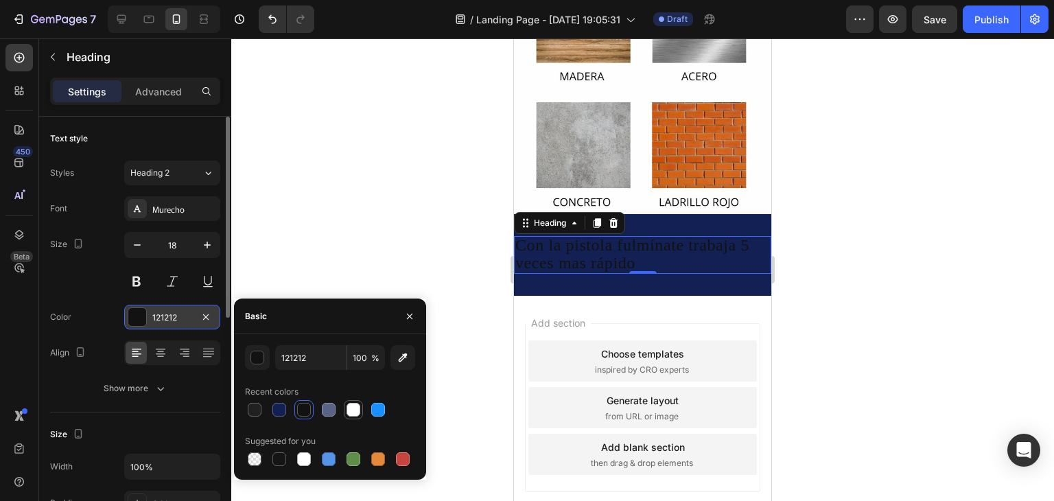
click at [350, 407] on div at bounding box center [354, 410] width 14 height 14
type input "FFFFFF"
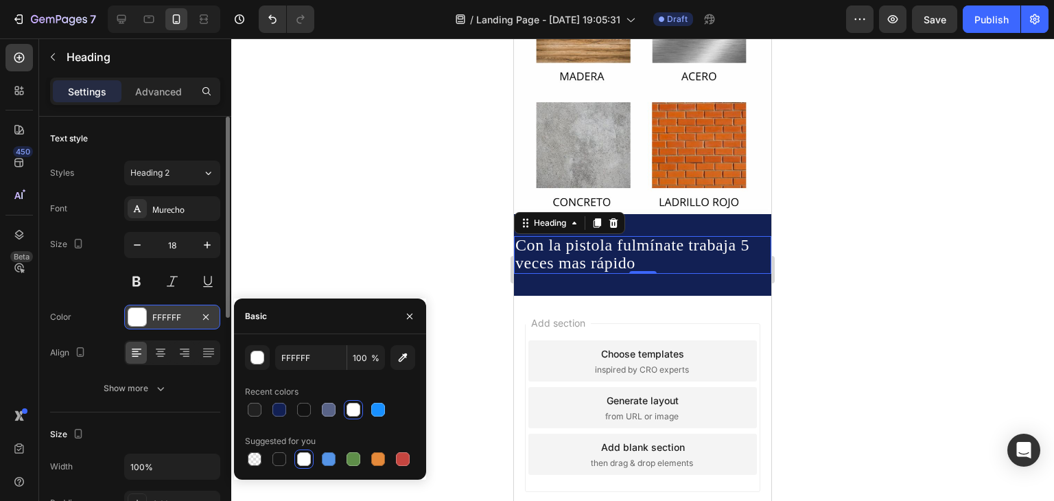
click at [801, 248] on div at bounding box center [642, 269] width 823 height 462
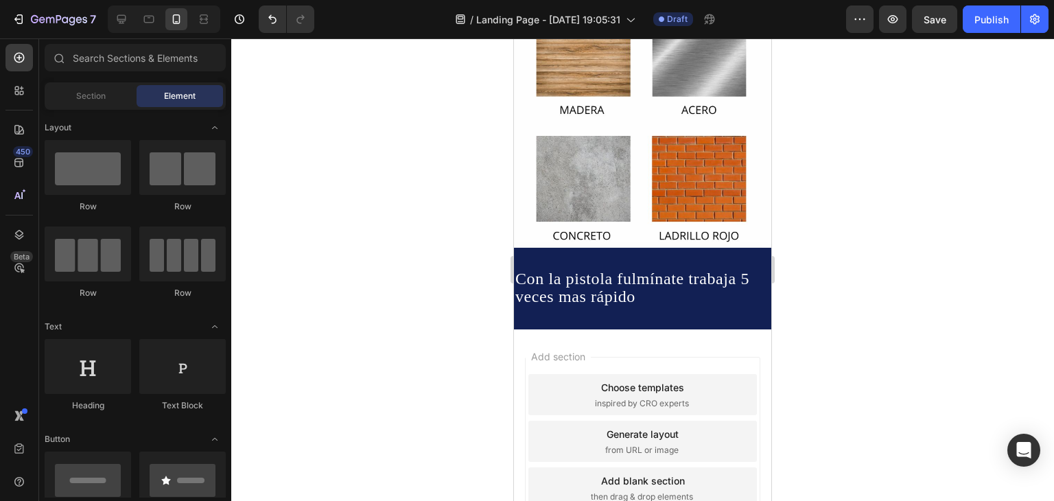
scroll to position [602, 0]
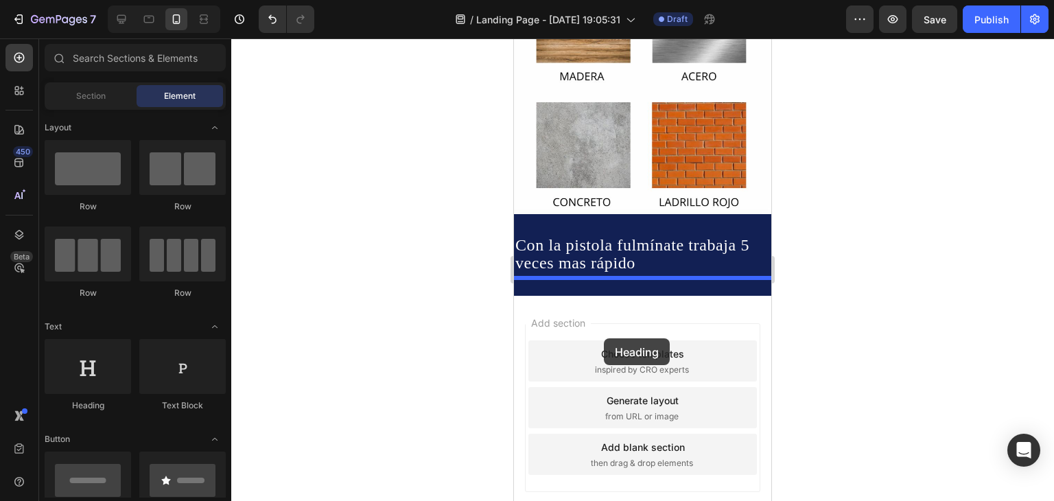
drag, startPoint x: 618, startPoint y: 414, endPoint x: 604, endPoint y: 338, distance: 77.4
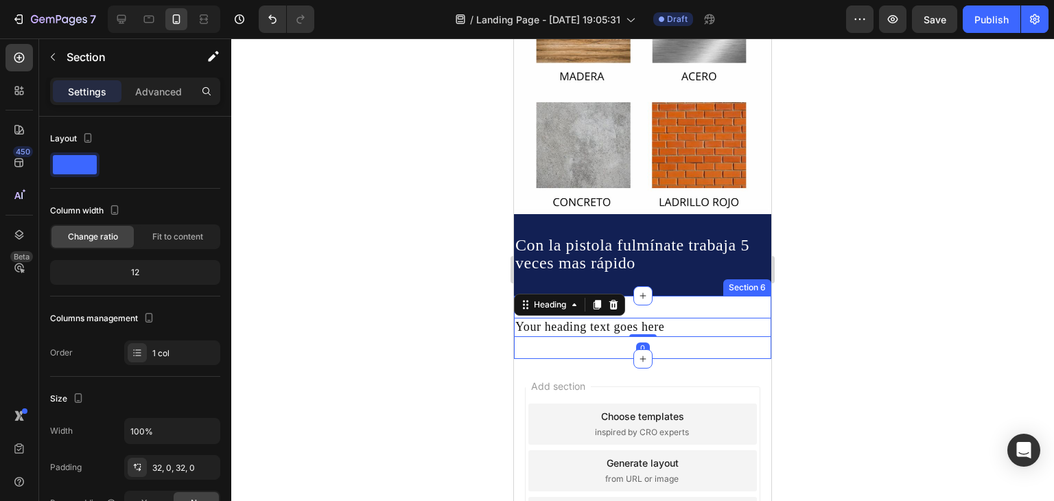
click at [635, 320] on div "Your heading text goes here Heading 0 Section 6" at bounding box center [642, 327] width 257 height 62
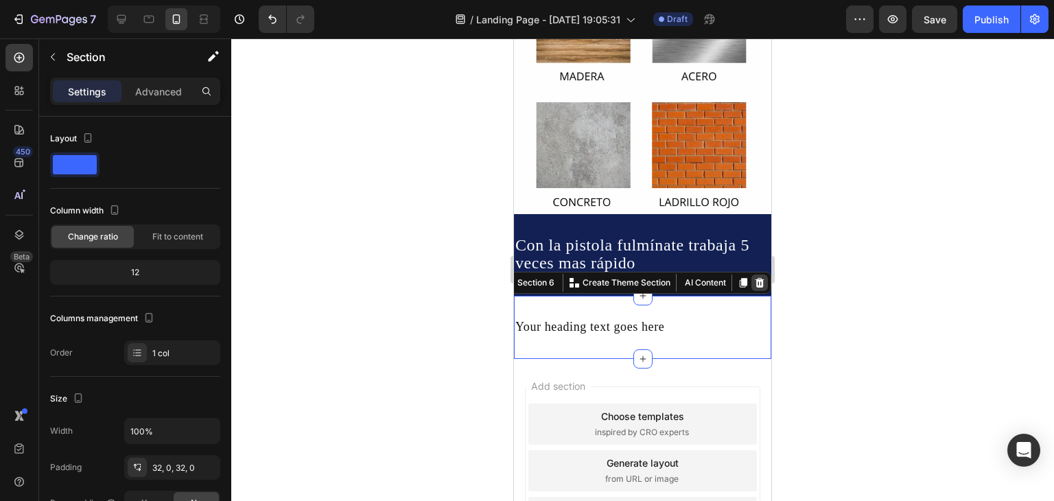
click at [756, 278] on icon at bounding box center [760, 283] width 9 height 10
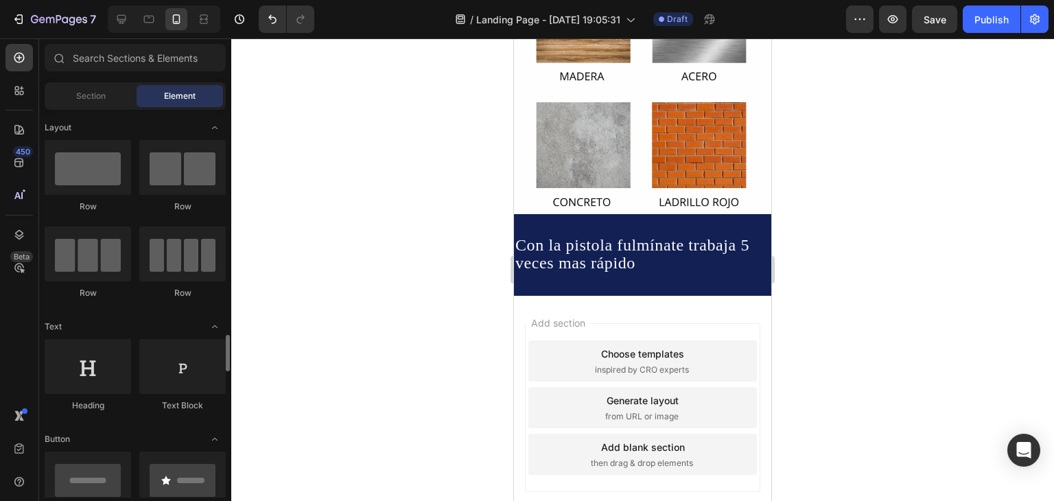
scroll to position [206, 0]
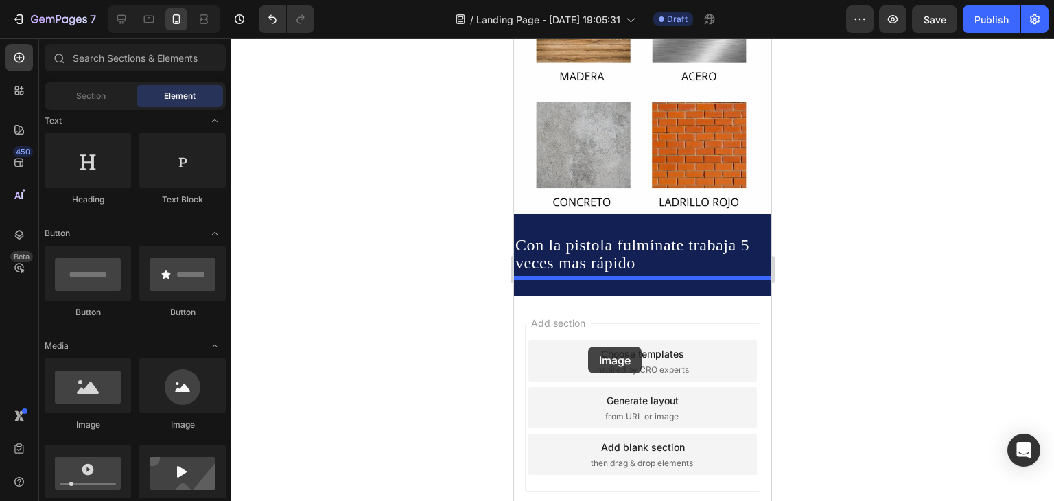
drag, startPoint x: 605, startPoint y: 438, endPoint x: 588, endPoint y: 347, distance: 93.4
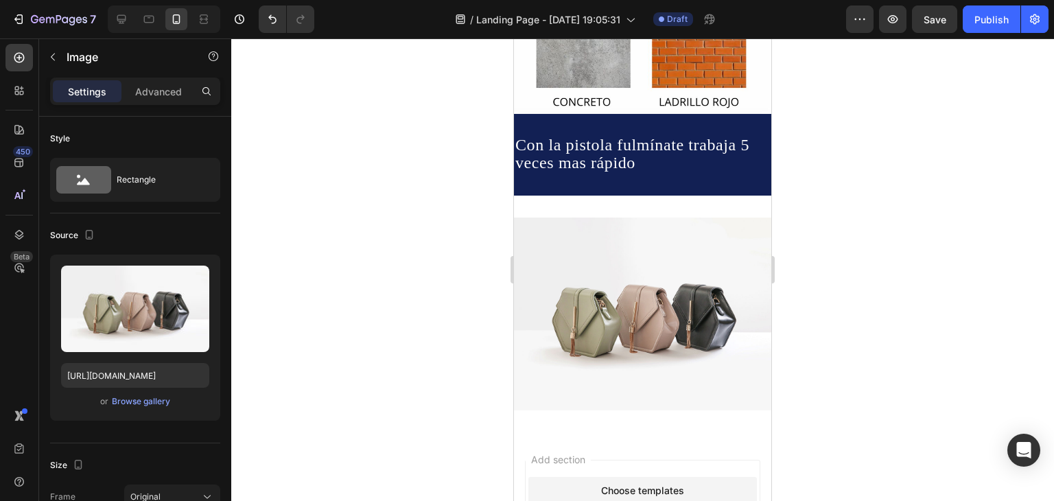
scroll to position [755, 0]
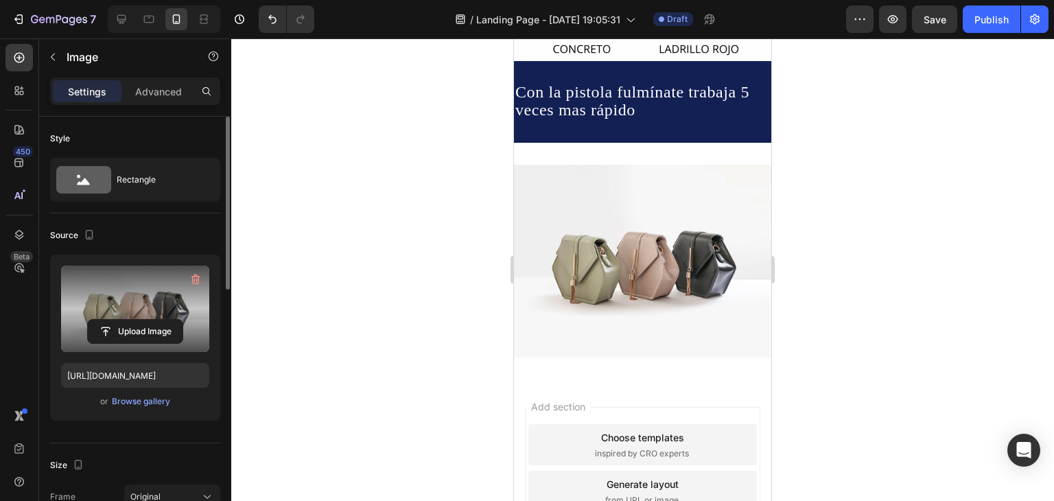
click at [148, 306] on label at bounding box center [135, 309] width 148 height 86
click at [148, 320] on input "file" at bounding box center [135, 331] width 95 height 23
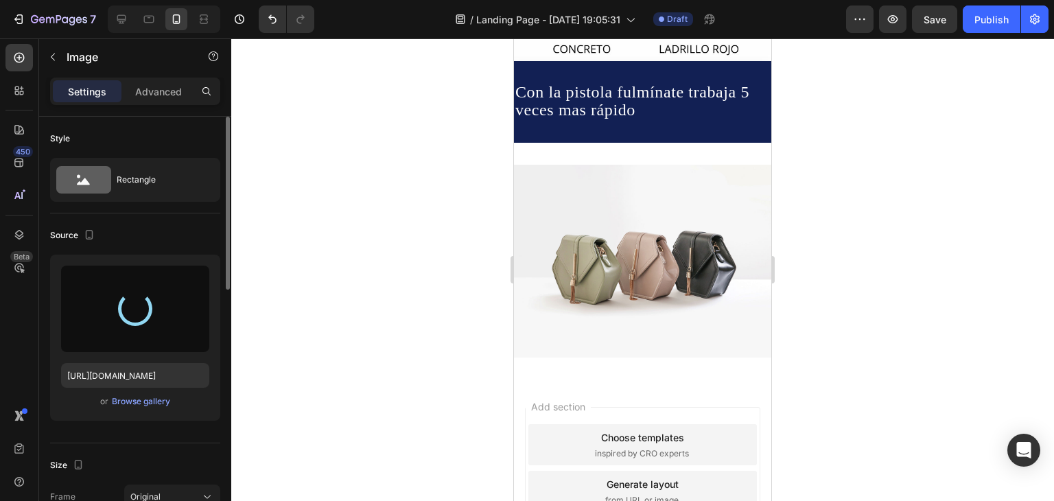
type input "[URL][DOMAIN_NAME]"
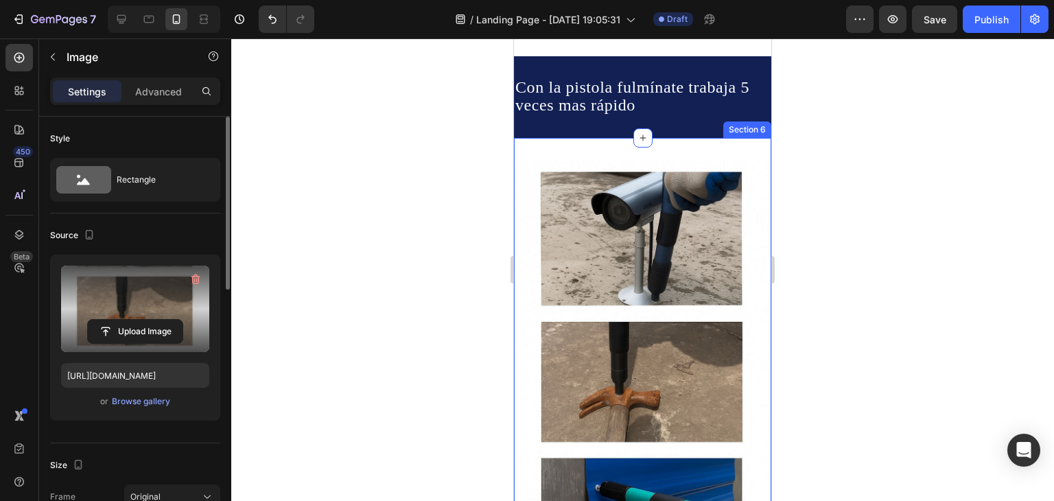
scroll to position [823, 0]
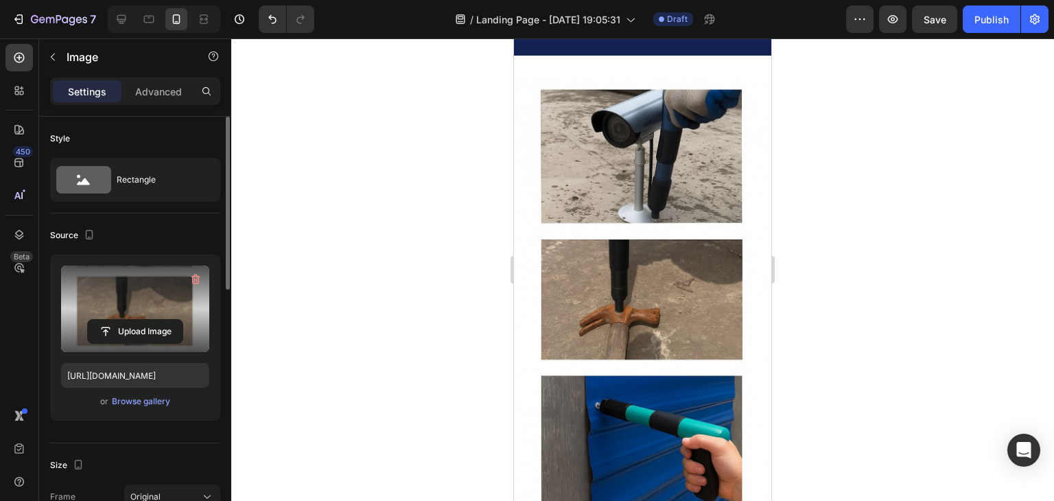
click at [623, 271] on img at bounding box center [642, 296] width 257 height 436
click at [624, 300] on img at bounding box center [642, 296] width 257 height 436
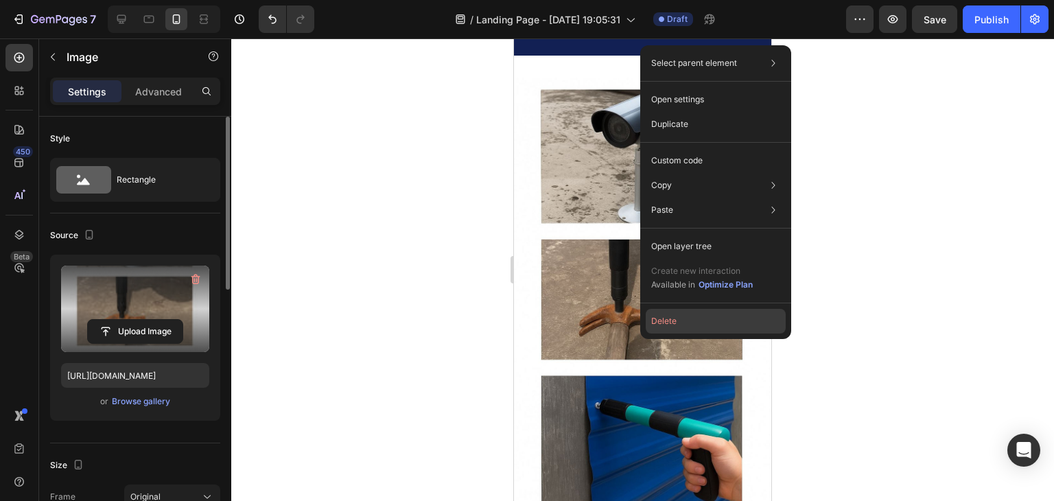
click at [651, 325] on button "Delete" at bounding box center [716, 321] width 140 height 25
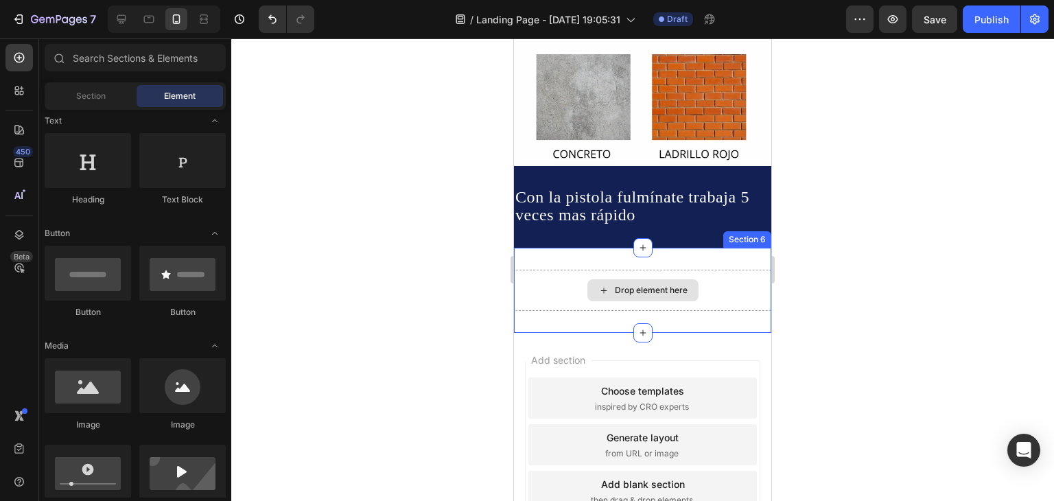
scroll to position [618, 0]
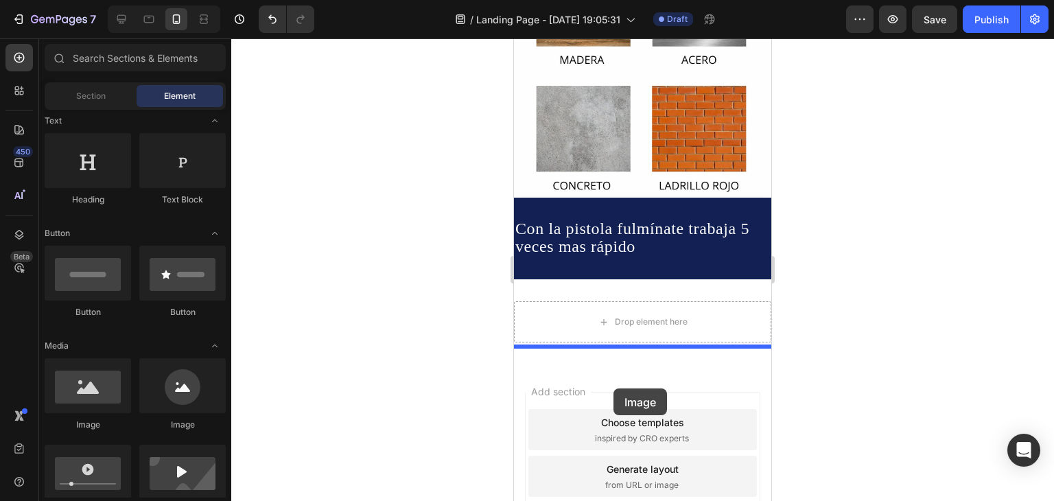
drag, startPoint x: 583, startPoint y: 443, endPoint x: 613, endPoint y: 388, distance: 62.7
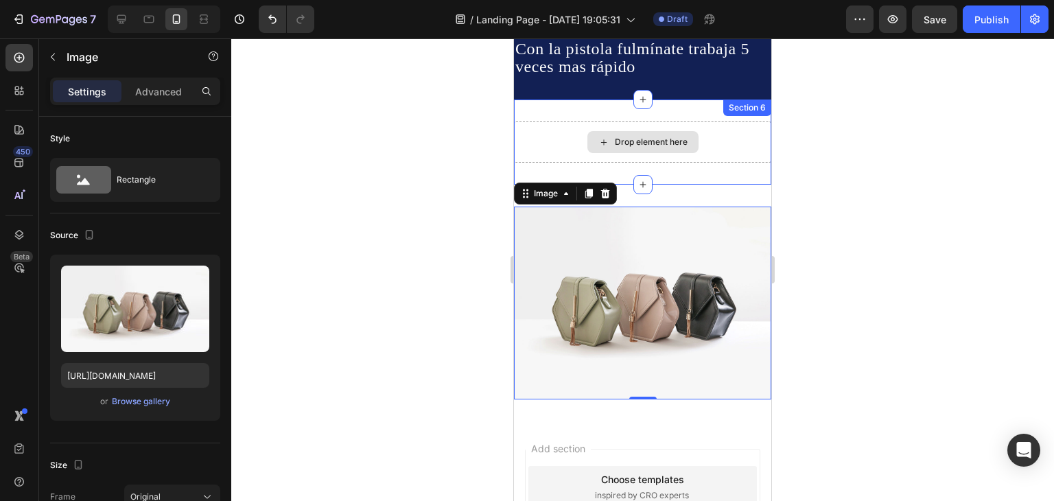
scroll to position [756, 0]
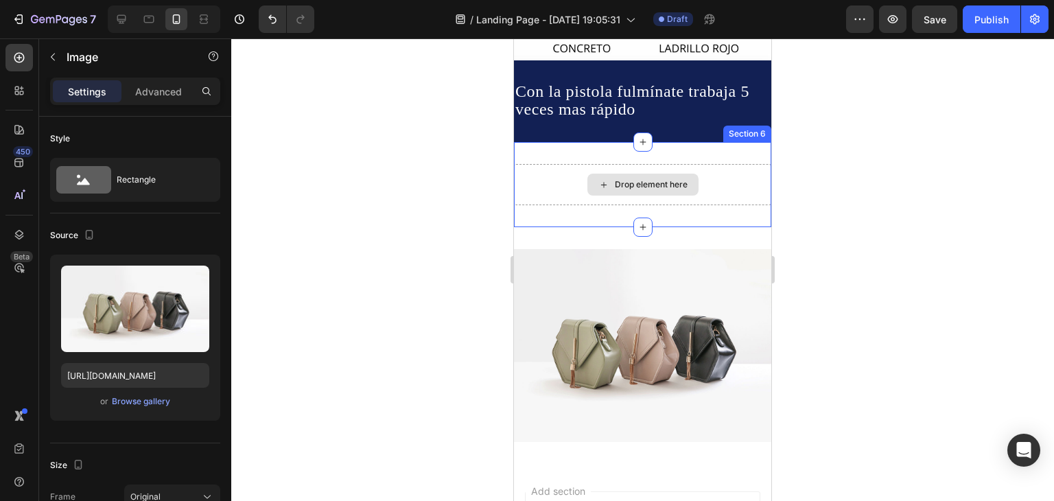
click at [629, 174] on div "Drop element here" at bounding box center [642, 185] width 111 height 22
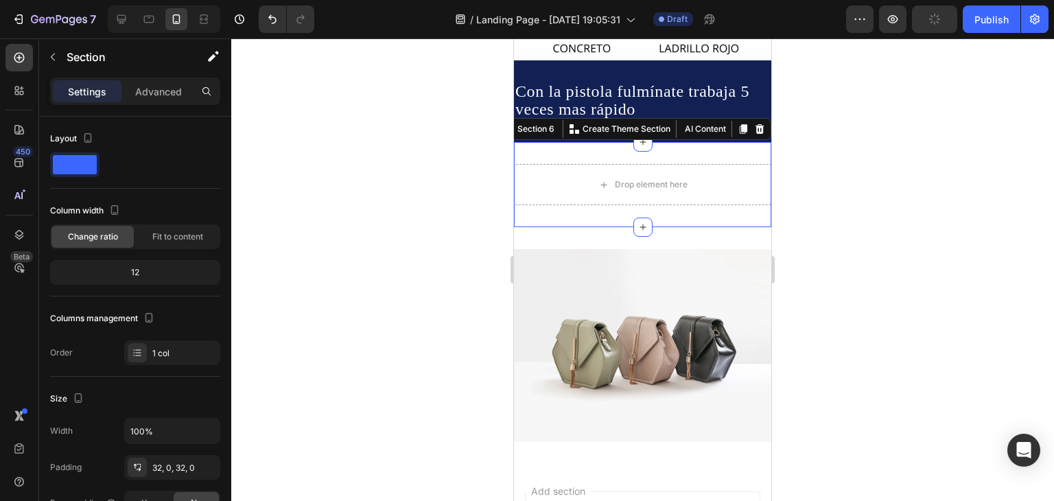
click at [713, 194] on div "Drop element here Section 6 You can create reusable sections Create Theme Secti…" at bounding box center [642, 184] width 257 height 85
click at [751, 121] on div at bounding box center [759, 129] width 16 height 16
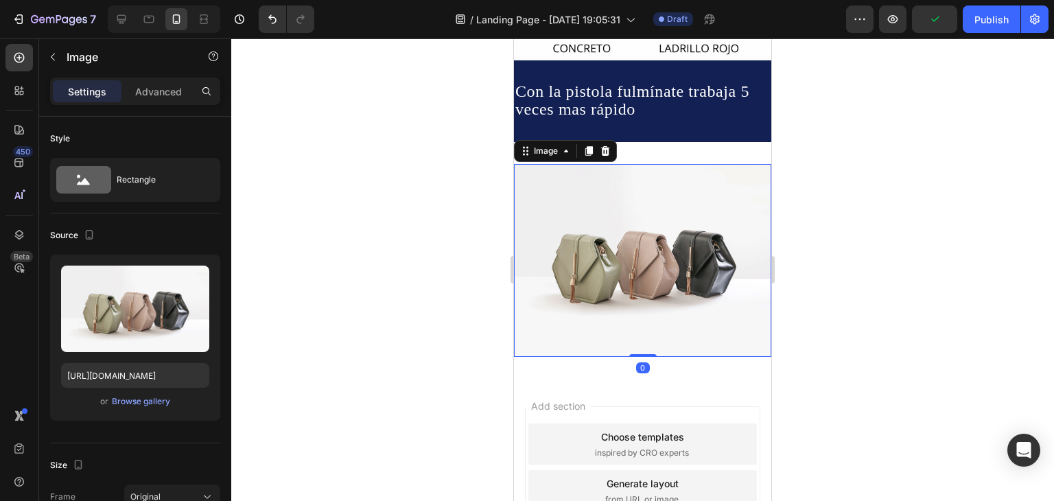
click at [716, 204] on img at bounding box center [642, 260] width 257 height 193
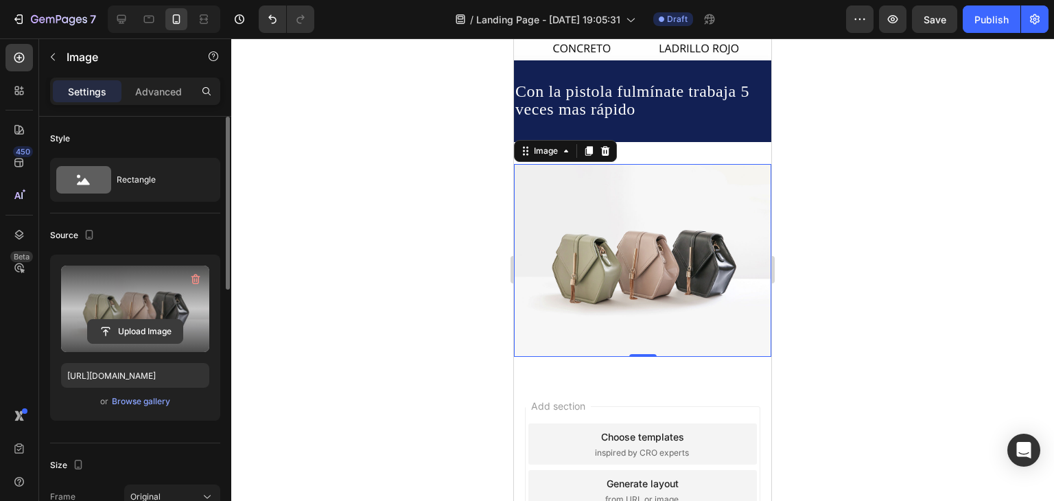
click at [136, 331] on input "file" at bounding box center [135, 331] width 95 height 23
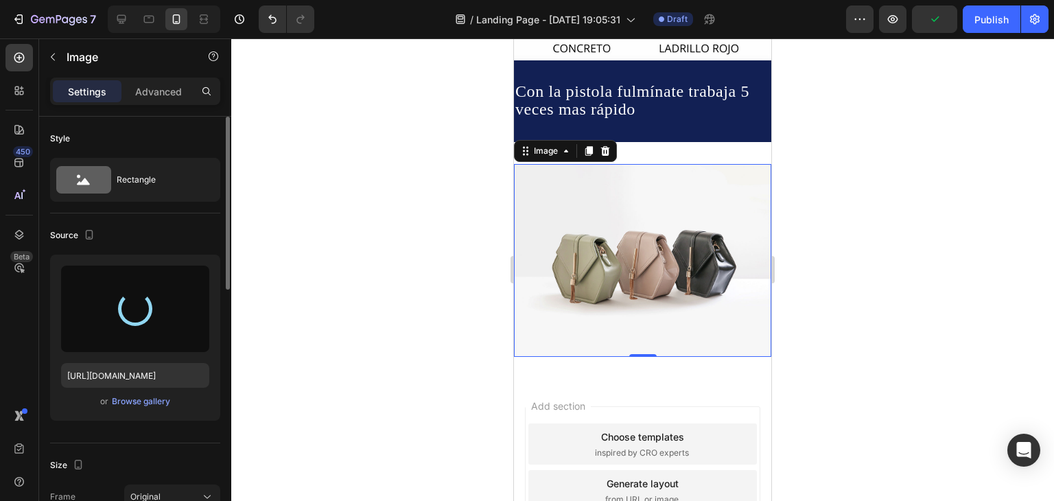
type input "[URL][DOMAIN_NAME]"
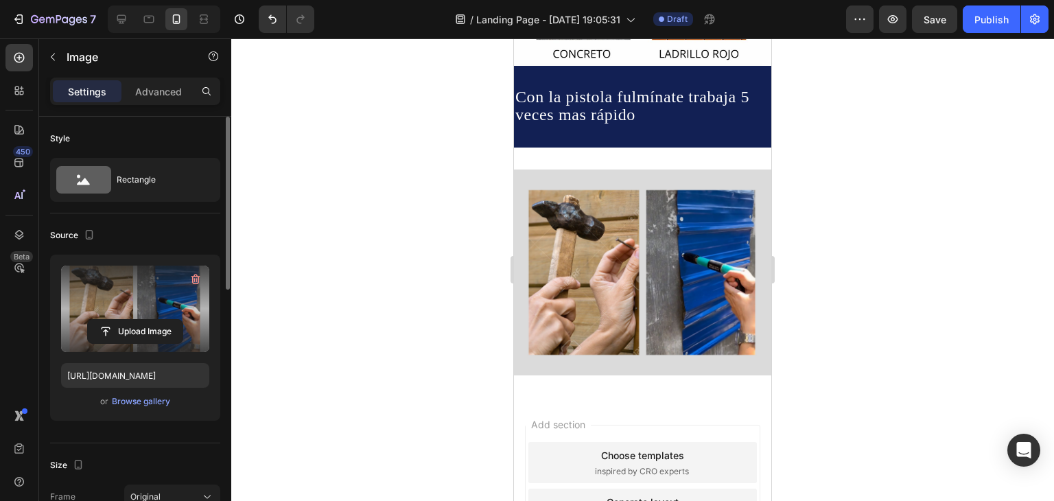
scroll to position [755, 0]
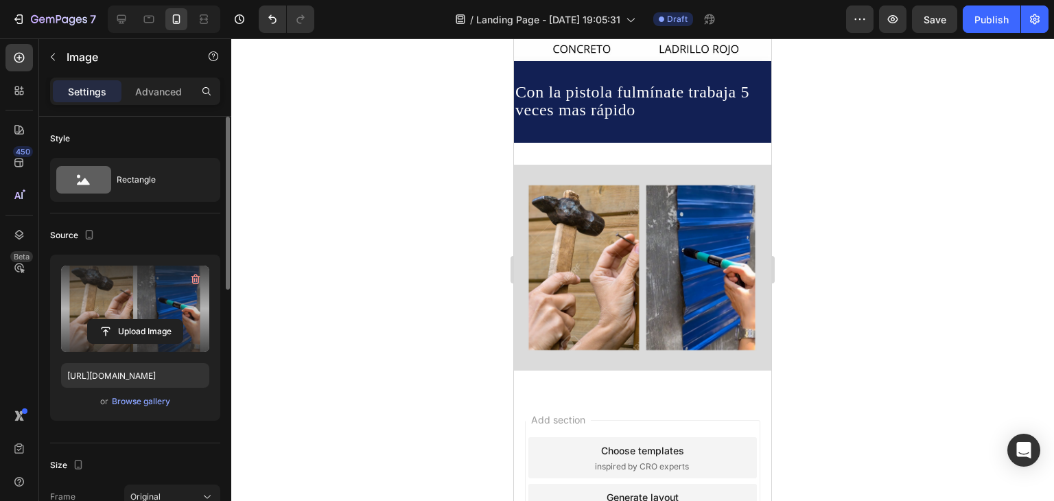
click at [619, 278] on img at bounding box center [642, 268] width 257 height 206
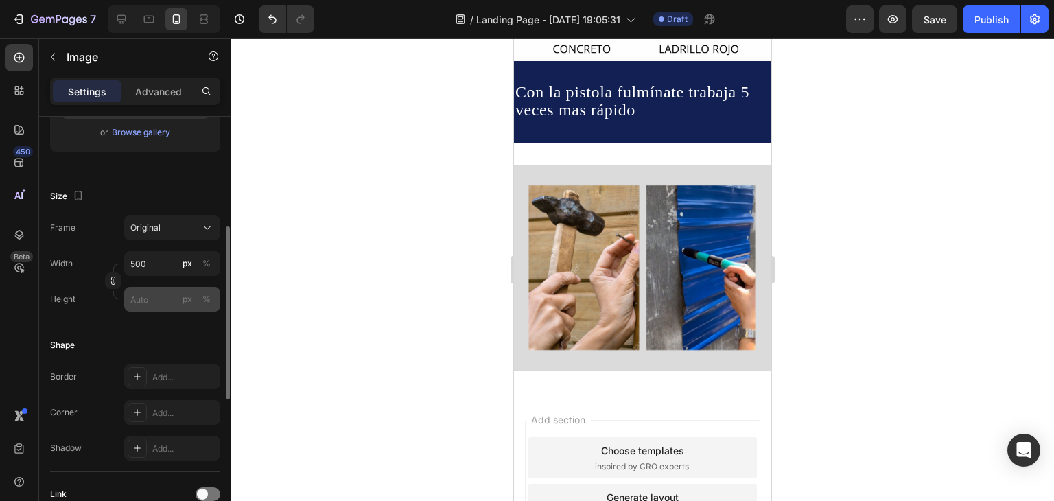
scroll to position [132, 0]
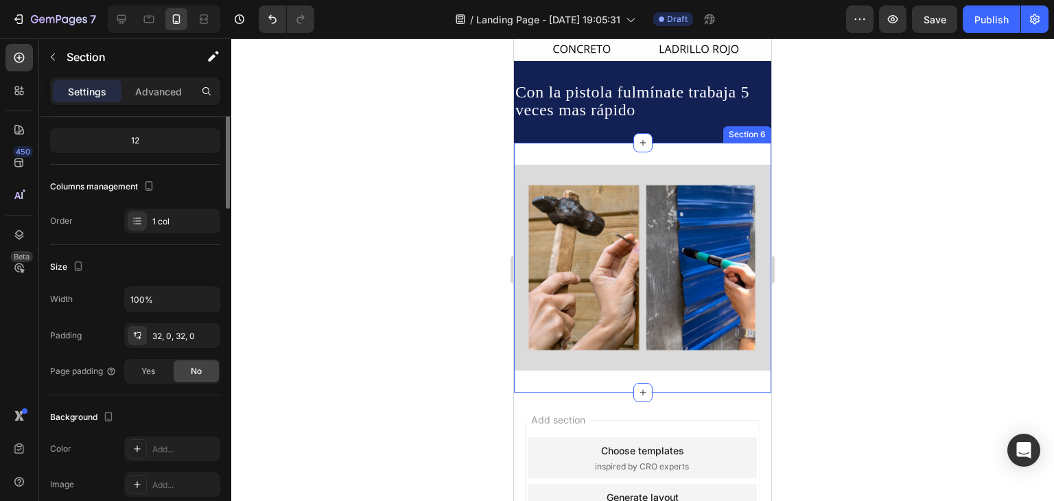
click at [694, 143] on div "Image Section 6" at bounding box center [642, 268] width 257 height 250
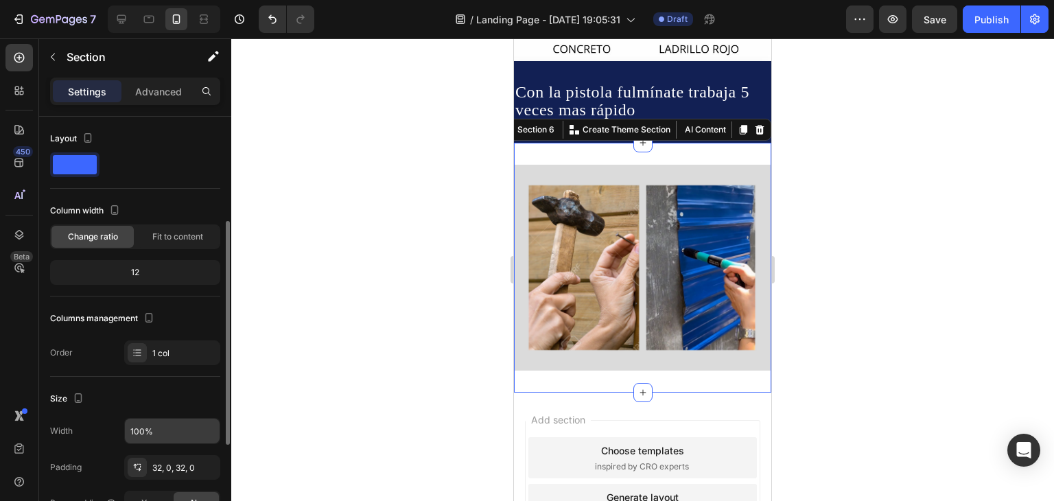
scroll to position [69, 0]
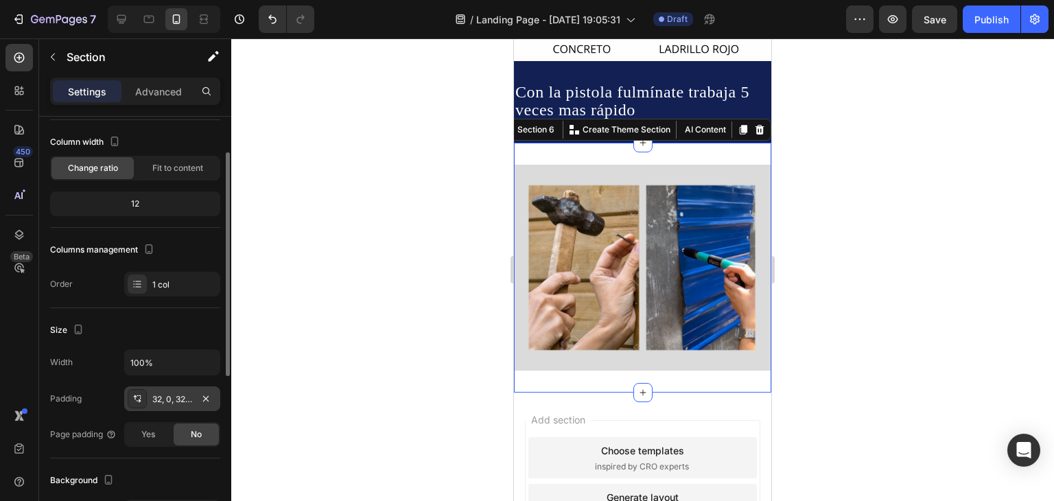
click at [170, 393] on div "32, 0, 32, 0" at bounding box center [172, 399] width 40 height 12
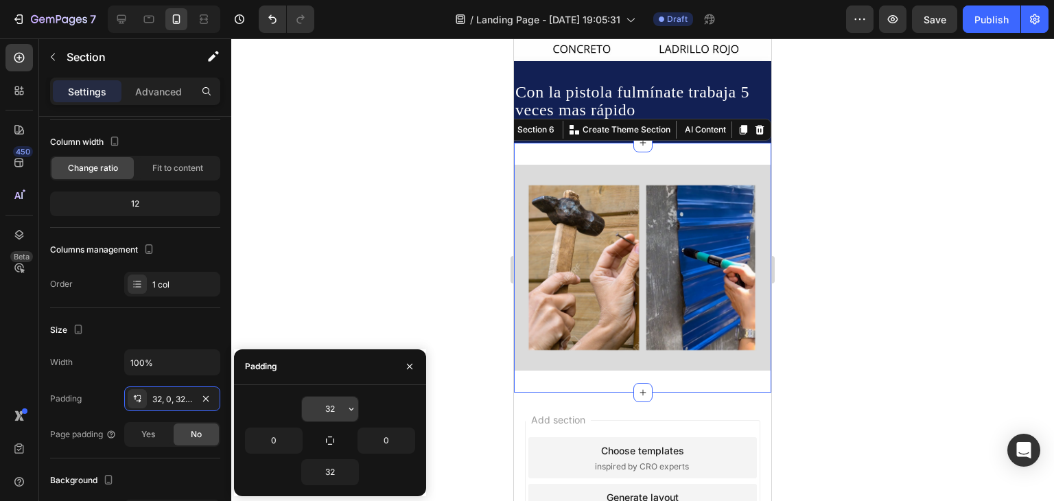
click at [355, 406] on icon "button" at bounding box center [351, 408] width 11 height 11
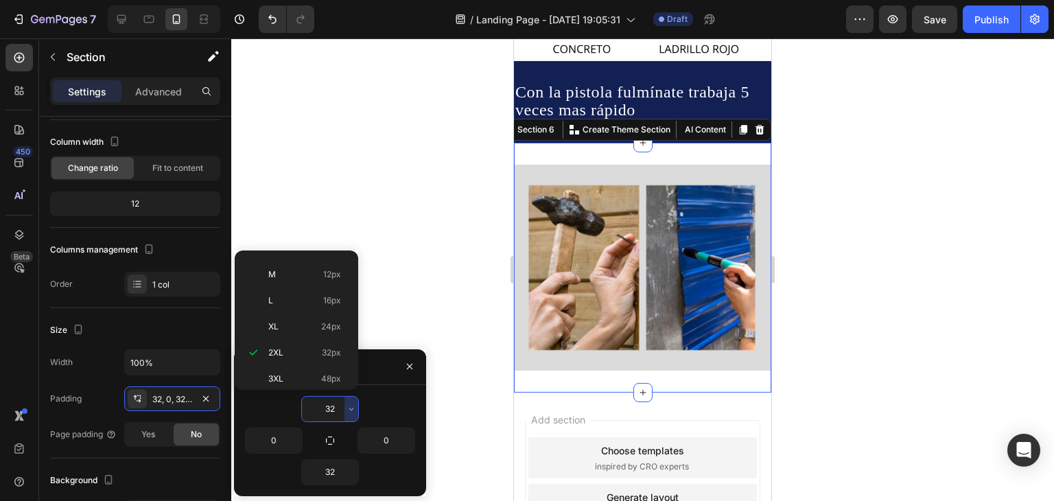
scroll to position [0, 0]
click at [296, 268] on p "Auto Auto" at bounding box center [304, 269] width 73 height 12
type input "Auto"
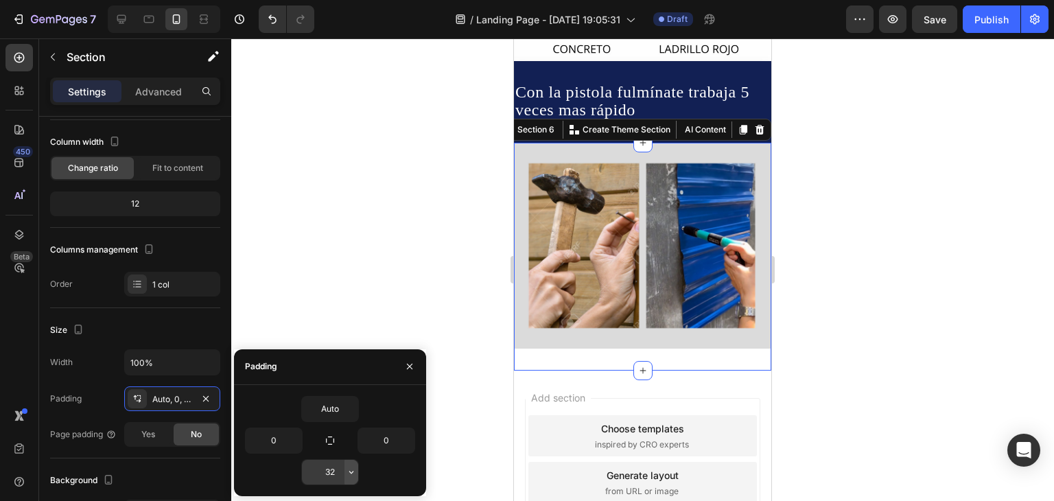
click at [347, 477] on button "button" at bounding box center [351, 472] width 14 height 25
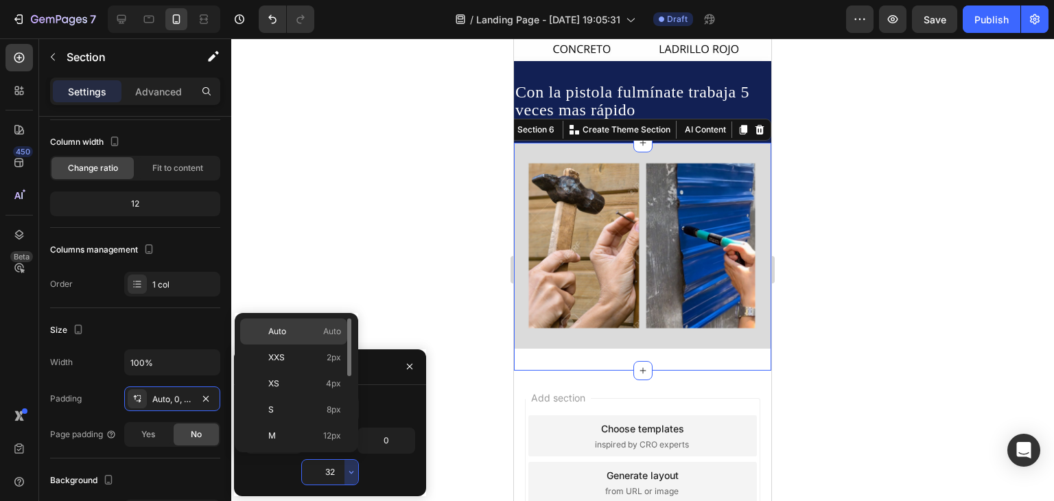
click at [318, 331] on p "Auto Auto" at bounding box center [304, 331] width 73 height 12
type input "Auto"
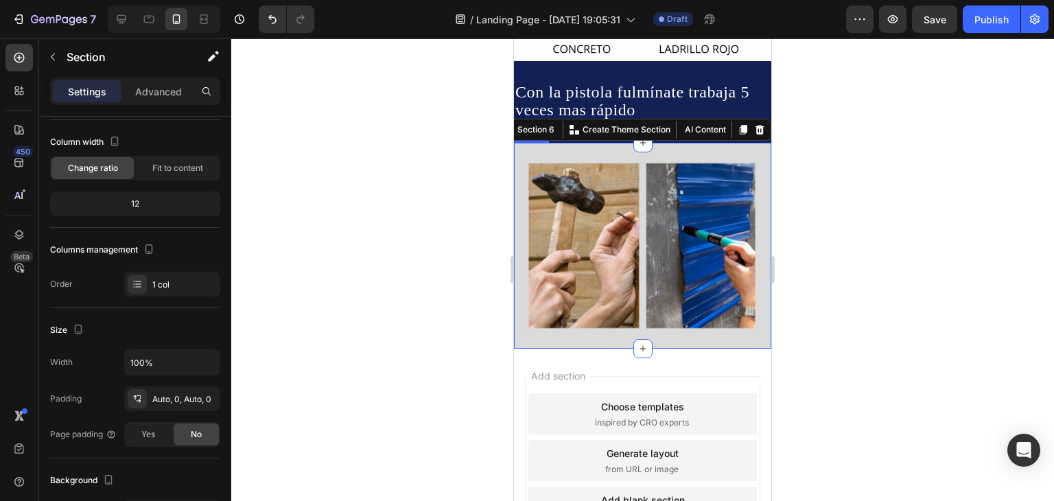
click at [804, 289] on div at bounding box center [642, 269] width 823 height 462
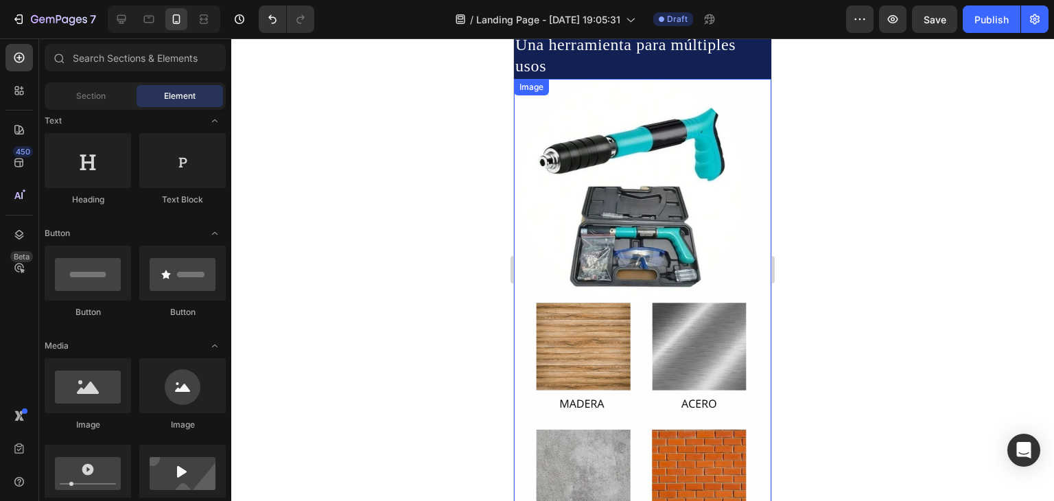
scroll to position [274, 0]
click at [714, 200] on img at bounding box center [642, 310] width 257 height 463
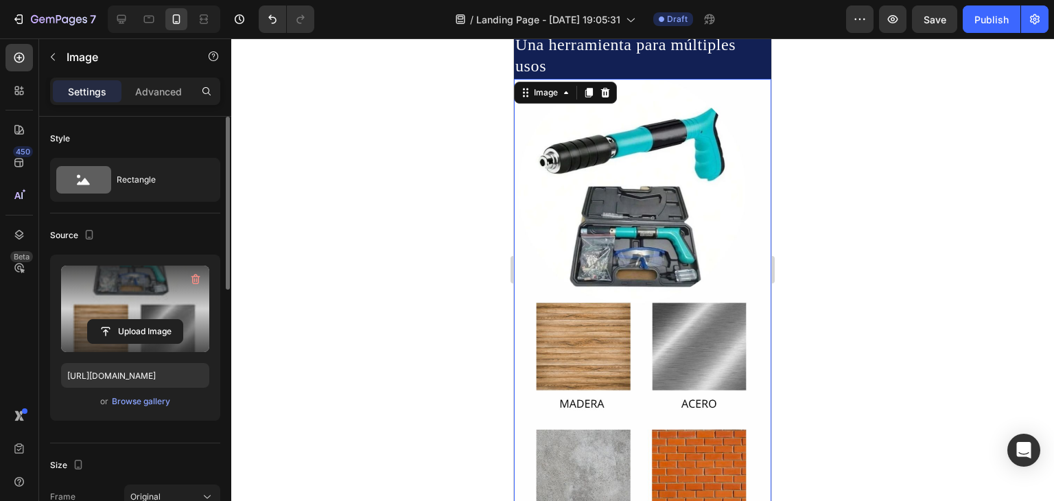
drag, startPoint x: 156, startPoint y: 260, endPoint x: 157, endPoint y: 281, distance: 20.6
click at [157, 272] on label at bounding box center [135, 309] width 148 height 86
click at [157, 320] on input "file" at bounding box center [135, 331] width 95 height 23
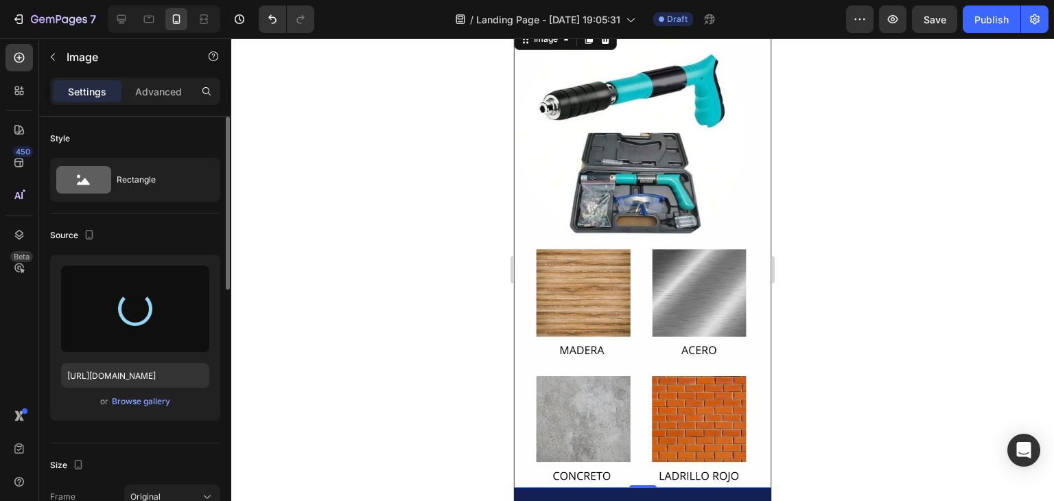
type input "[URL][DOMAIN_NAME]"
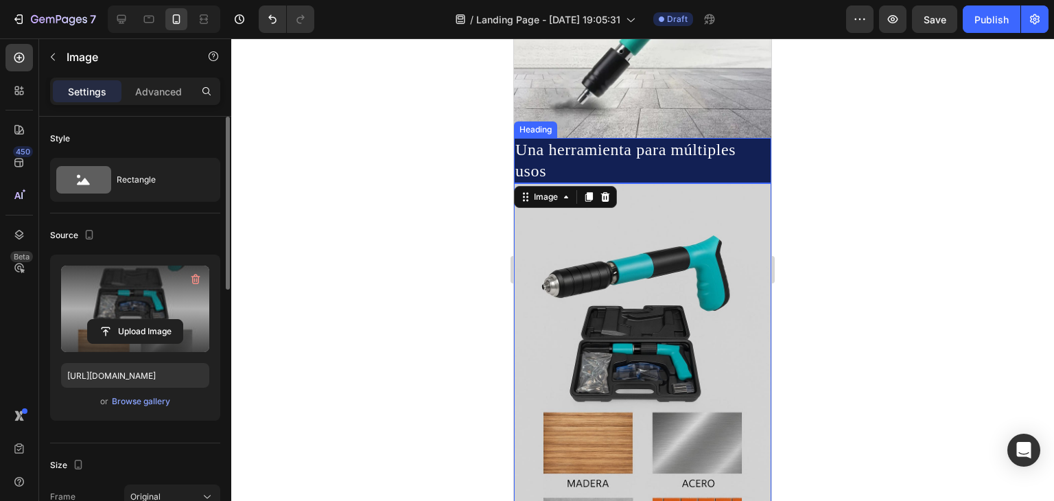
scroll to position [206, 0]
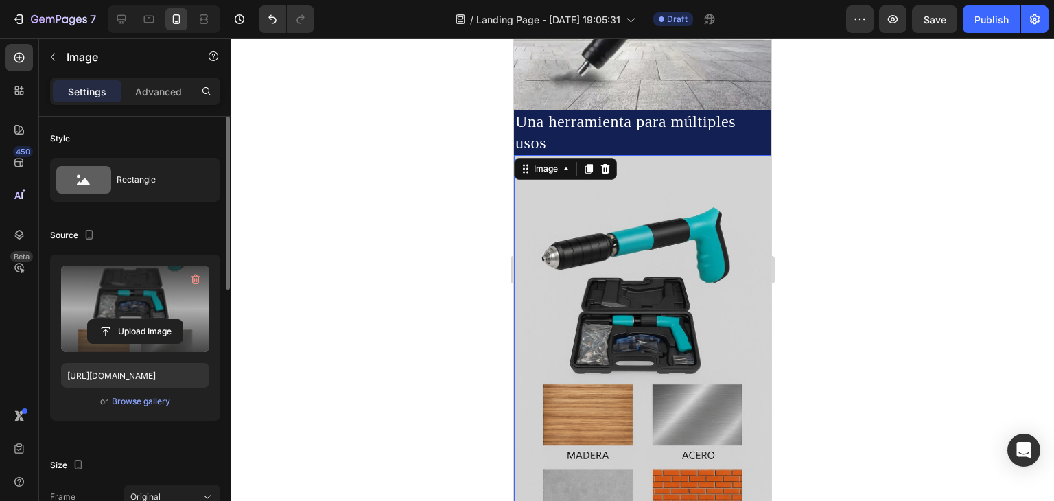
click at [417, 259] on div at bounding box center [642, 269] width 823 height 462
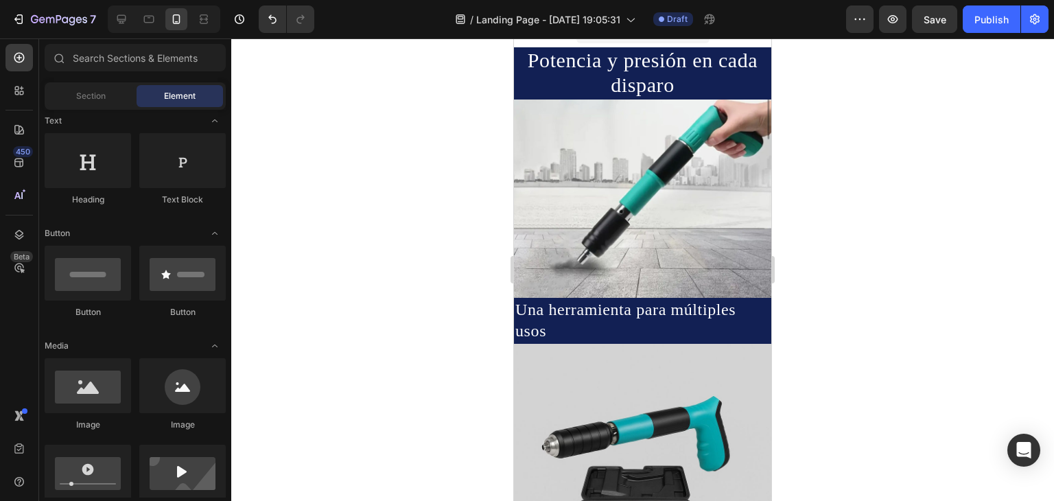
scroll to position [0, 0]
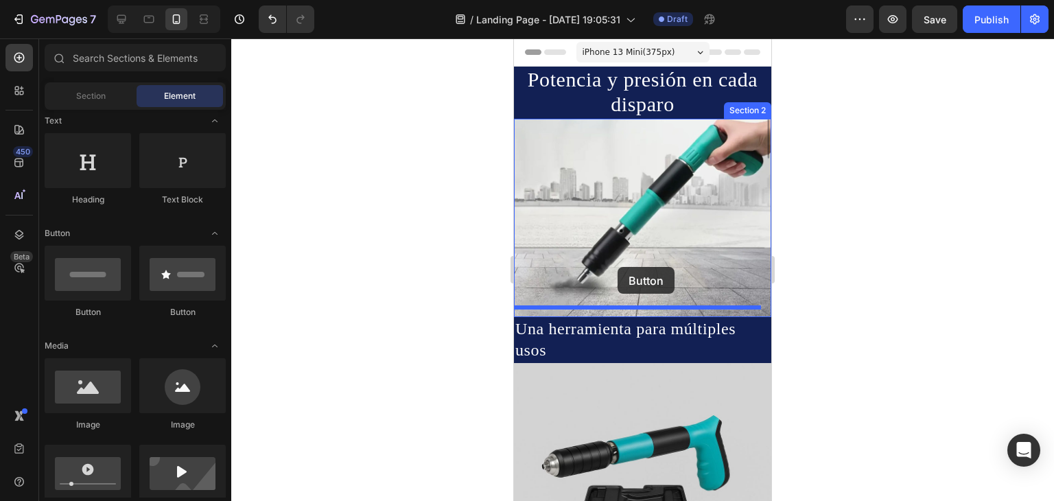
drag, startPoint x: 587, startPoint y: 317, endPoint x: 593, endPoint y: 270, distance: 47.7
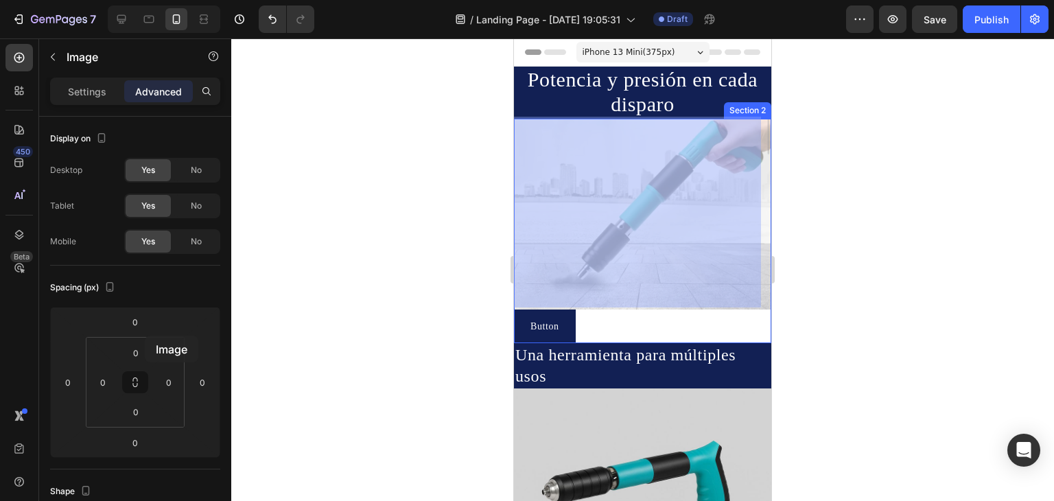
drag, startPoint x: 593, startPoint y: 270, endPoint x: 656, endPoint y: 286, distance: 65.2
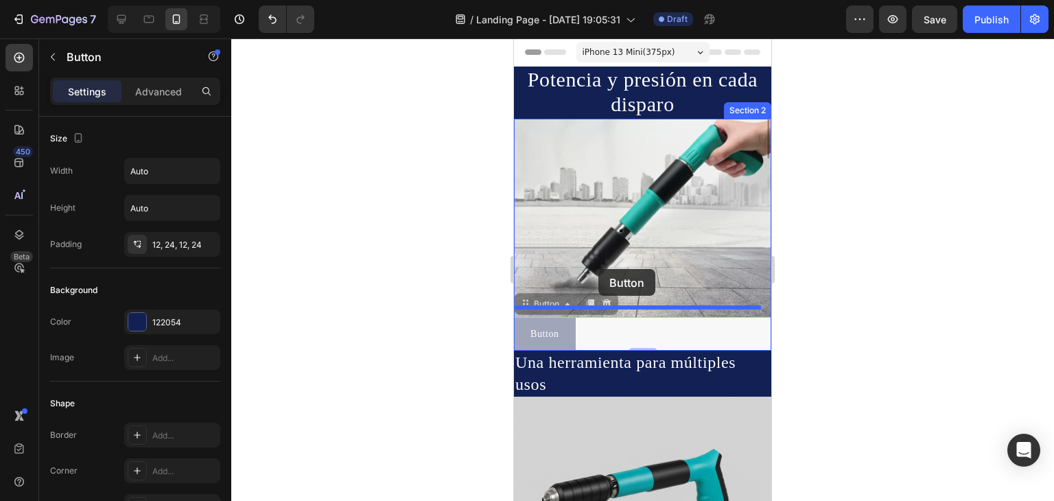
drag, startPoint x: 555, startPoint y: 339, endPoint x: 598, endPoint y: 269, distance: 82.3
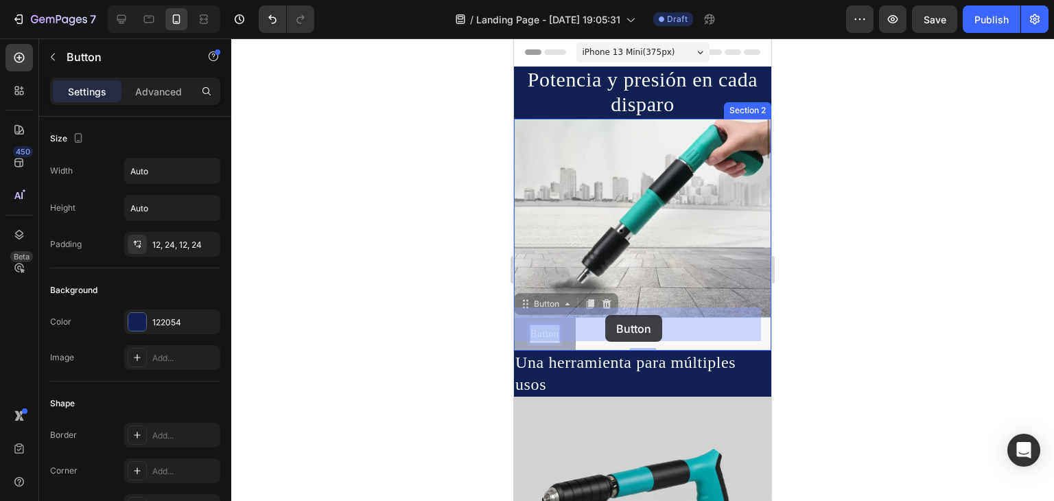
drag, startPoint x: 552, startPoint y: 322, endPoint x: 605, endPoint y: 315, distance: 54.0
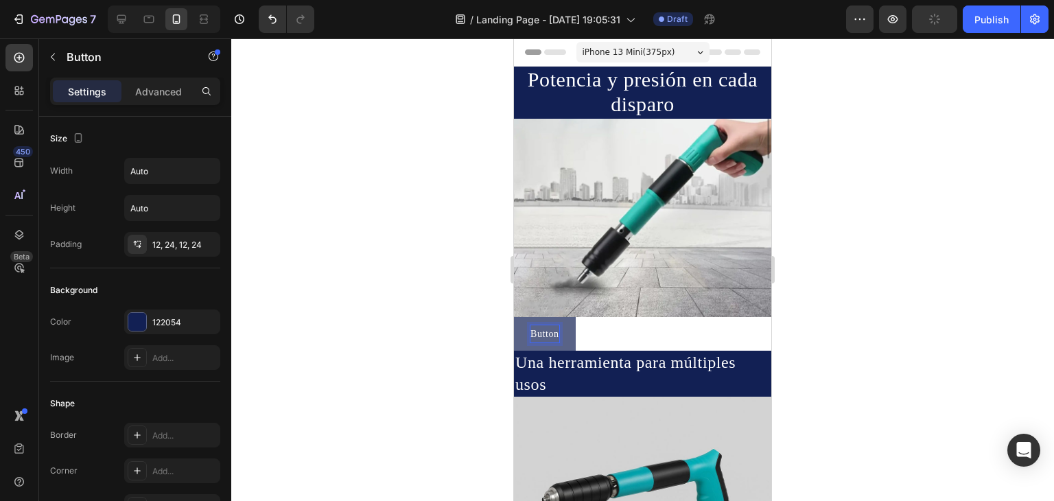
drag, startPoint x: 558, startPoint y: 324, endPoint x: 618, endPoint y: 320, distance: 60.5
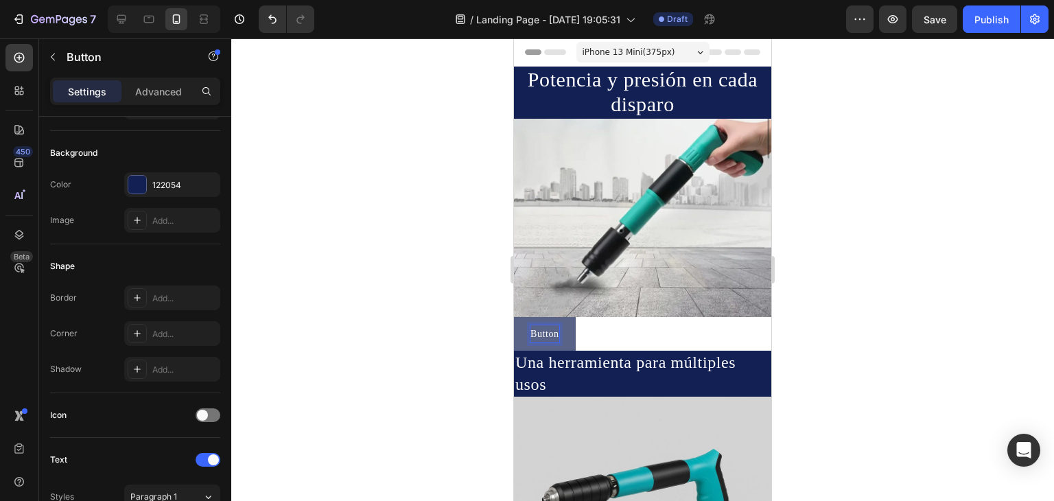
click at [593, 329] on div "Button Button 0" at bounding box center [642, 334] width 257 height 34
click at [611, 298] on icon at bounding box center [606, 303] width 11 height 11
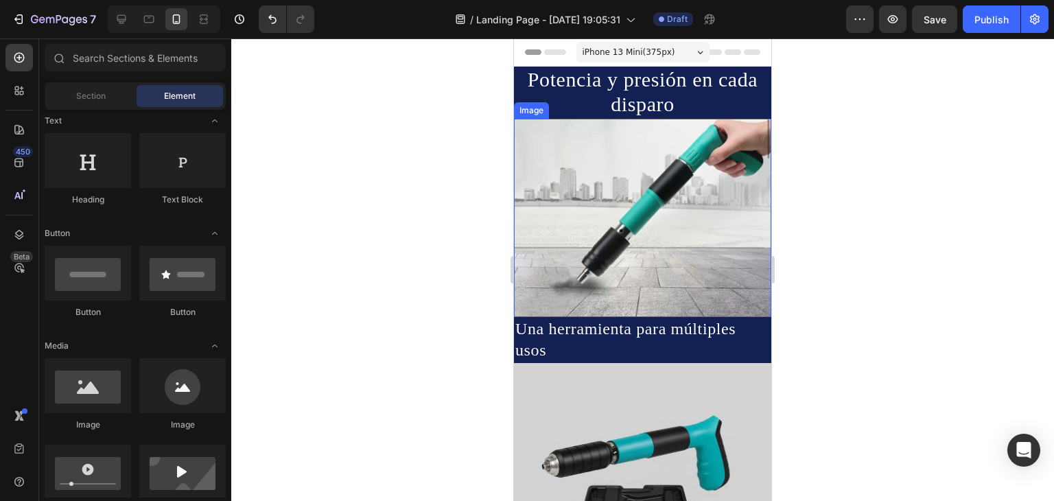
scroll to position [0, 0]
